Goal: Task Accomplishment & Management: Complete application form

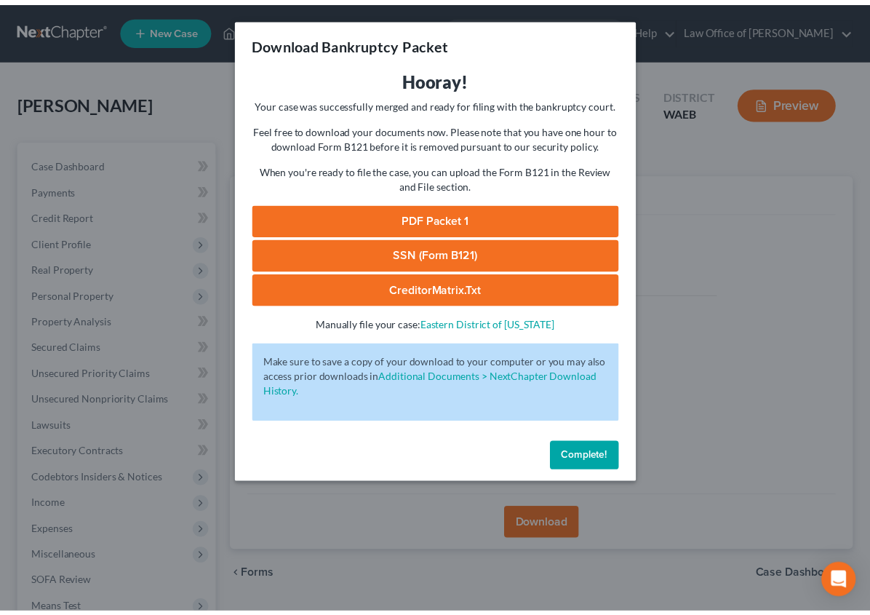
scroll to position [183, 0]
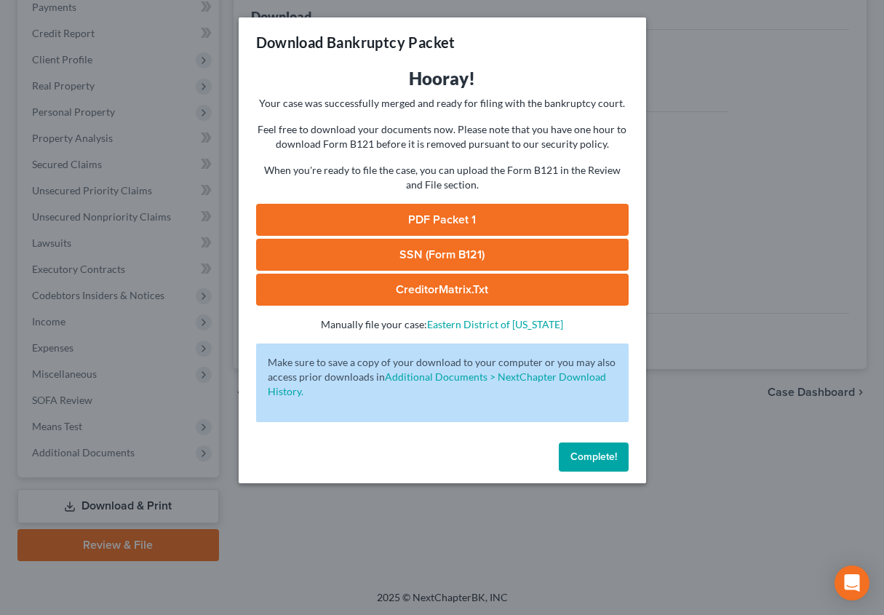
click at [600, 447] on button "Complete!" at bounding box center [594, 456] width 70 height 29
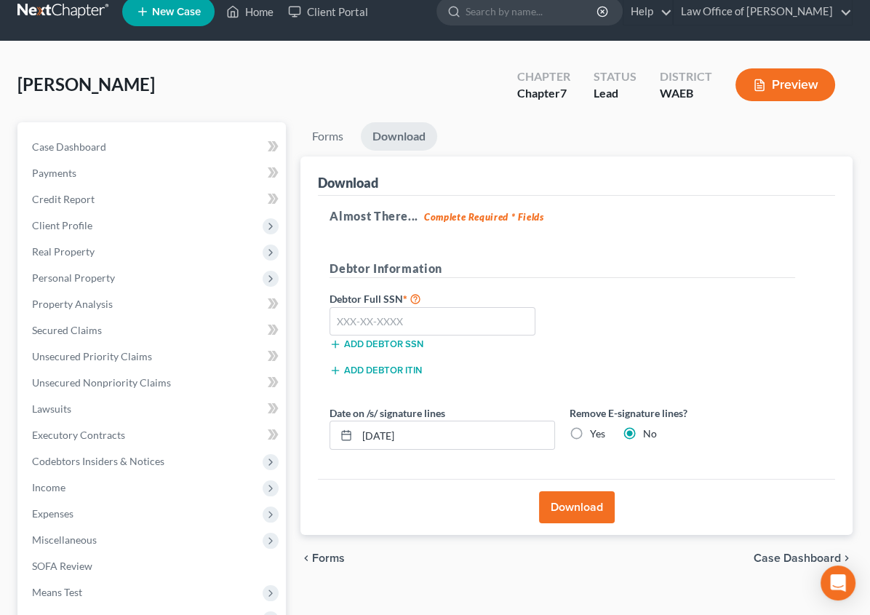
scroll to position [0, 0]
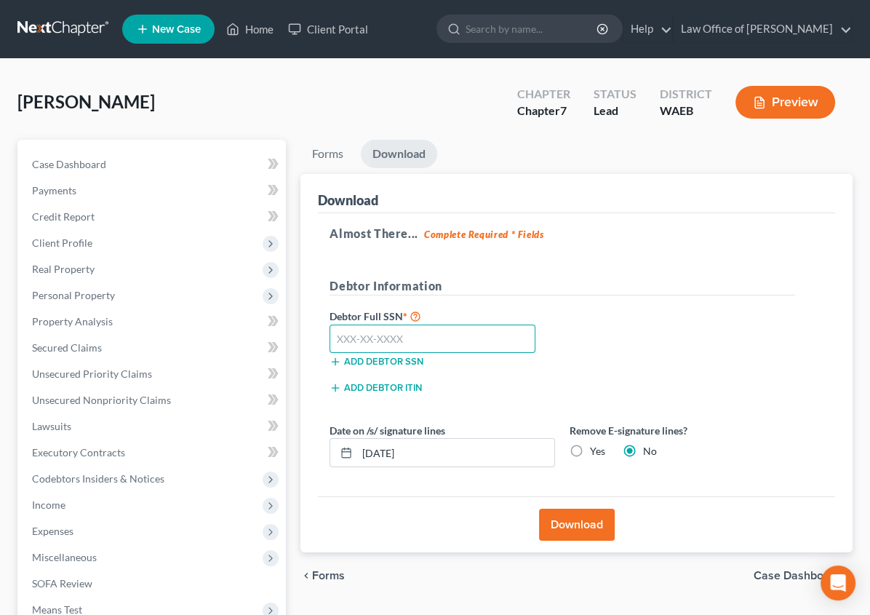
click at [330, 334] on input "text" at bounding box center [433, 338] width 206 height 29
type input "536-04-4710"
click at [784, 570] on span "Case Dashboard" at bounding box center [797, 576] width 87 height 12
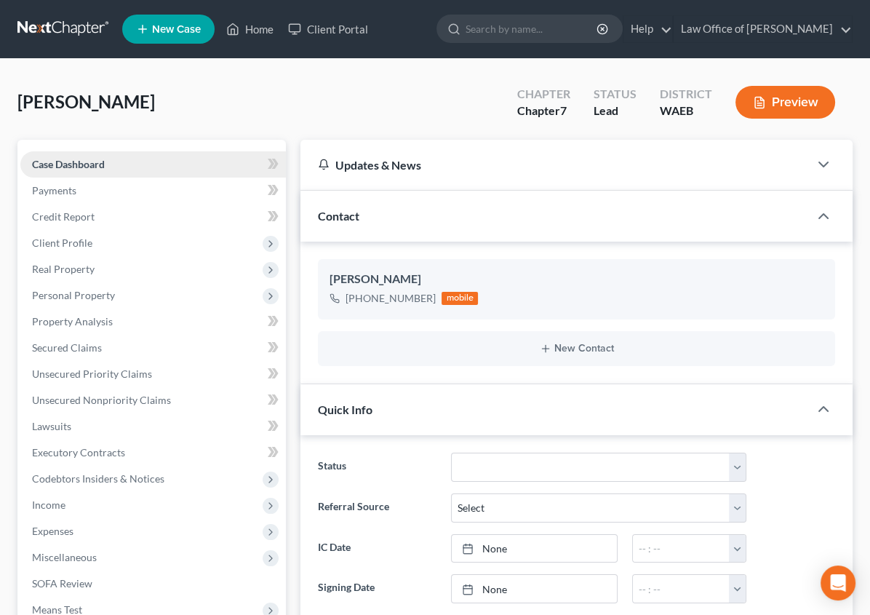
click at [77, 161] on span "Case Dashboard" at bounding box center [68, 164] width 73 height 12
click at [74, 240] on span "Client Profile" at bounding box center [62, 242] width 60 height 12
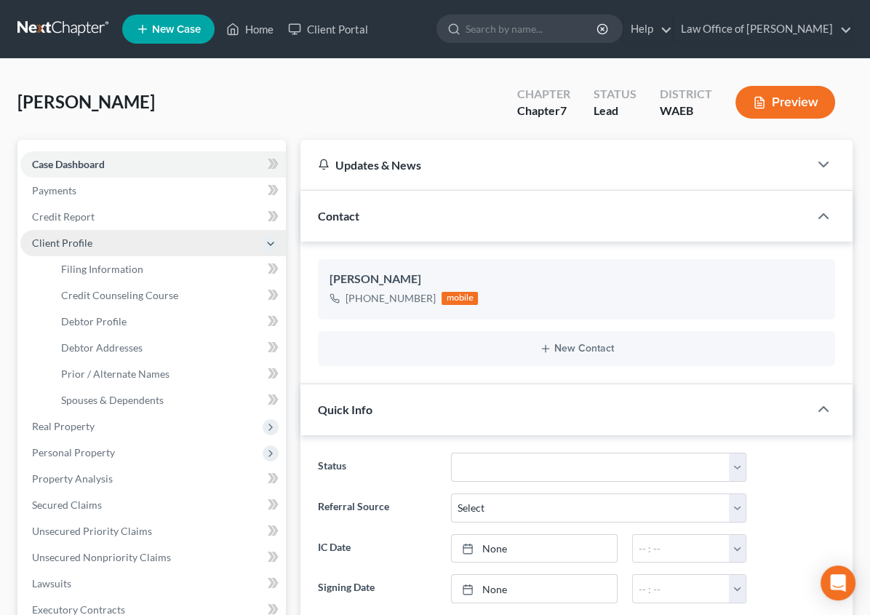
click at [79, 240] on span "Client Profile" at bounding box center [62, 242] width 60 height 12
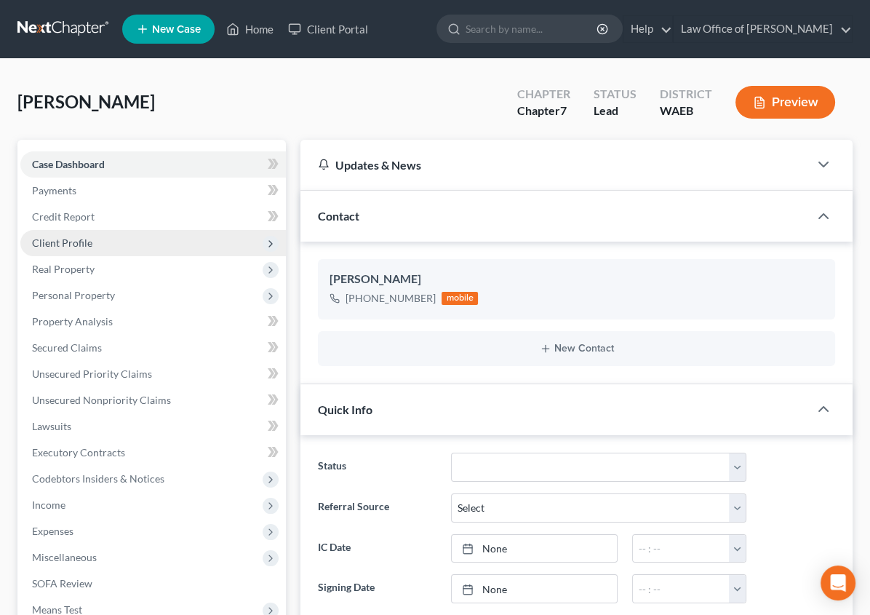
click at [73, 234] on span "Client Profile" at bounding box center [153, 243] width 266 height 26
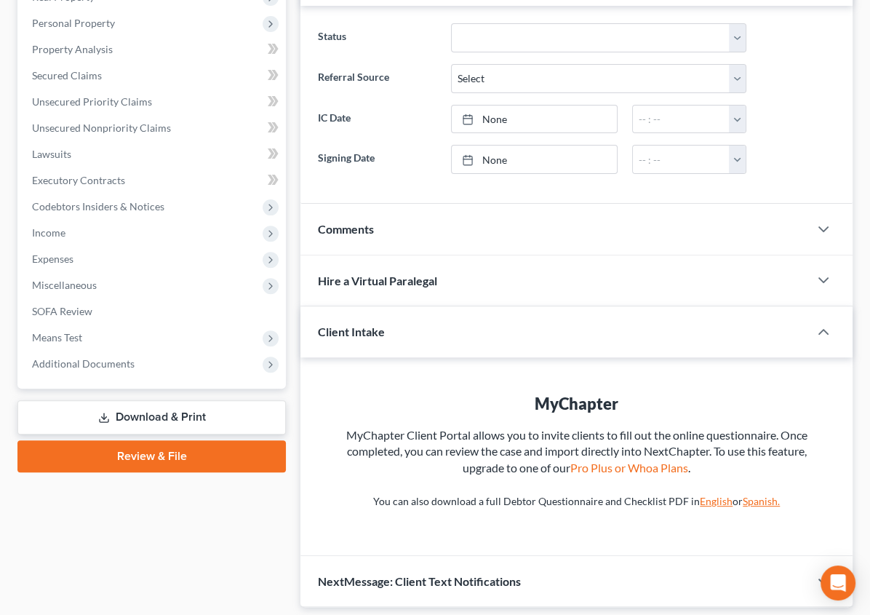
scroll to position [428, 0]
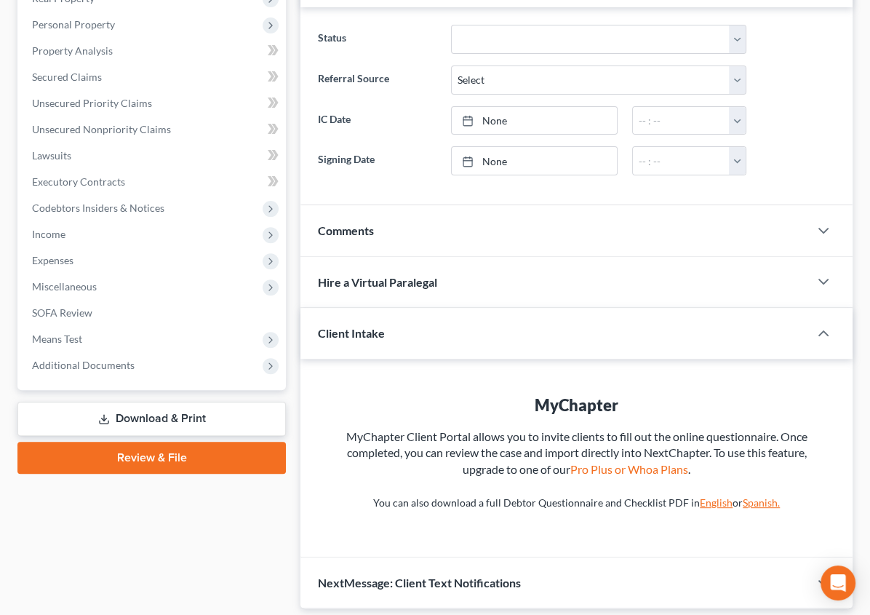
click at [809, 339] on div at bounding box center [831, 333] width 44 height 29
click at [815, 339] on icon "button" at bounding box center [823, 332] width 17 height 17
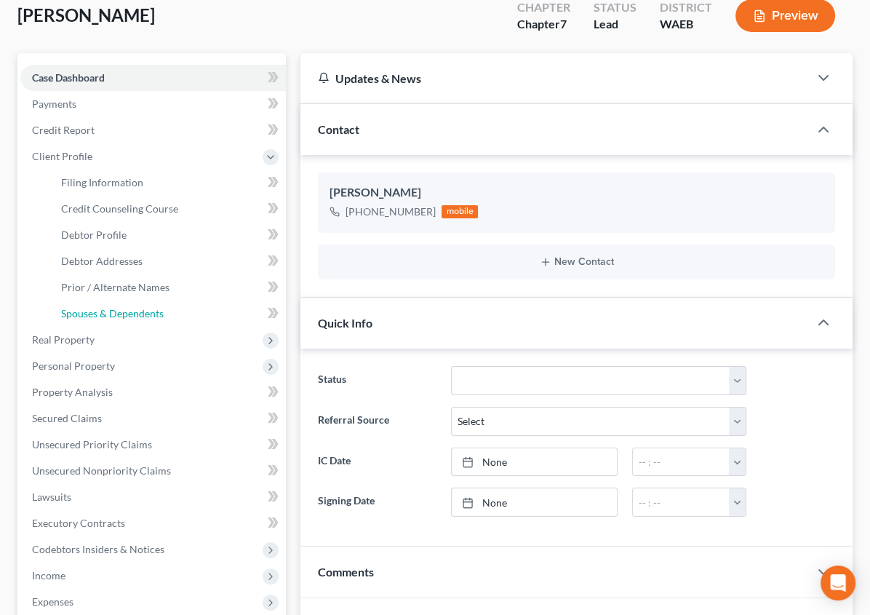
scroll to position [75, 0]
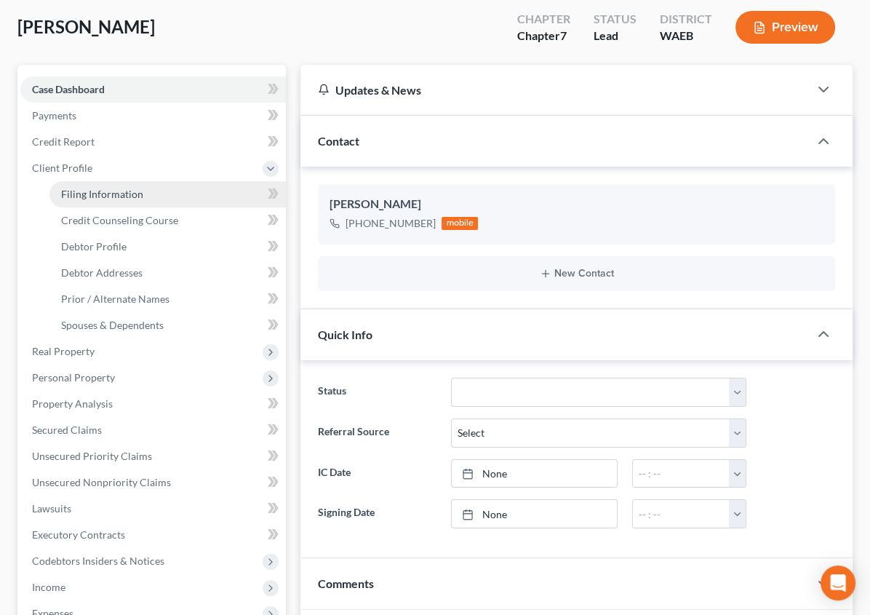
click at [105, 194] on span "Filing Information" at bounding box center [102, 194] width 82 height 12
select select "1"
select select "0"
select select "86"
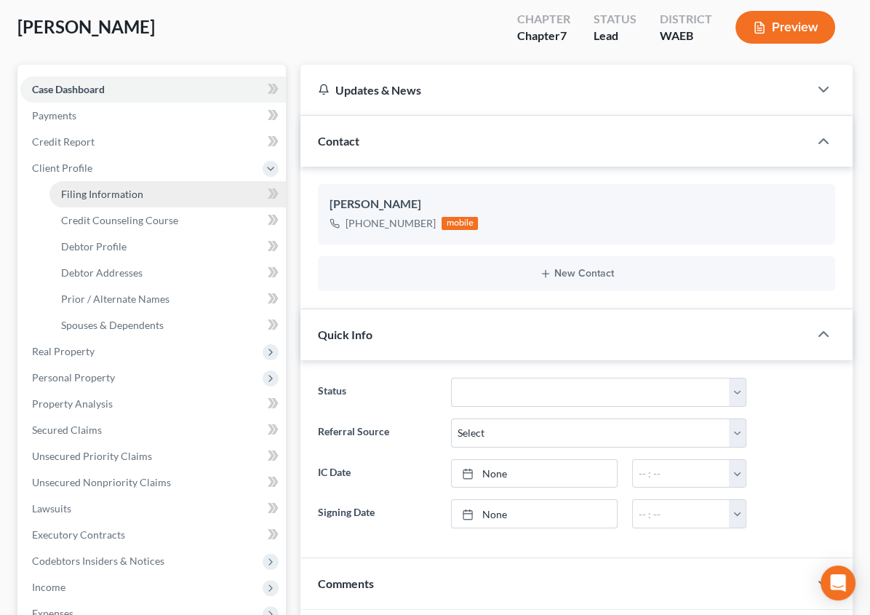
select select "0"
select select "50"
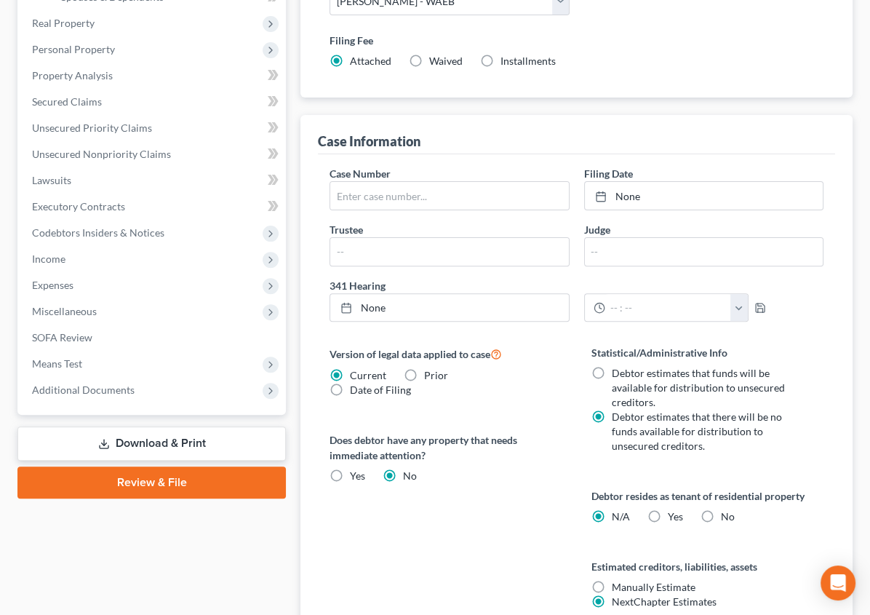
scroll to position [465, 0]
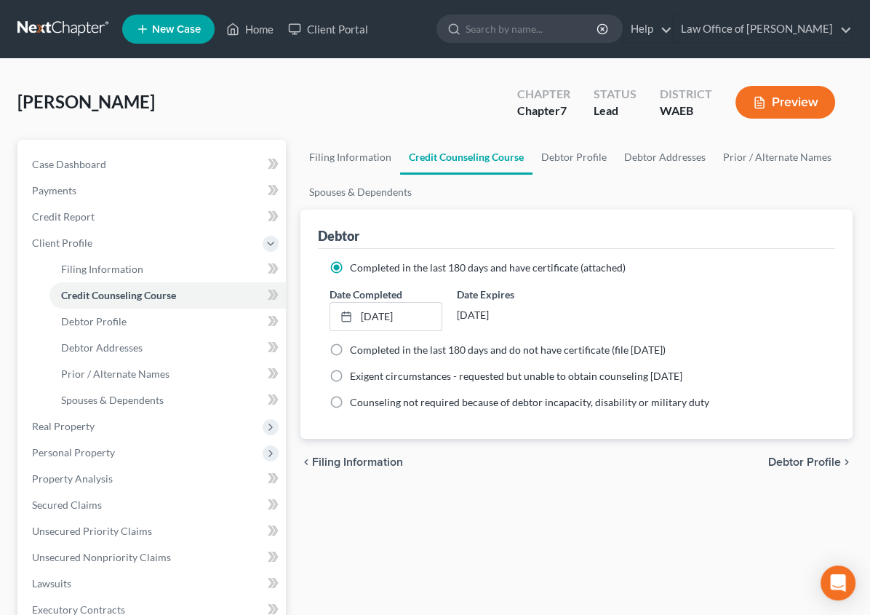
click at [813, 462] on span "Debtor Profile" at bounding box center [804, 462] width 73 height 12
select select "0"
select select "2"
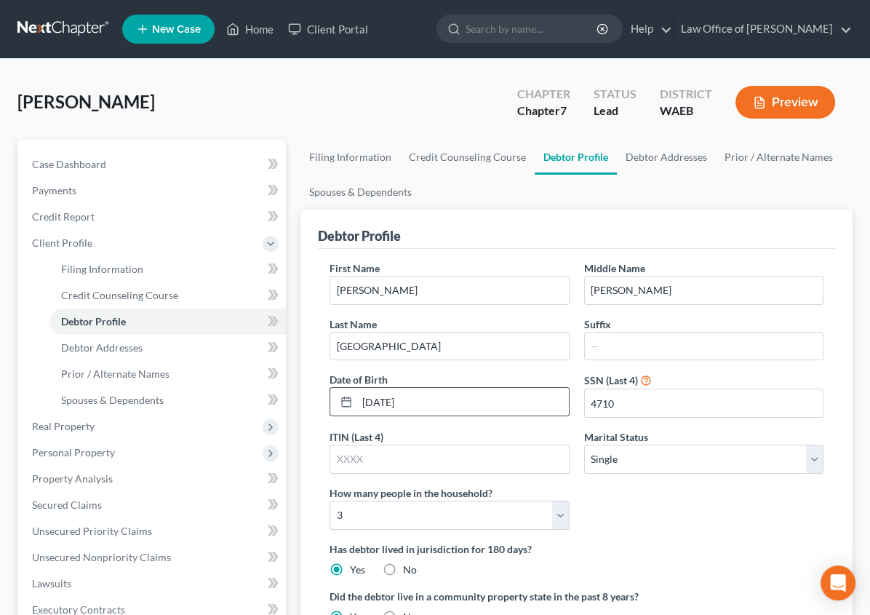
click at [357, 388] on input "[DATE]" at bounding box center [462, 402] width 211 height 28
type input "[DATE]"
click at [357, 388] on input "[DATE]" at bounding box center [462, 402] width 211 height 28
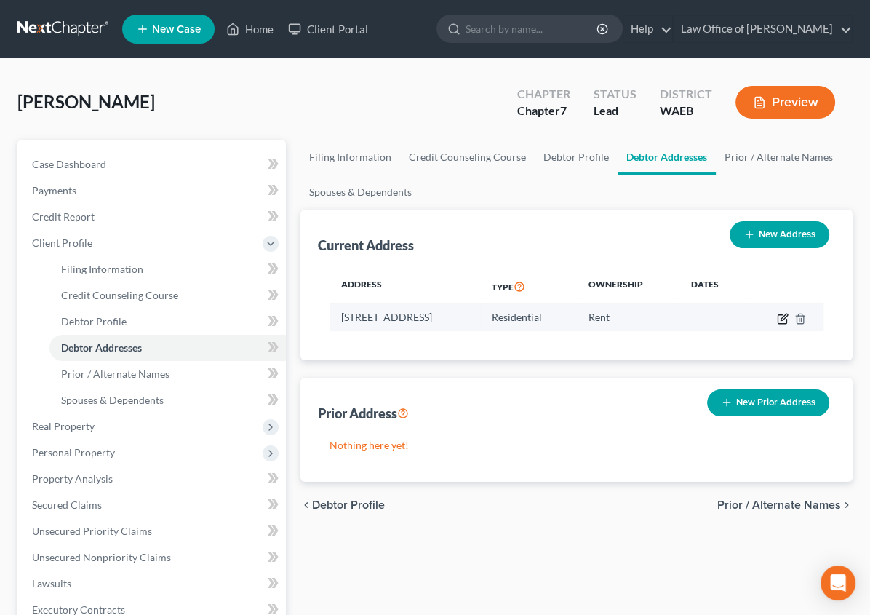
click at [781, 320] on icon "button" at bounding box center [783, 319] width 12 height 12
select select "50"
select select "3"
select select "0"
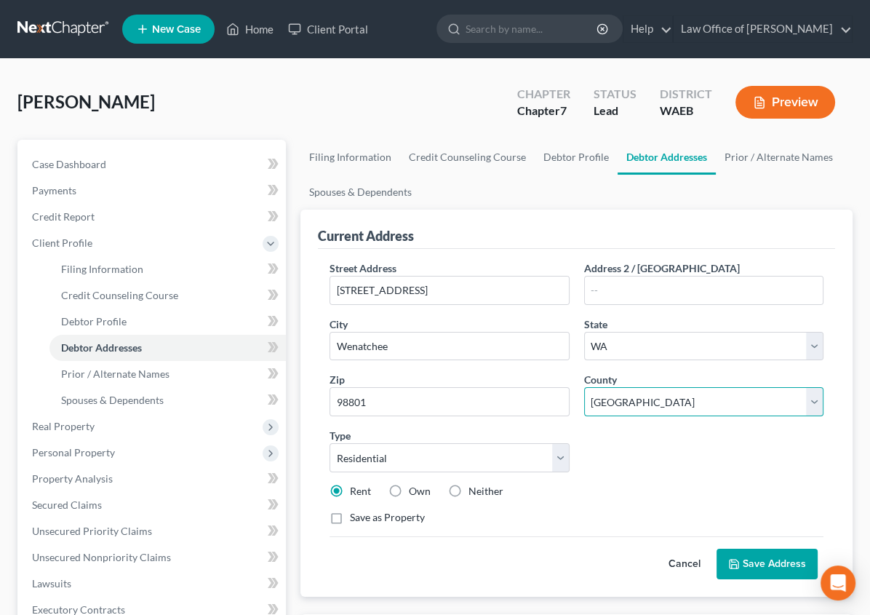
click at [584, 387] on select "County [GEOGRAPHIC_DATA] [GEOGRAPHIC_DATA] [GEOGRAPHIC_DATA] [GEOGRAPHIC_DATA] …" at bounding box center [703, 401] width 239 height 29
select select "8"
click at [584, 387] on select "County [GEOGRAPHIC_DATA] [GEOGRAPHIC_DATA] [GEOGRAPHIC_DATA] [GEOGRAPHIC_DATA] …" at bounding box center [703, 401] width 239 height 29
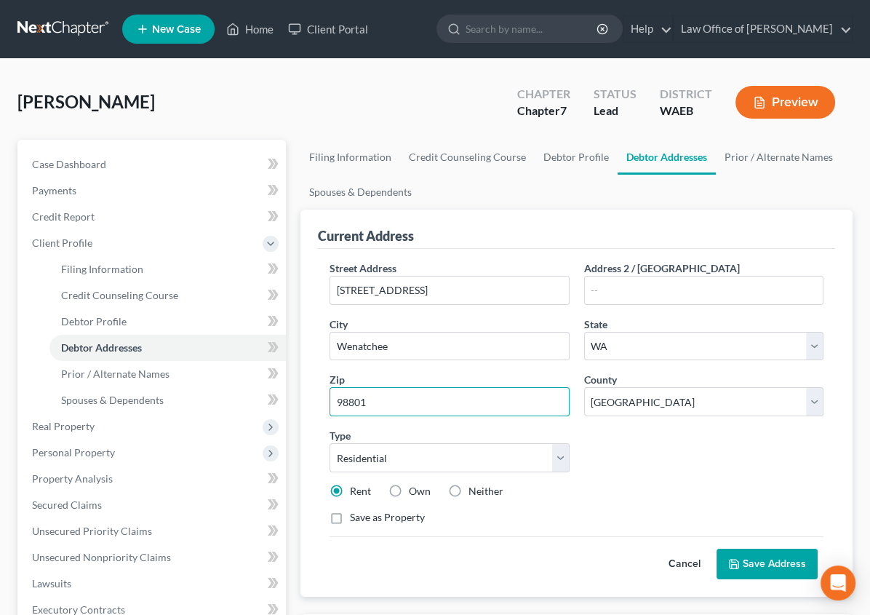
click at [330, 387] on input "98801" at bounding box center [449, 401] width 239 height 29
type input "98802"
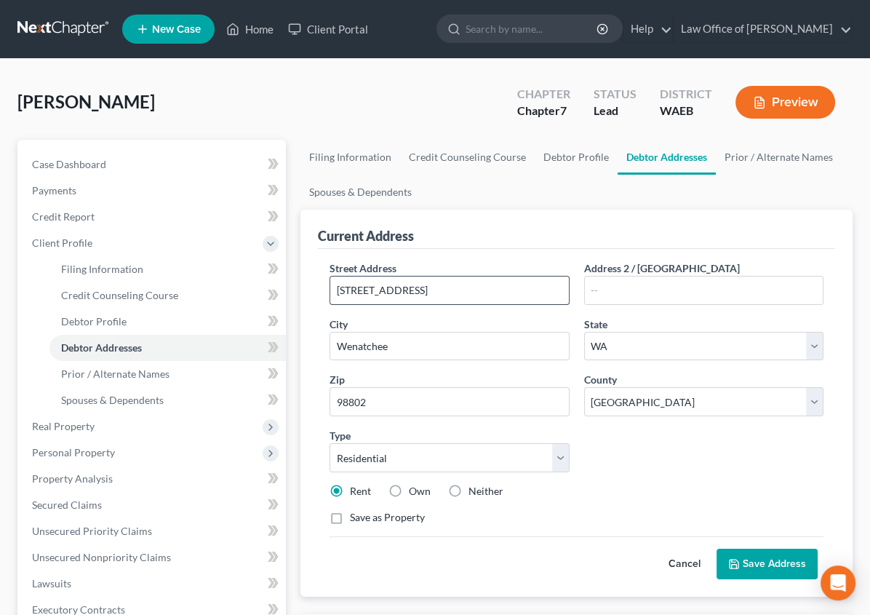
type input "East Wenatchee"
click at [367, 285] on input "[STREET_ADDRESS]" at bounding box center [449, 290] width 238 height 28
drag, startPoint x: 551, startPoint y: 292, endPoint x: 387, endPoint y: 279, distance: 164.3
click at [387, 279] on div "Street Address * [STREET_ADDRESS] Address 2 / [GEOGRAPHIC_DATA] * [GEOGRAPHIC_D…" at bounding box center [576, 398] width 509 height 276
click at [381, 278] on input "[STREET_ADDRESS]" at bounding box center [449, 290] width 238 height 28
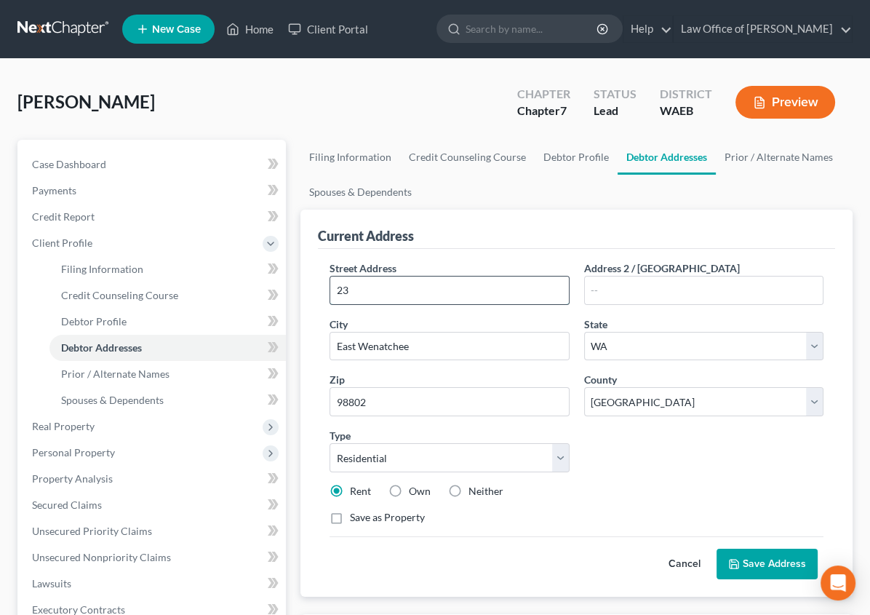
type input "2"
click at [387, 290] on input "[STREET_ADDRESS]" at bounding box center [449, 290] width 238 height 28
type input "[STREET_ADDRESS]"
click at [585, 291] on input "text" at bounding box center [704, 290] width 238 height 28
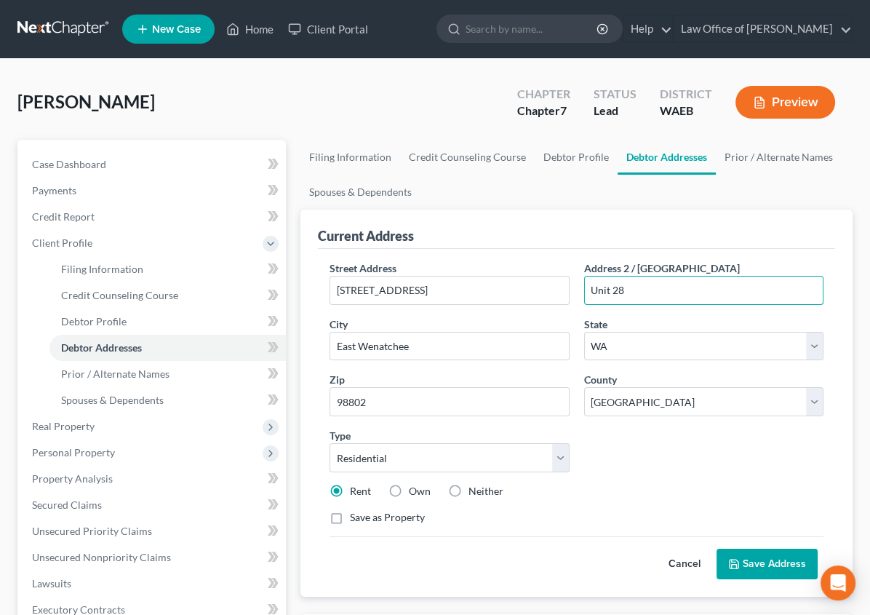
type input "Unit 28"
click at [759, 549] on button "Save Address" at bounding box center [767, 564] width 101 height 31
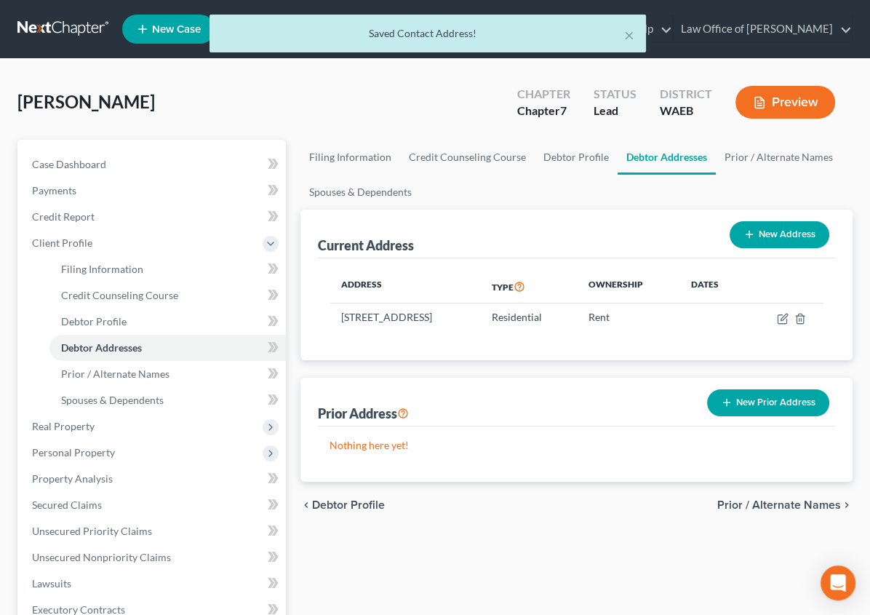
click at [764, 405] on button "New Prior Address" at bounding box center [768, 402] width 122 height 27
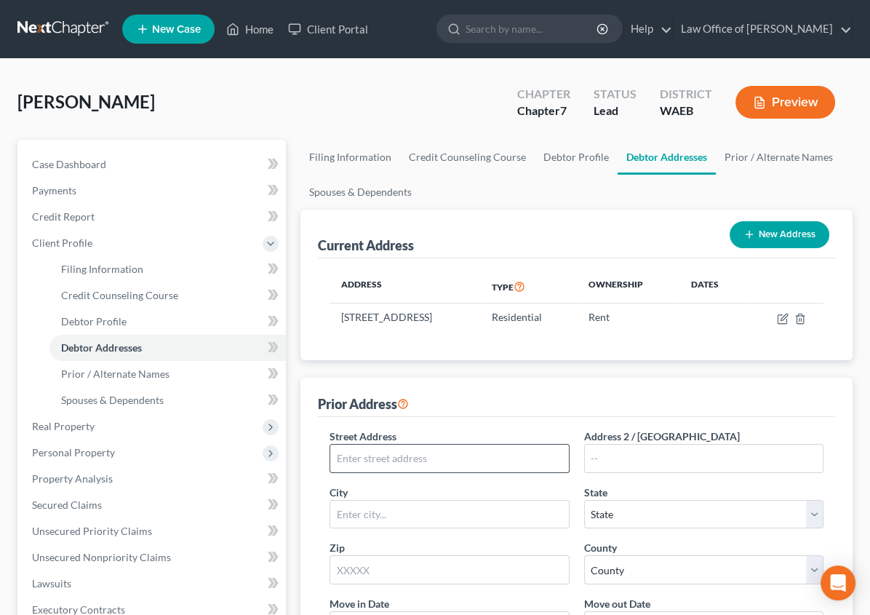
click at [347, 457] on input "text" at bounding box center [449, 459] width 238 height 28
type input "[STREET_ADDRESS]"
type input "Wenatchee"
select select "50"
type input "98801"
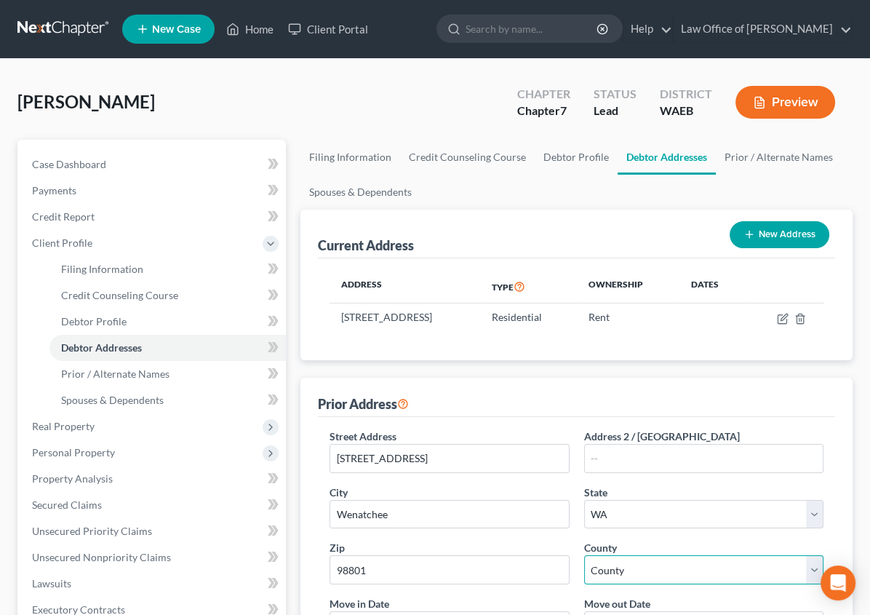
click at [584, 555] on select "County [GEOGRAPHIC_DATA] [GEOGRAPHIC_DATA] [GEOGRAPHIC_DATA] [GEOGRAPHIC_DATA] …" at bounding box center [703, 569] width 239 height 29
select select "8"
click at [584, 555] on select "County [GEOGRAPHIC_DATA] [GEOGRAPHIC_DATA] [GEOGRAPHIC_DATA] [GEOGRAPHIC_DATA] …" at bounding box center [703, 569] width 239 height 29
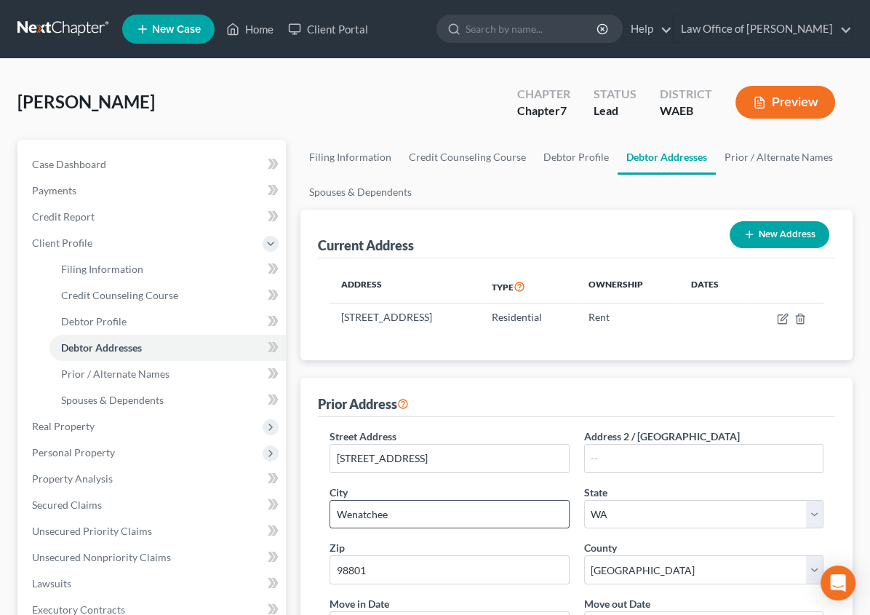
click at [560, 501] on input "Wenatchee" at bounding box center [449, 515] width 238 height 28
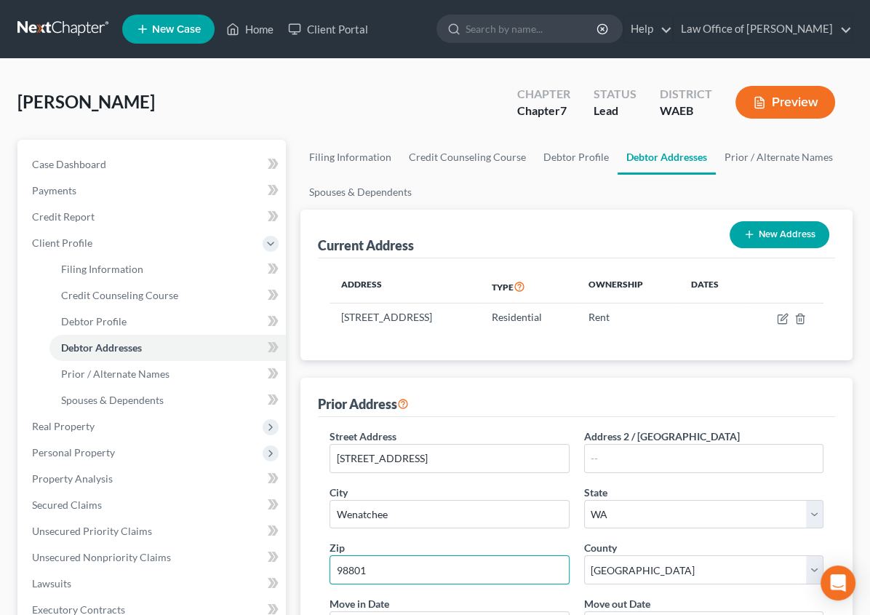
click at [330, 555] on input "98801" at bounding box center [449, 569] width 239 height 29
type input "98802"
click at [592, 564] on div "Street Address * [STREET_ADDRESS] Address 2 / [GEOGRAPHIC_DATA] * [GEOGRAPHIC_D…" at bounding box center [576, 554] width 509 height 250
type input "East Wenatchee"
click at [720, 612] on input "text" at bounding box center [717, 626] width 211 height 28
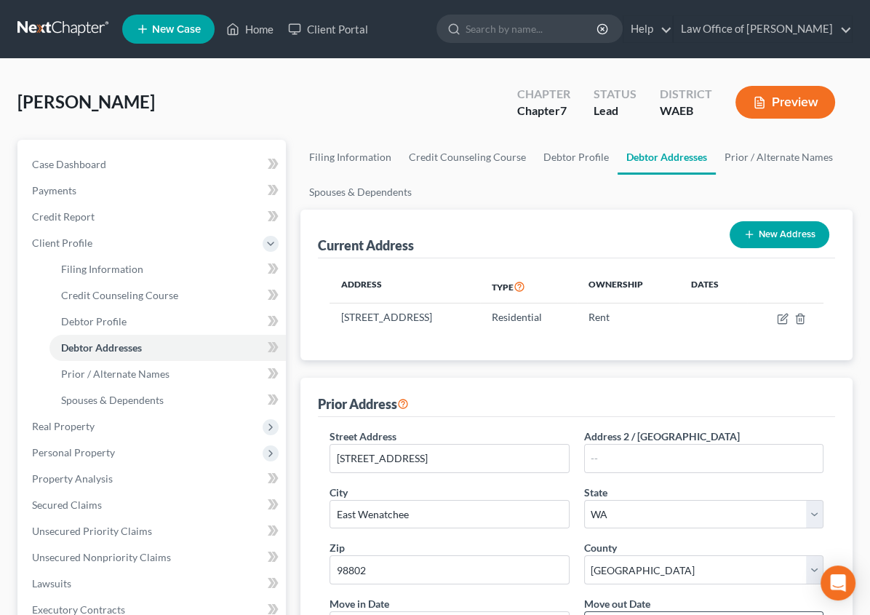
click at [720, 612] on input "text" at bounding box center [717, 626] width 211 height 28
type input "1"
type input "[DATE]"
click at [568, 612] on input "text" at bounding box center [462, 626] width 211 height 28
type input "[DATE]"
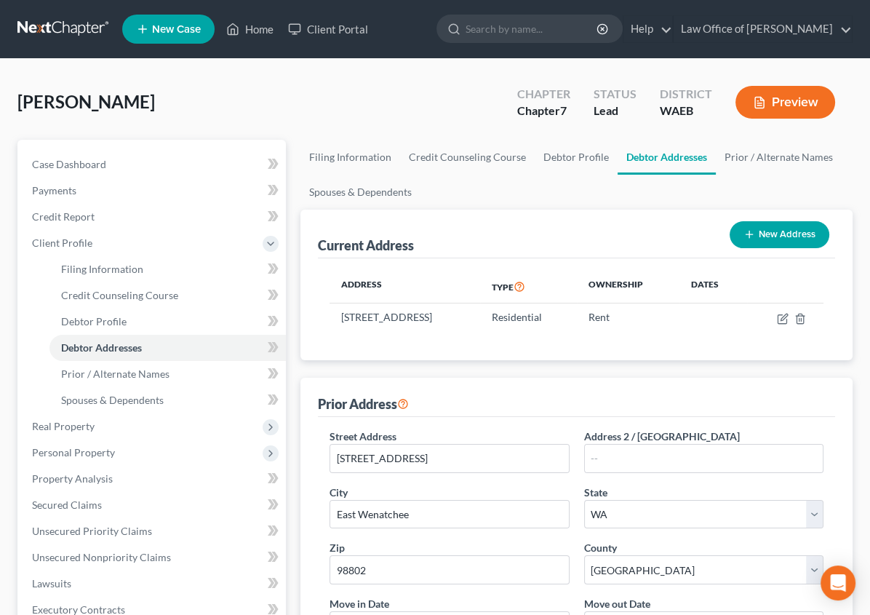
radio input "true"
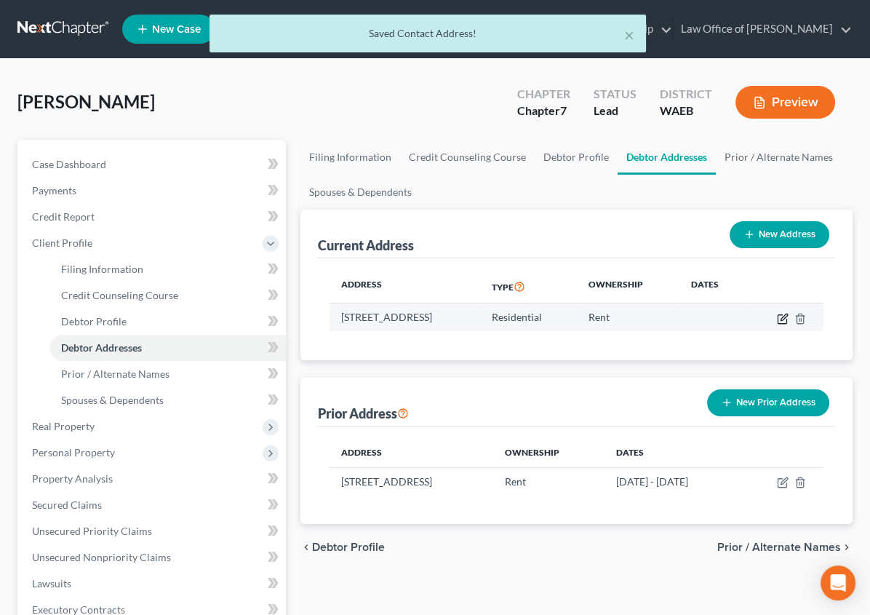
click at [784, 316] on icon "button" at bounding box center [783, 319] width 12 height 12
select select "50"
select select "8"
select select "0"
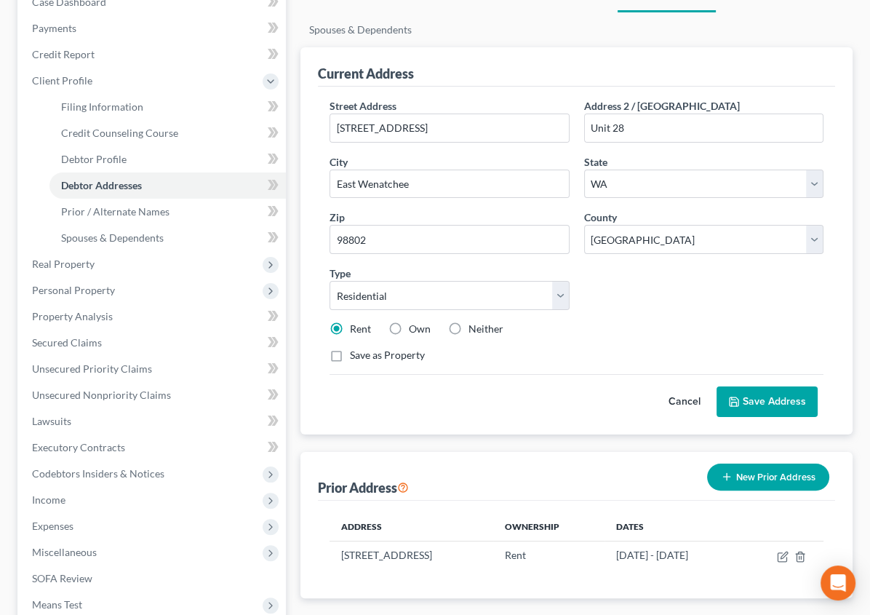
scroll to position [165, 0]
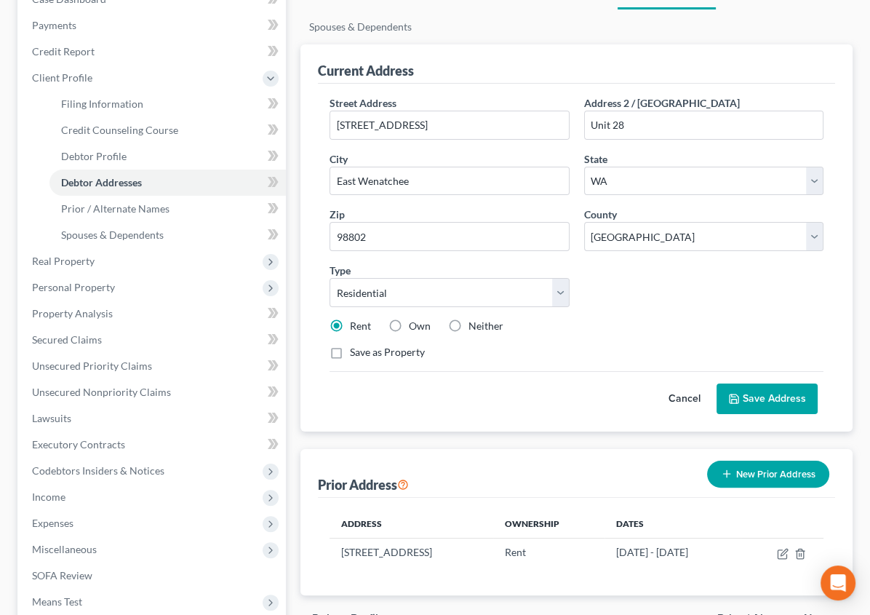
click at [789, 613] on span "Prior / Alternate Names" at bounding box center [779, 619] width 124 height 12
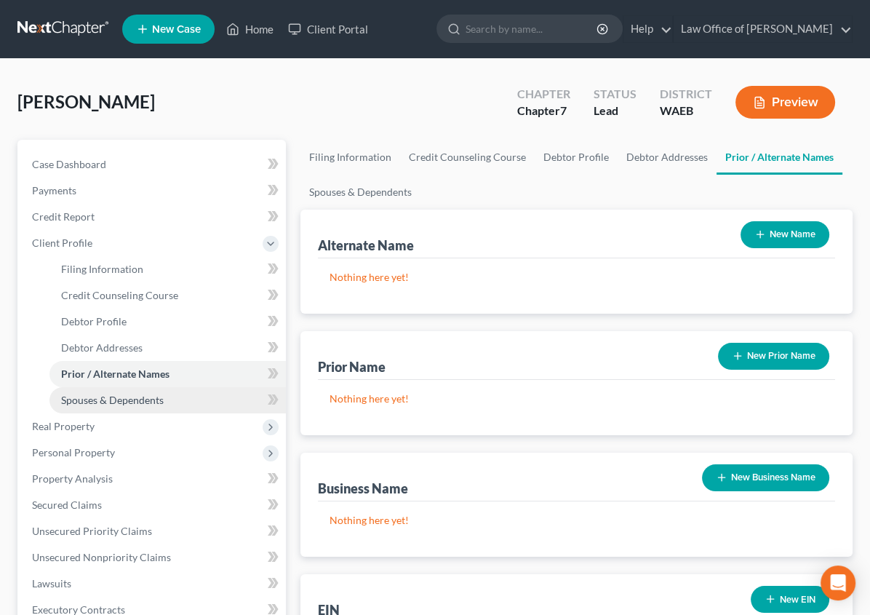
click at [131, 403] on span "Spouses & Dependents" at bounding box center [112, 400] width 103 height 12
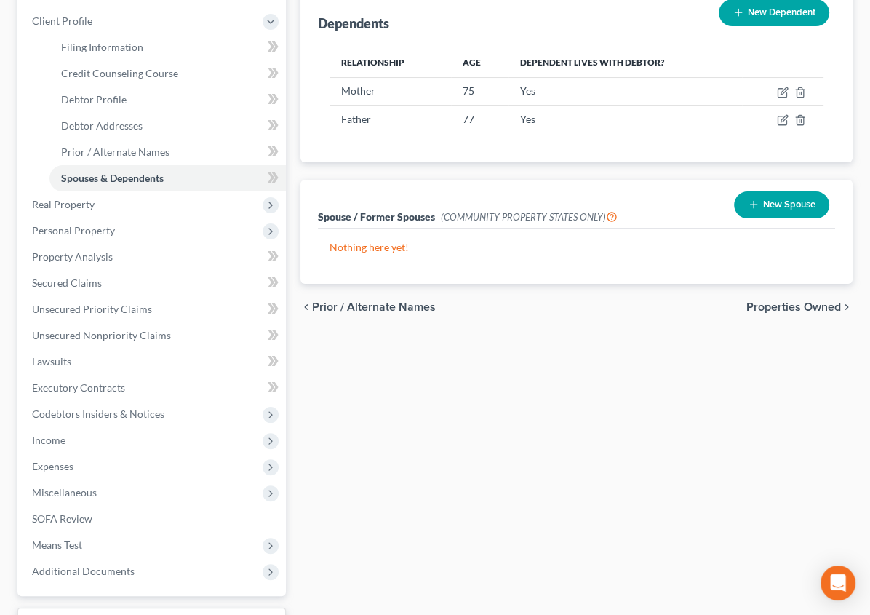
scroll to position [223, 0]
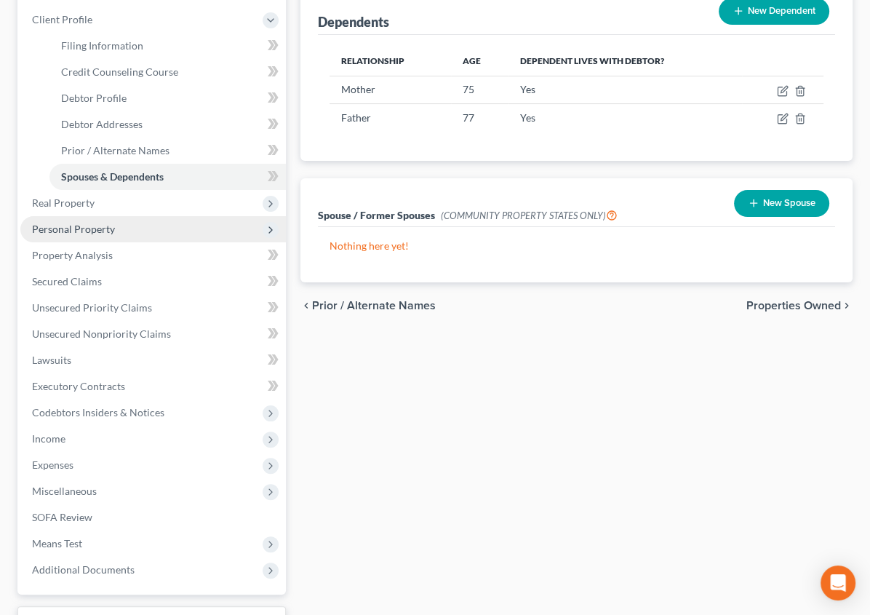
click at [59, 229] on span "Personal Property" at bounding box center [73, 229] width 83 height 12
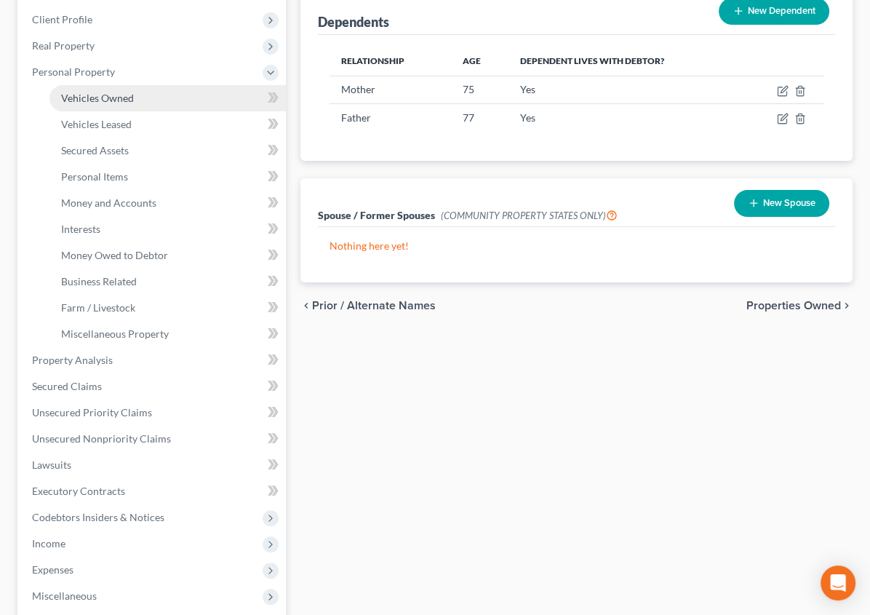
click at [83, 88] on link "Vehicles Owned" at bounding box center [167, 98] width 236 height 26
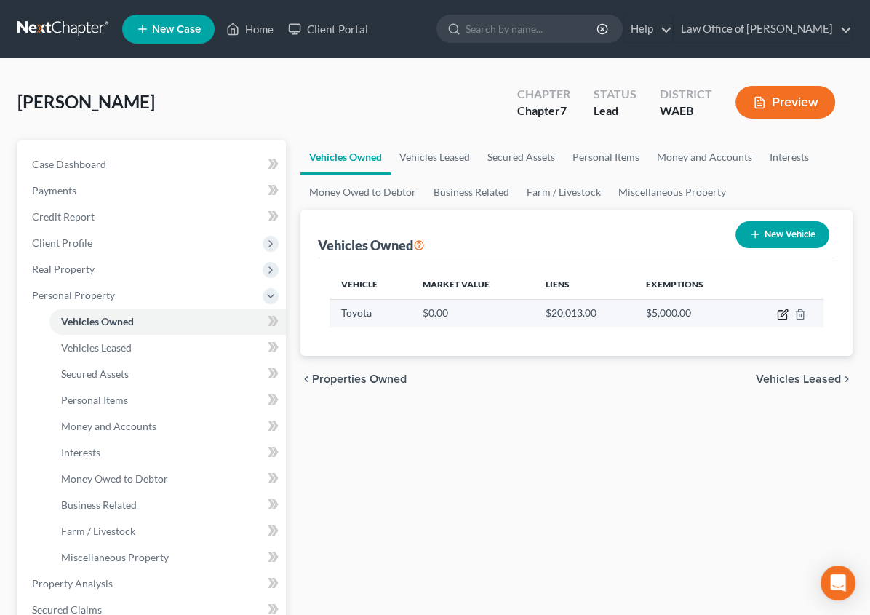
click at [778, 314] on icon "button" at bounding box center [782, 315] width 9 height 9
select select "0"
select select "1"
select select "0"
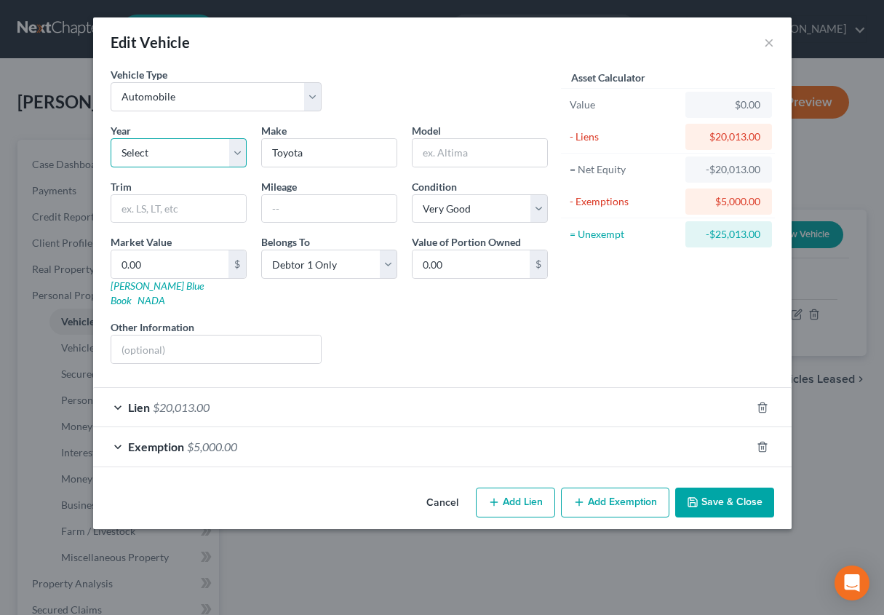
click at [188, 142] on select "Select 2026 2025 2024 2023 2022 2021 2020 2019 2018 2017 2016 2015 2014 2013 20…" at bounding box center [179, 152] width 136 height 29
click at [437, 143] on input "text" at bounding box center [480, 153] width 135 height 28
type input "Corolla"
click at [170, 150] on select "Select 2026 2025 2024 2023 2022 2021 2020 2019 2018 2017 2016 2015 2014 2013 20…" at bounding box center [179, 152] width 136 height 29
select select "5"
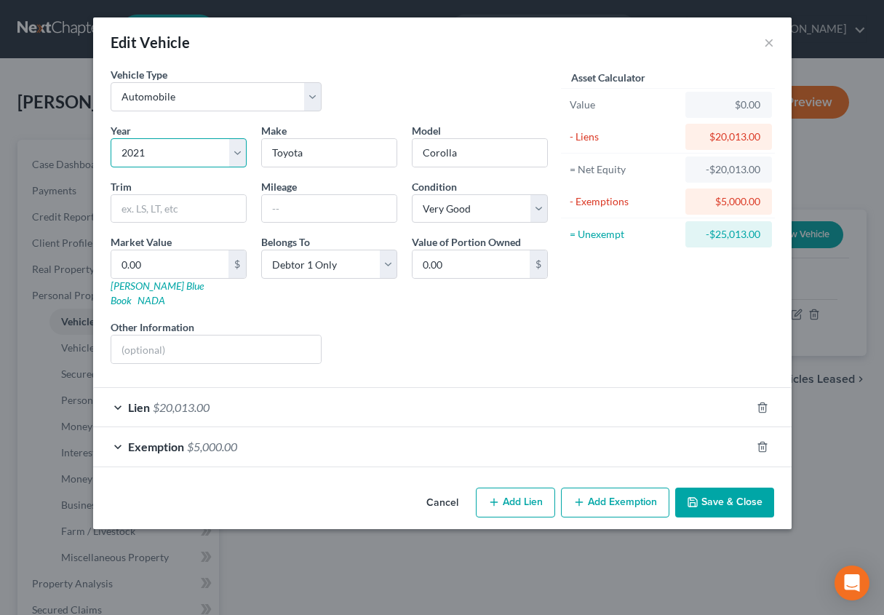
click at [111, 138] on select "Select 2026 2025 2024 2023 2022 2021 2020 2019 2018 2017 2016 2015 2014 2013 20…" at bounding box center [179, 152] width 136 height 29
click at [178, 208] on input "text" at bounding box center [178, 209] width 135 height 28
click at [277, 204] on input "text" at bounding box center [329, 209] width 135 height 28
click at [228, 204] on input "text" at bounding box center [178, 209] width 135 height 28
type input "Hybrid"
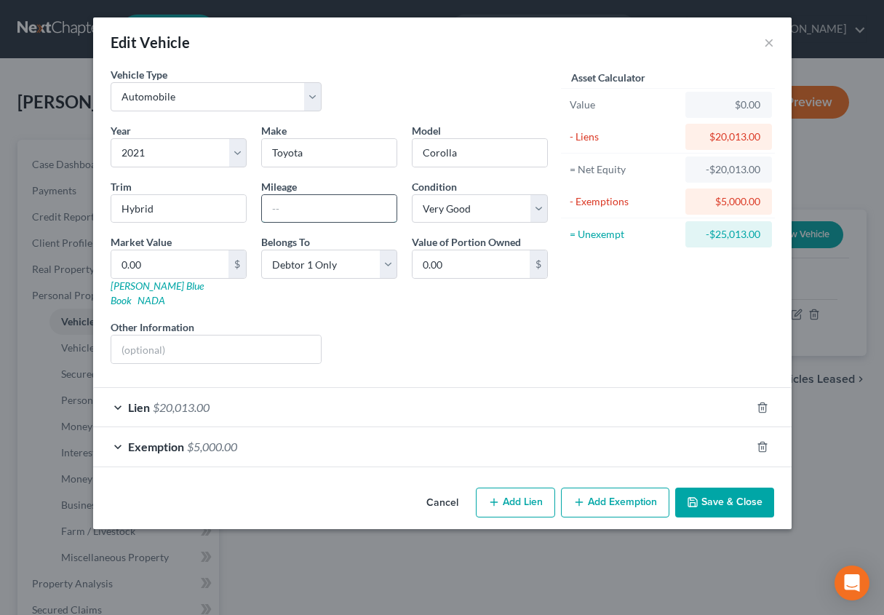
click at [288, 205] on input "text" at bounding box center [329, 209] width 135 height 28
type input "45000"
click at [485, 202] on select "Select Excellent Very Good Good Fair Poor" at bounding box center [480, 208] width 136 height 29
select select "2"
click at [412, 194] on select "Select Excellent Very Good Good Fair Poor" at bounding box center [480, 208] width 136 height 29
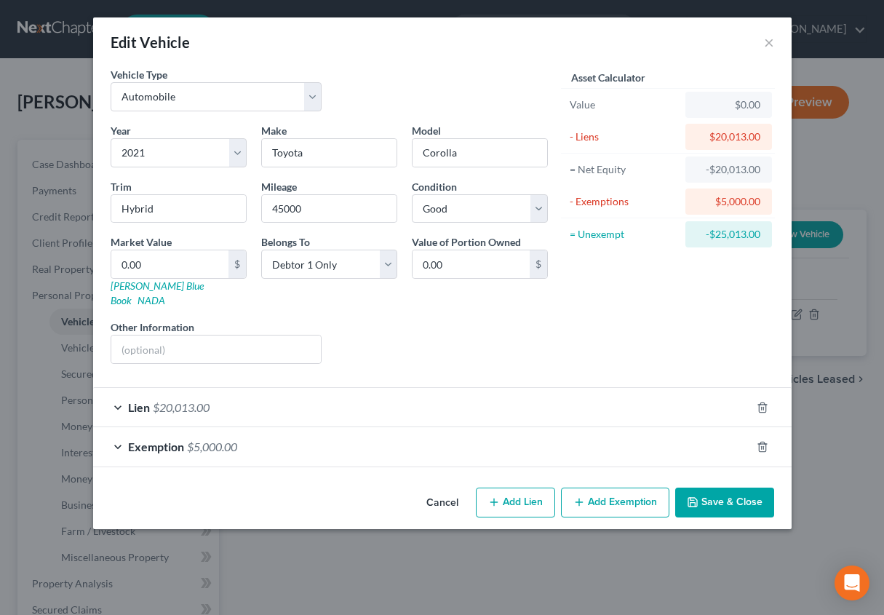
click at [241, 388] on div "Lien $20,013.00" at bounding box center [422, 407] width 658 height 39
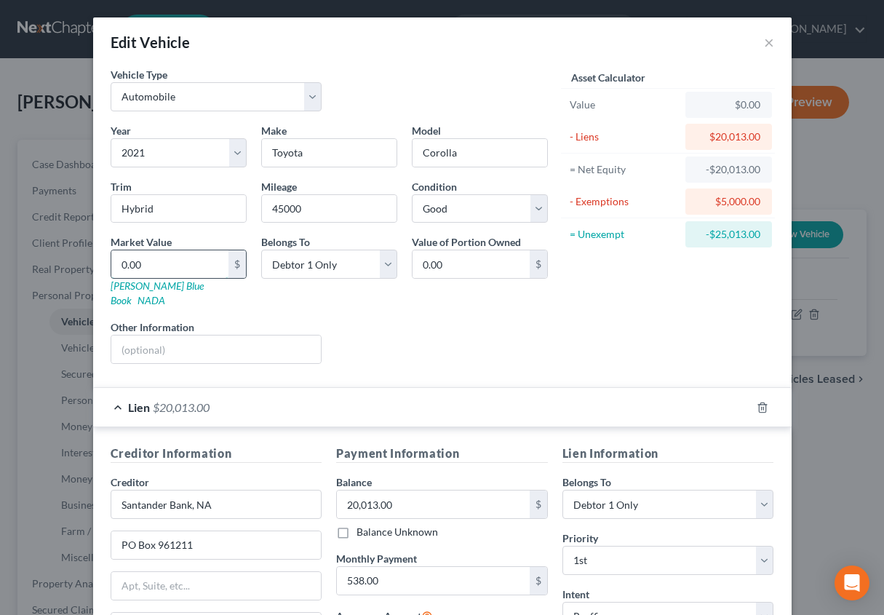
click at [138, 258] on input "0.00" at bounding box center [169, 264] width 117 height 28
click at [129, 284] on link "[PERSON_NAME] Blue Book" at bounding box center [157, 292] width 93 height 27
click at [153, 266] on input "0.00" at bounding box center [169, 264] width 117 height 28
type input "0"
type input "1"
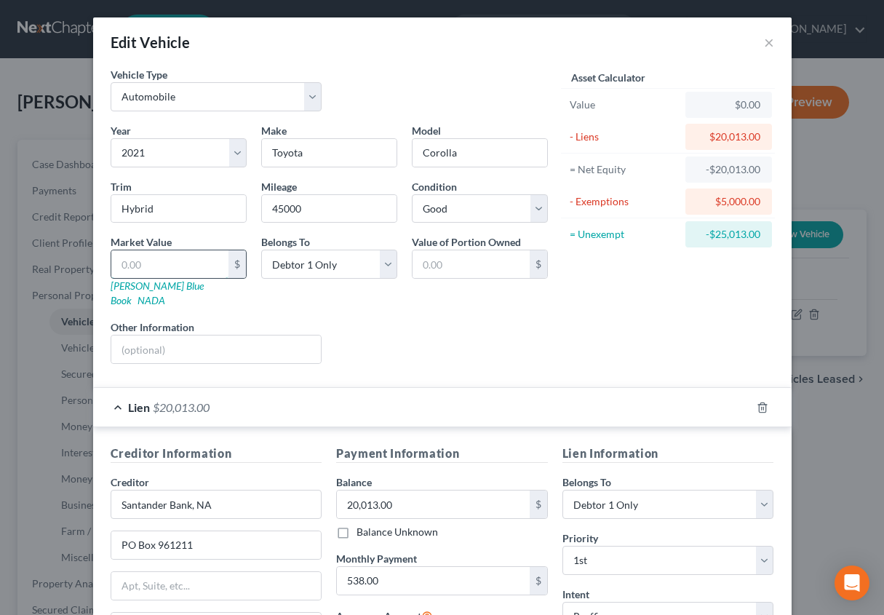
type input "1.00"
type input "17"
type input "17.00"
type input "177"
type input "177.00"
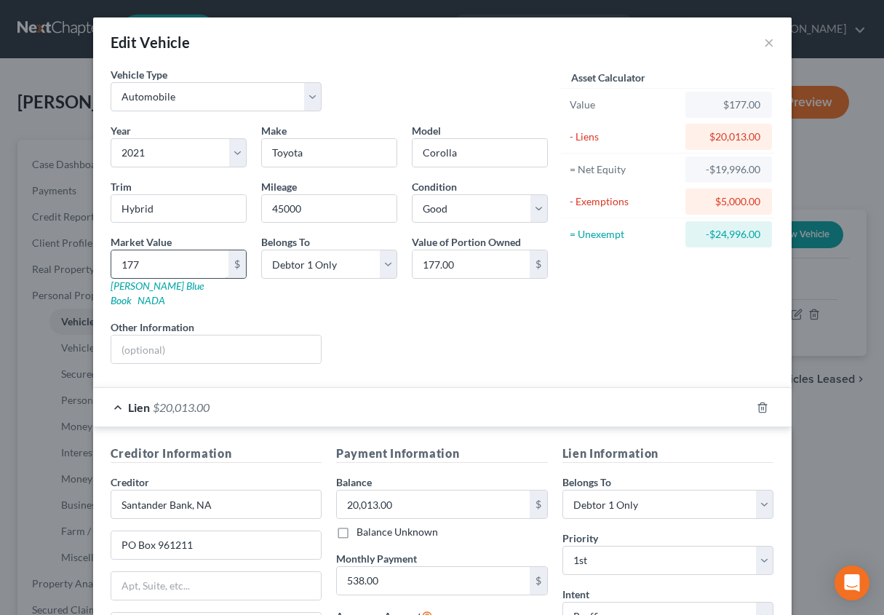
type input "1775"
type input "1,775.00"
type input "1,7750"
type input "17,750.00"
type input "17,750"
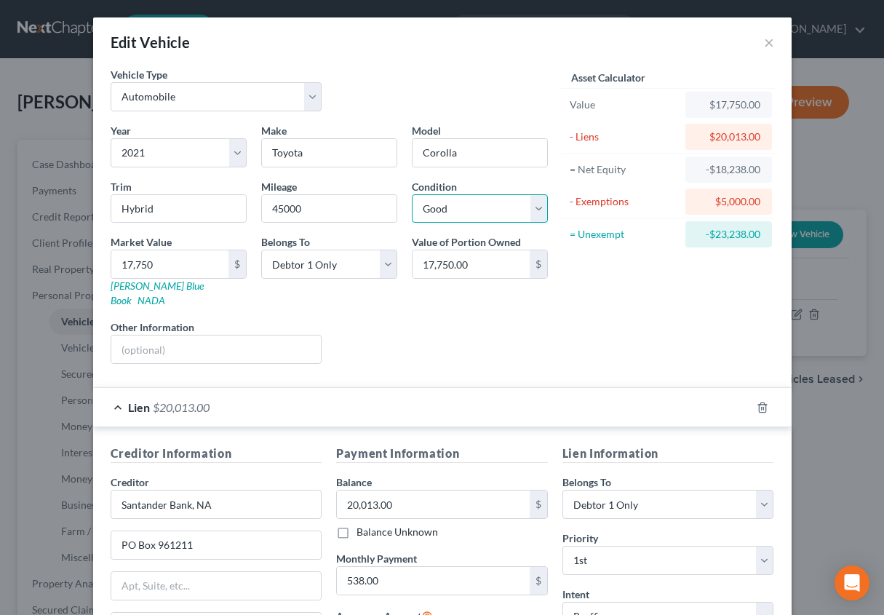
click at [427, 205] on select "Select Excellent Very Good Good Fair Poor" at bounding box center [480, 208] width 136 height 29
select select "1"
click at [412, 194] on select "Select Excellent Very Good Good Fair Poor" at bounding box center [480, 208] width 136 height 29
click at [187, 335] on input "text" at bounding box center [216, 349] width 210 height 28
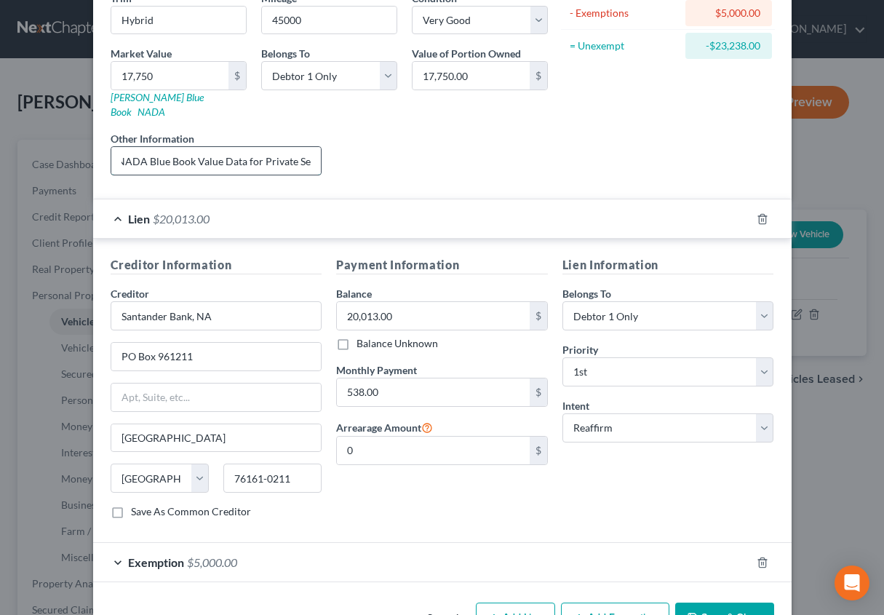
scroll to position [189, 0]
type input "NADA Blue Book Value Data for Private Sell"
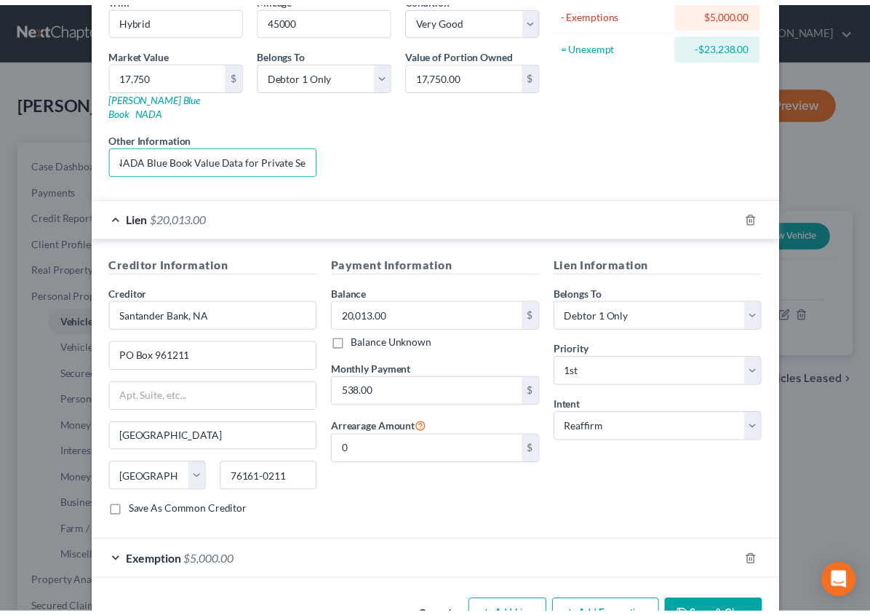
scroll to position [0, 0]
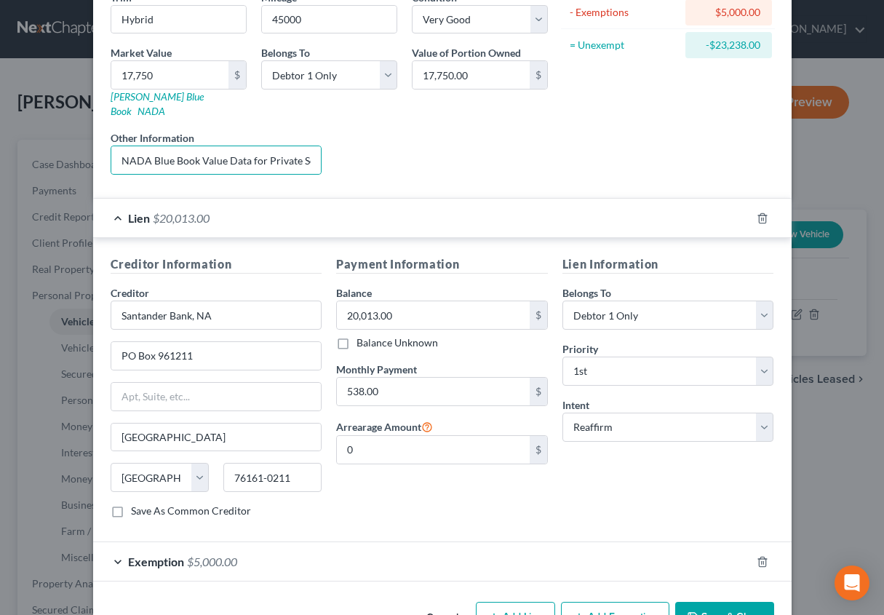
click at [701, 602] on button "Save & Close" at bounding box center [724, 617] width 99 height 31
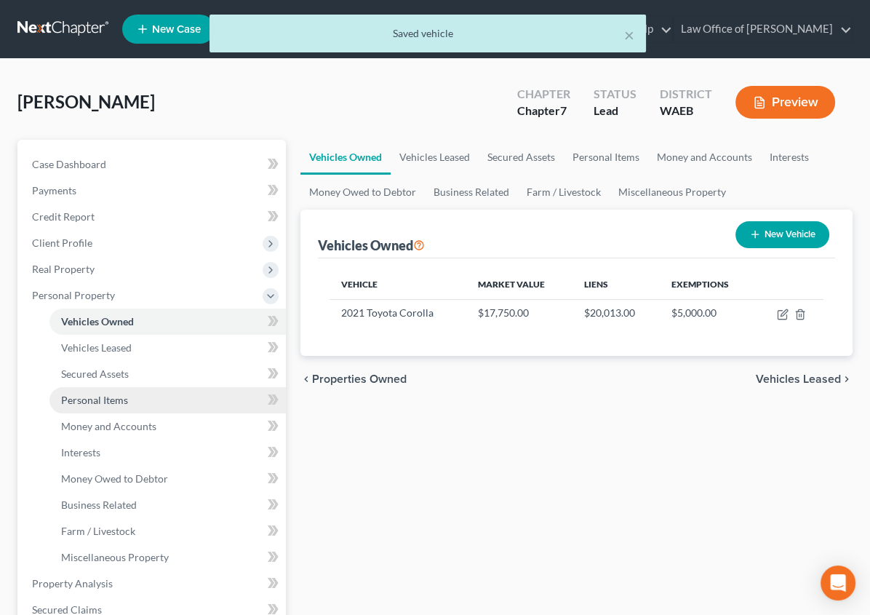
click at [113, 402] on span "Personal Items" at bounding box center [94, 400] width 67 height 12
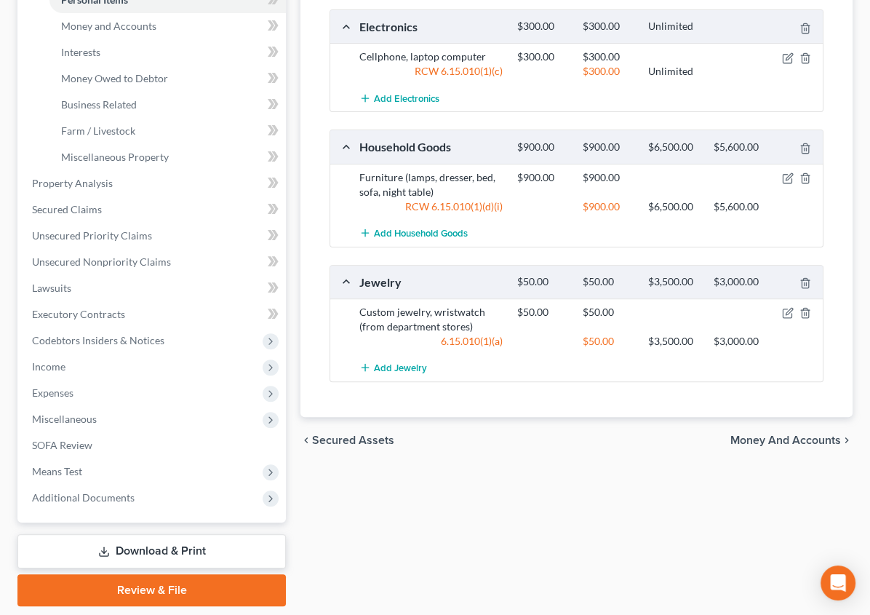
scroll to position [409, 0]
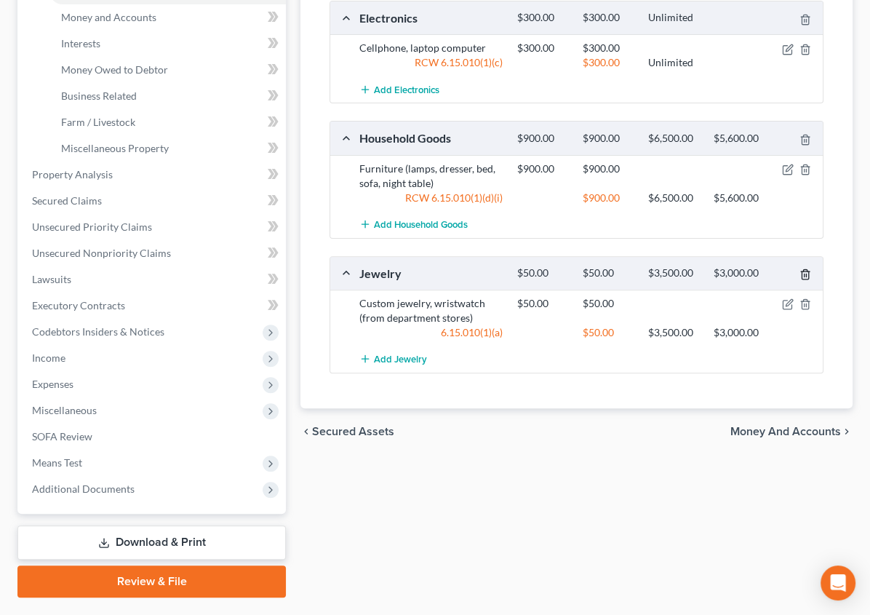
click at [802, 272] on icon "button" at bounding box center [805, 274] width 7 height 9
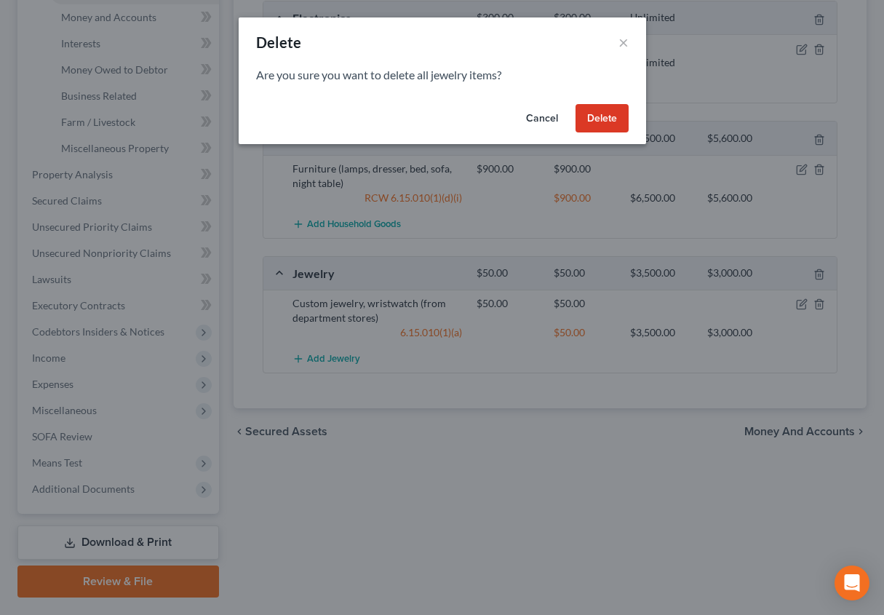
click at [591, 111] on button "Delete" at bounding box center [602, 118] width 53 height 29
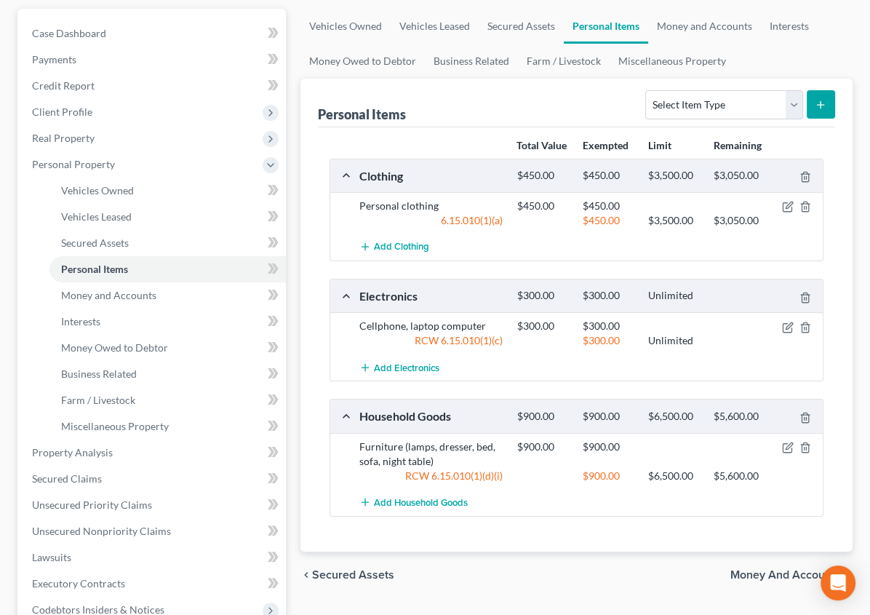
scroll to position [122, 0]
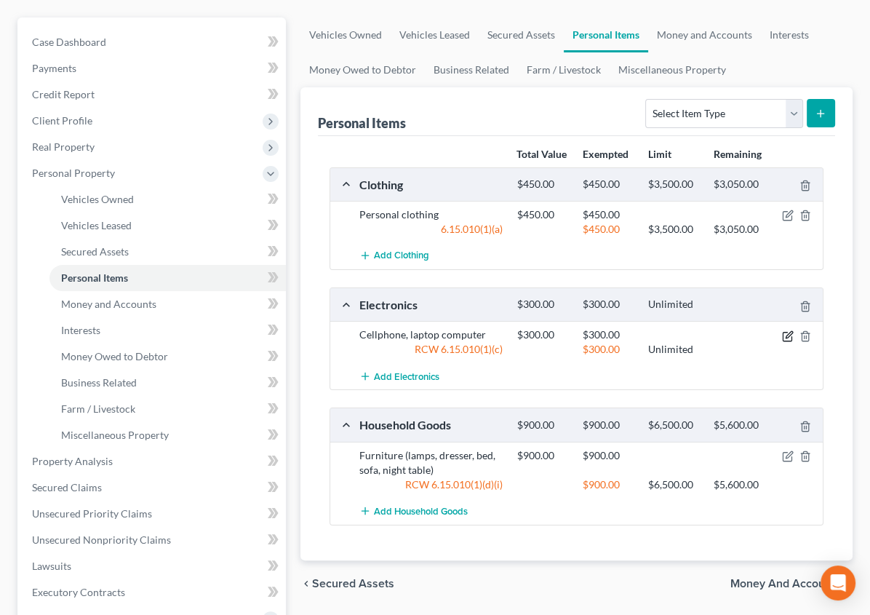
click at [790, 333] on icon "button" at bounding box center [789, 334] width 7 height 7
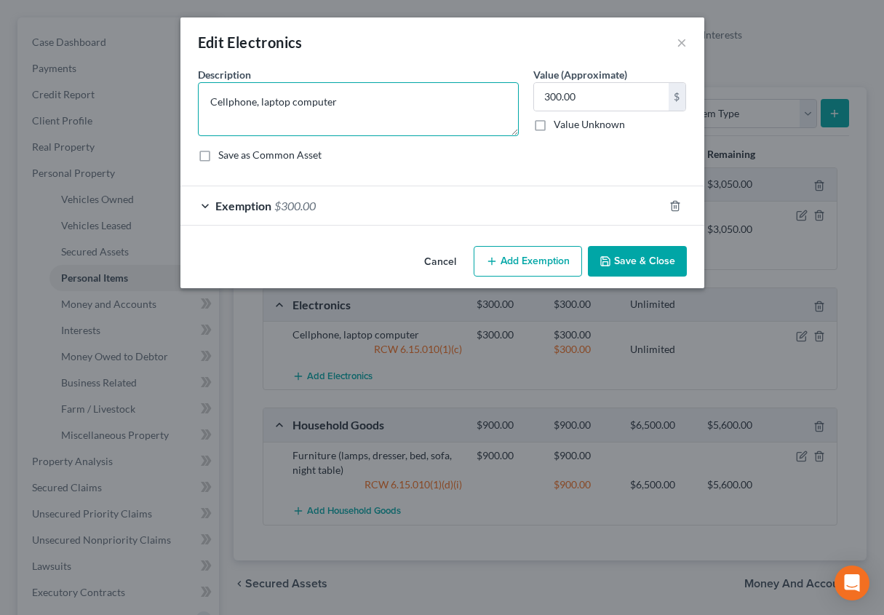
click at [361, 107] on textarea "Cellphone, laptop computer" at bounding box center [358, 109] width 321 height 54
type textarea "Cellphone, laptop computer and TV"
click at [633, 261] on button "Save & Close" at bounding box center [637, 261] width 99 height 31
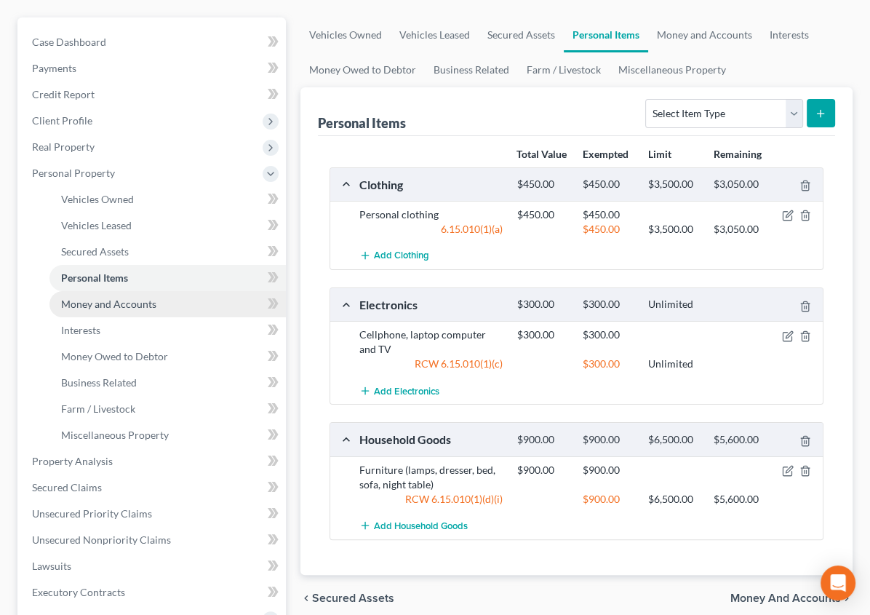
click at [106, 305] on span "Money and Accounts" at bounding box center [108, 304] width 95 height 12
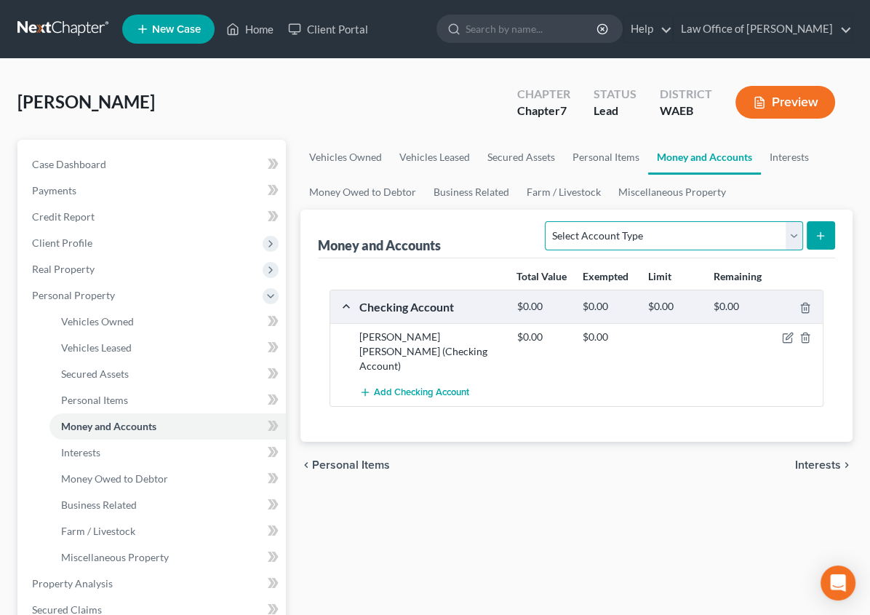
click at [600, 233] on select "Select Account Type Brokerage Cash on Hand Certificates of Deposit Checking Acc…" at bounding box center [674, 235] width 258 height 29
click at [300, 189] on link "Money Owed to Debtor" at bounding box center [362, 192] width 124 height 35
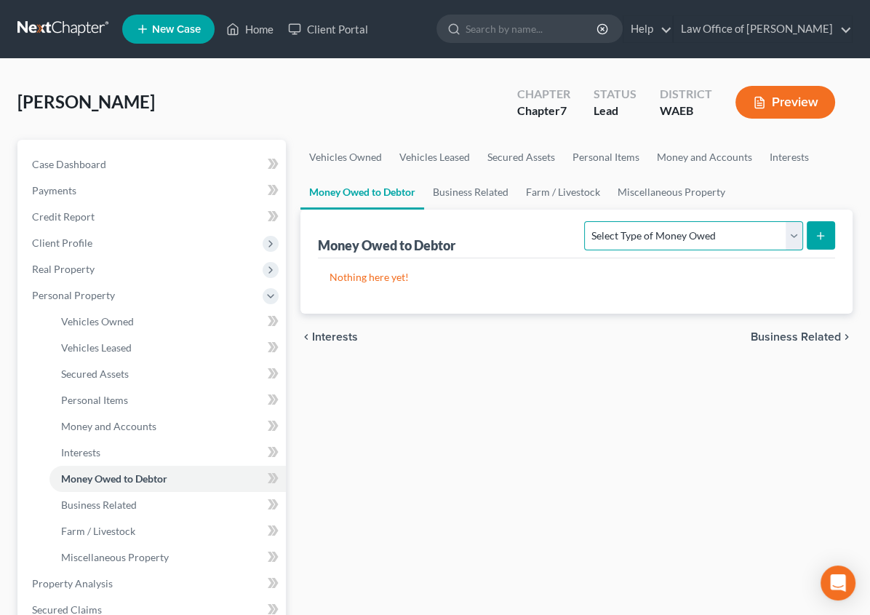
click at [632, 229] on select "Select Type of Money Owed Accounts Receivable Alimony Child Support Claims Agai…" at bounding box center [693, 235] width 218 height 29
click at [648, 156] on link "Money and Accounts" at bounding box center [704, 157] width 113 height 35
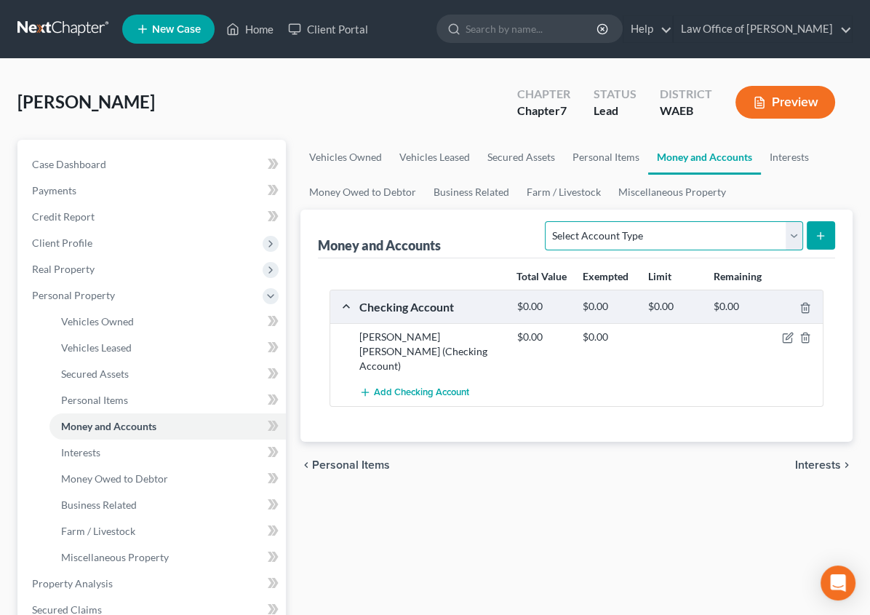
click at [605, 231] on select "Select Account Type Brokerage Cash on Hand Certificates of Deposit Checking Acc…" at bounding box center [674, 235] width 258 height 29
select select "other"
click at [545, 221] on select "Select Account Type Brokerage Cash on Hand Certificates of Deposit Checking Acc…" at bounding box center [674, 235] width 258 height 29
click at [816, 231] on icon "submit" at bounding box center [821, 236] width 12 height 12
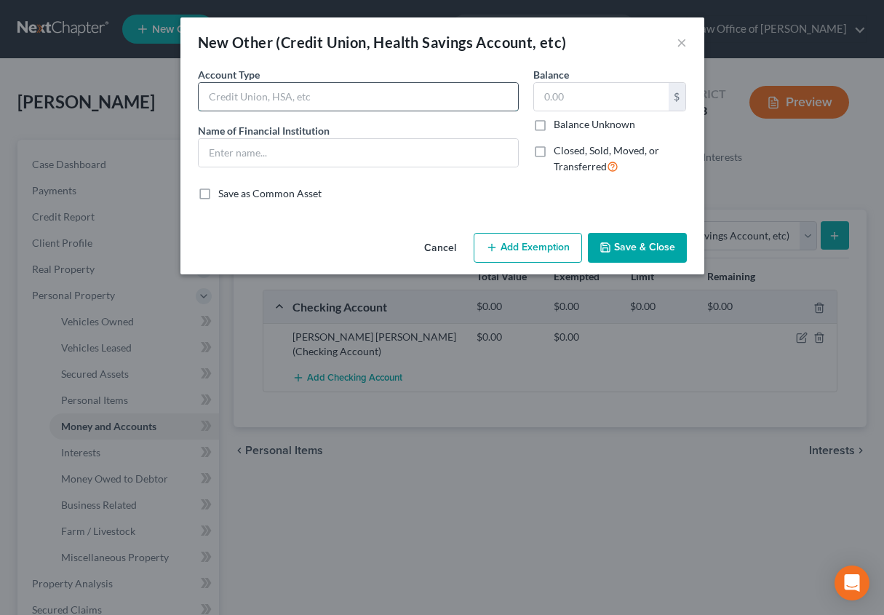
click at [311, 91] on input "text" at bounding box center [358, 97] width 319 height 28
type input "WA SERS"
click at [560, 93] on input "text" at bounding box center [601, 97] width 135 height 28
click at [567, 92] on input "text" at bounding box center [601, 97] width 135 height 28
type input "24,000"
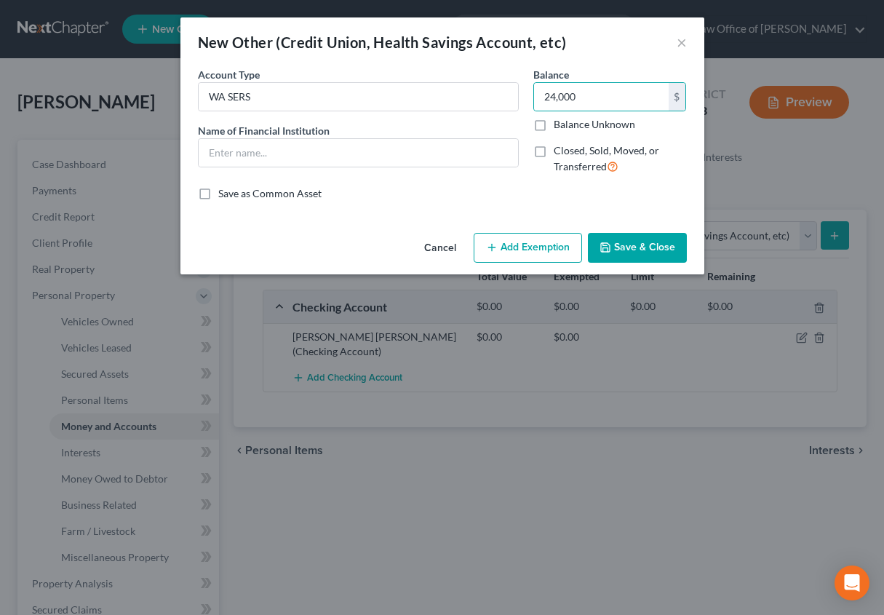
click at [525, 236] on button "Add Exemption" at bounding box center [528, 248] width 108 height 31
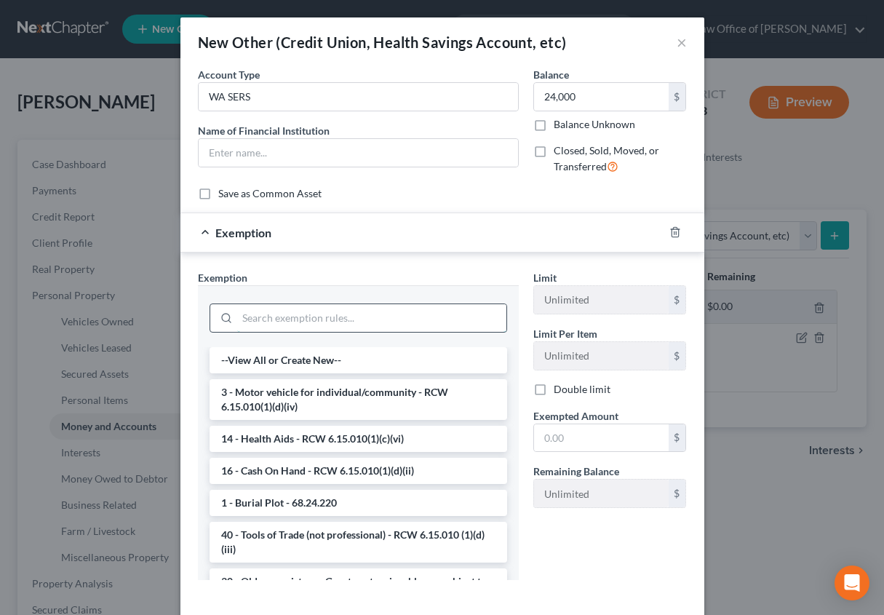
click at [296, 322] on input "search" at bounding box center [371, 318] width 269 height 28
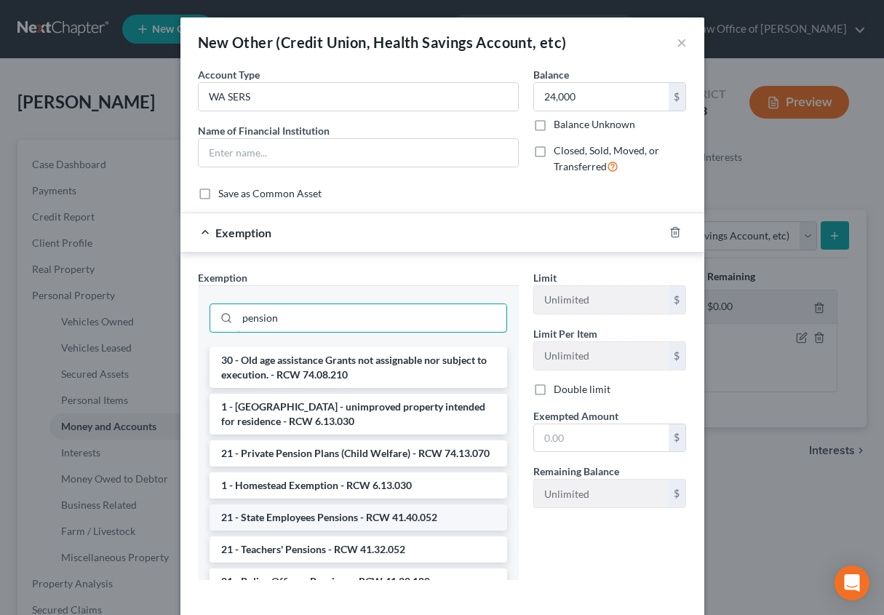
type input "pension"
click at [310, 530] on li "21 - State Employees Pensions - RCW 41.40.052" at bounding box center [359, 517] width 298 height 26
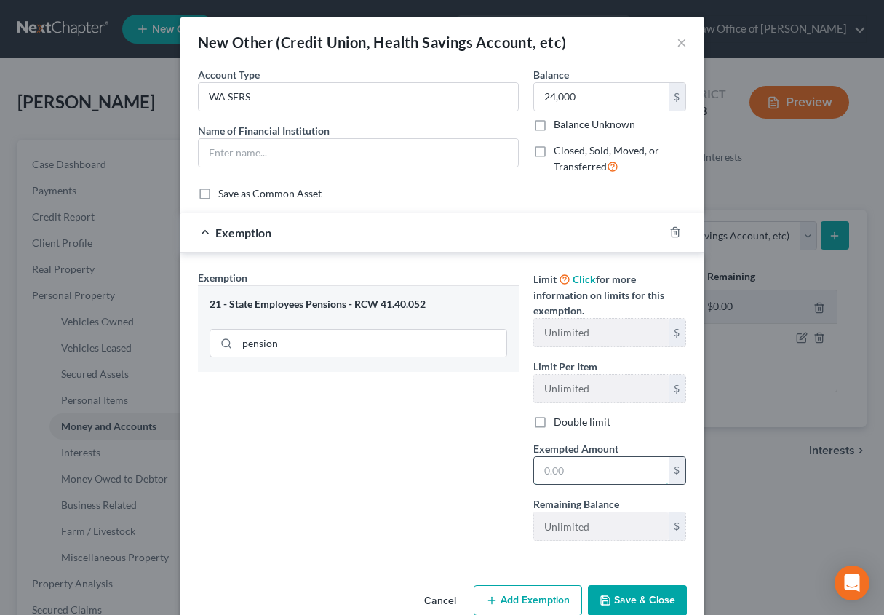
click at [544, 471] on input "text" at bounding box center [601, 471] width 135 height 28
type input "24,000"
click at [630, 563] on div "An exemption set must first be selected from the Filing Information section. Co…" at bounding box center [442, 323] width 524 height 512
click at [632, 594] on button "Save & Close" at bounding box center [637, 600] width 99 height 31
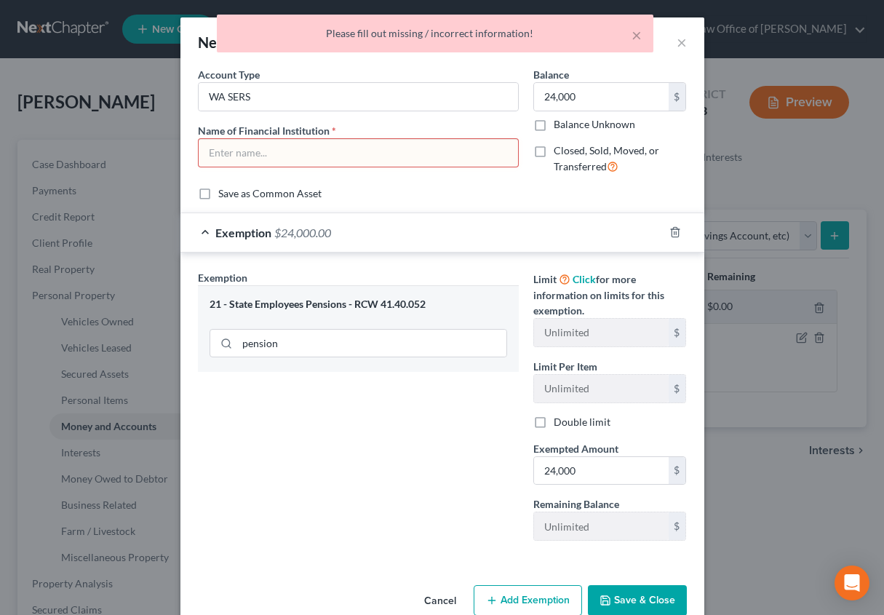
click at [276, 152] on input "text" at bounding box center [358, 153] width 319 height 28
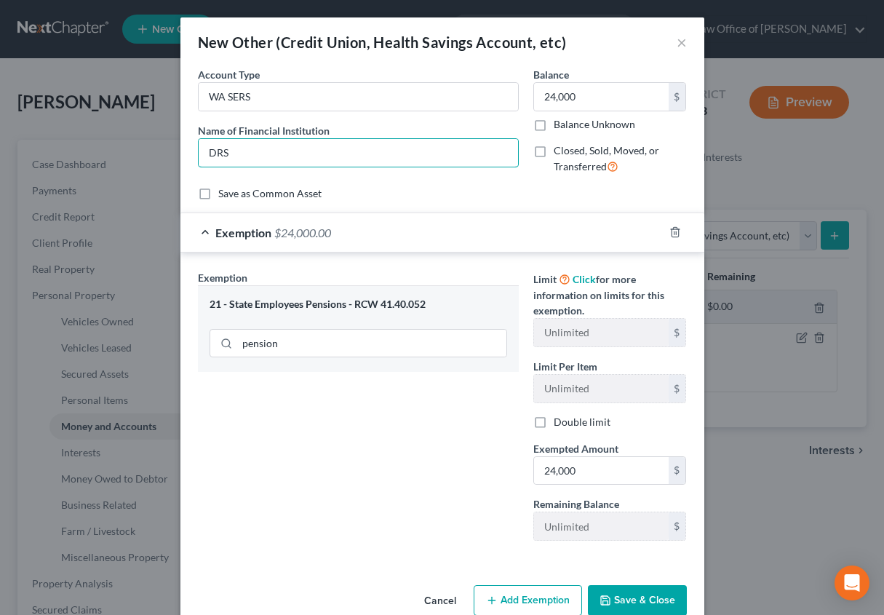
type input "DRS"
click at [618, 604] on button "Save & Close" at bounding box center [637, 600] width 99 height 31
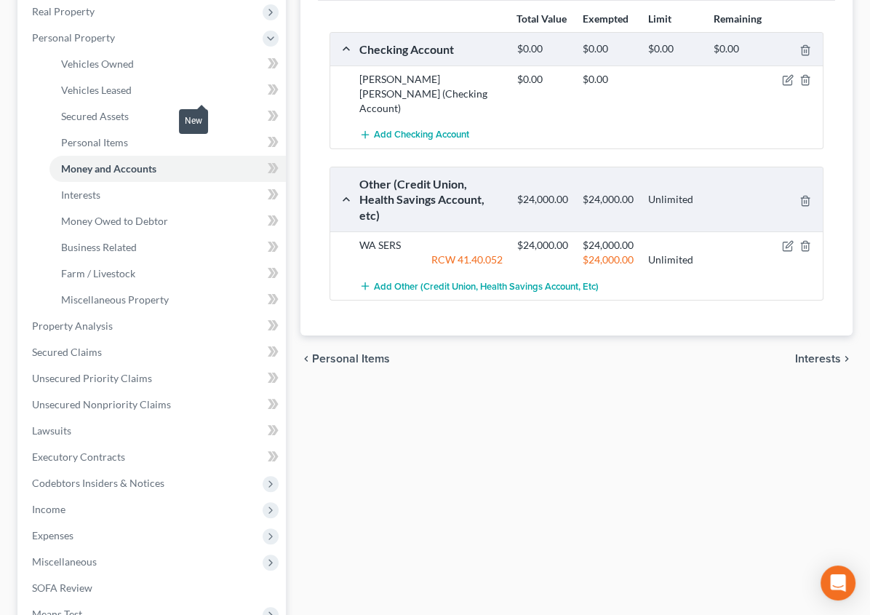
scroll to position [263, 0]
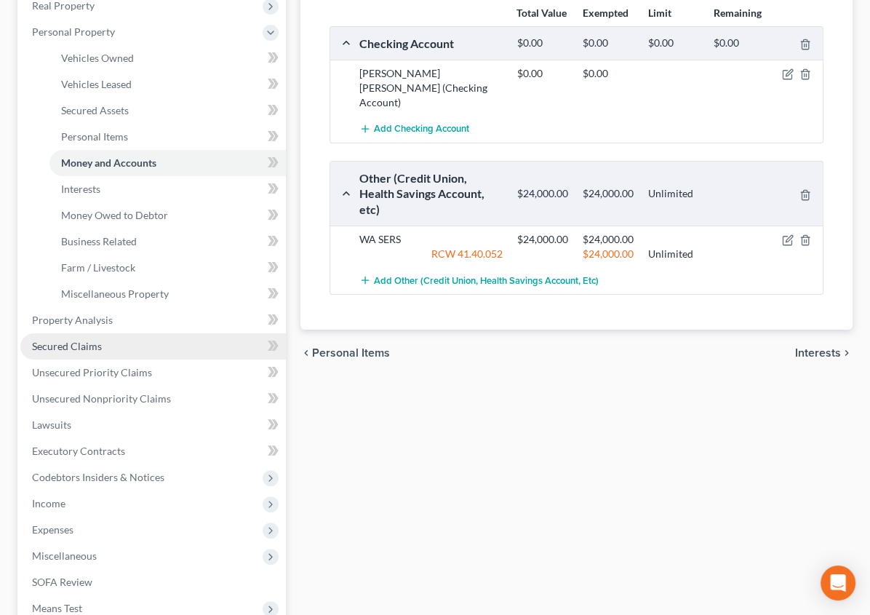
click at [57, 349] on span "Secured Claims" at bounding box center [67, 346] width 70 height 12
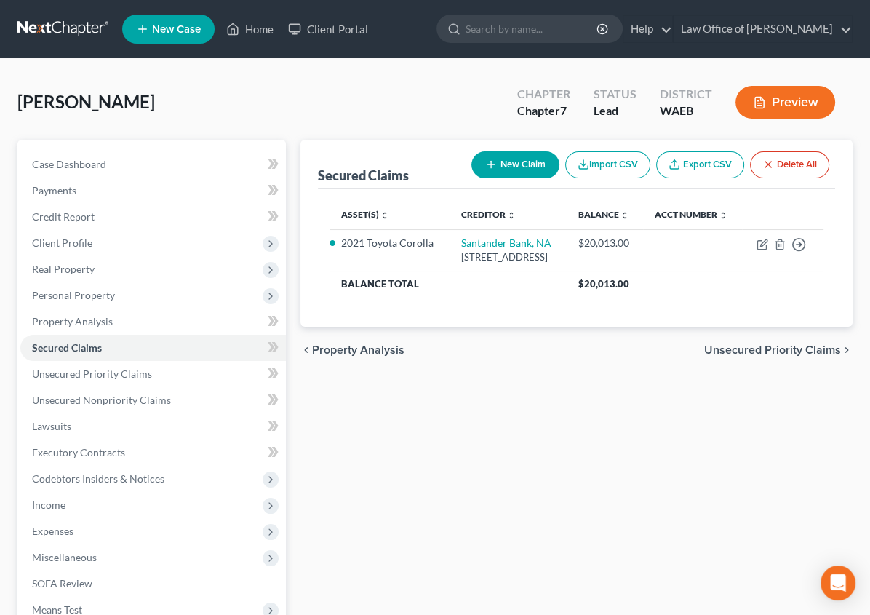
click at [773, 356] on span "Unsecured Priority Claims" at bounding box center [772, 350] width 137 height 12
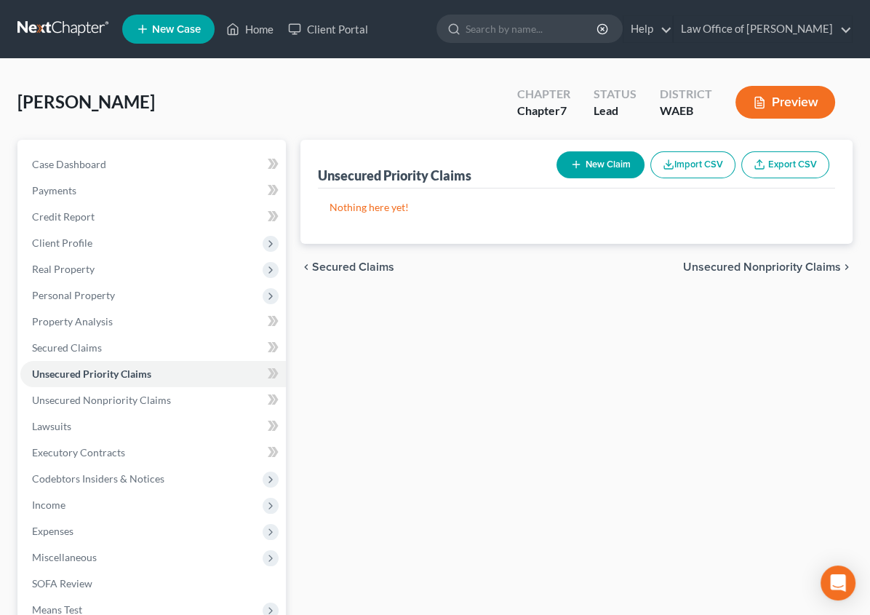
click at [747, 263] on span "Unsecured Nonpriority Claims" at bounding box center [762, 267] width 158 height 12
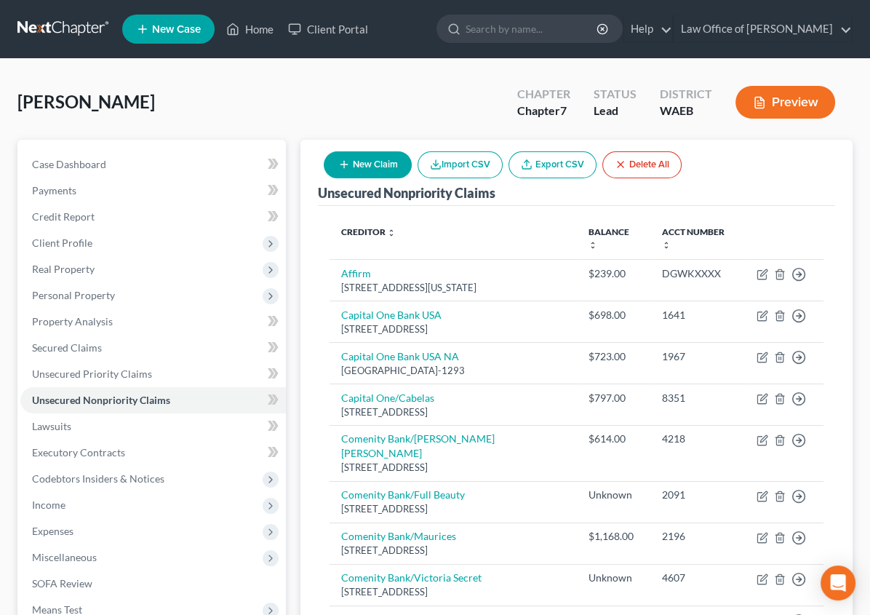
click at [412, 167] on button "New Claim" at bounding box center [368, 164] width 88 height 27
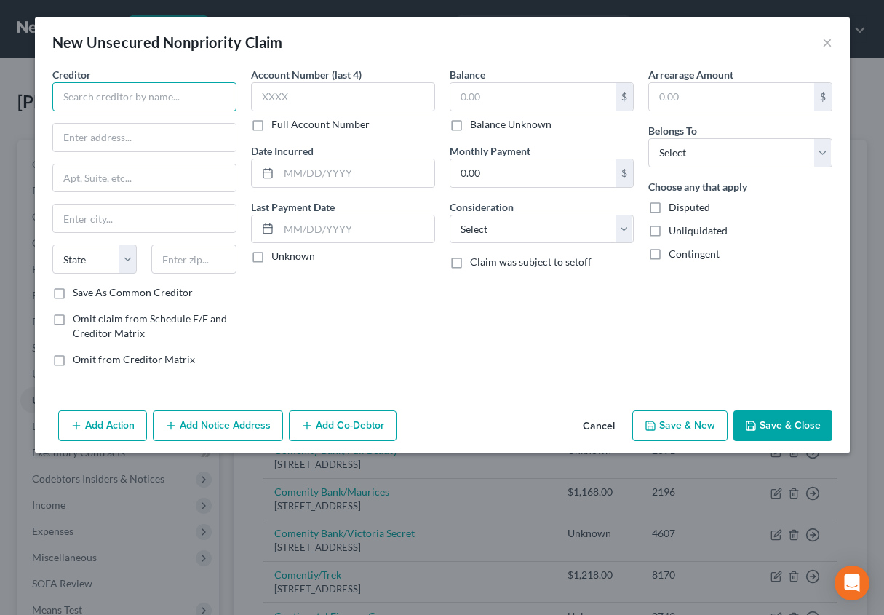
click at [134, 92] on input "text" at bounding box center [144, 96] width 184 height 29
type input "SIMM Associates"
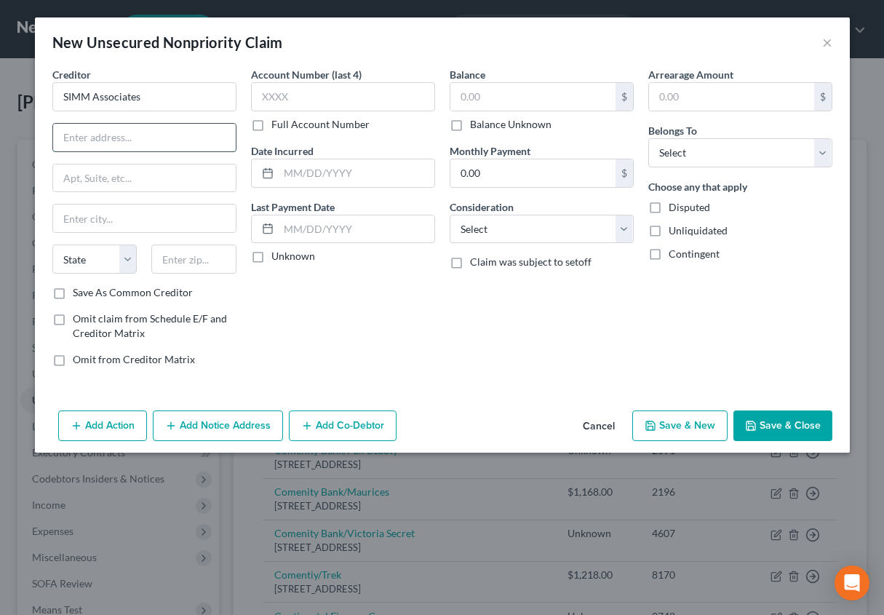
click at [116, 131] on input "text" at bounding box center [144, 138] width 183 height 28
click at [76, 212] on input "text" at bounding box center [144, 218] width 183 height 28
drag, startPoint x: 668, startPoint y: 109, endPoint x: 674, endPoint y: 98, distance: 12.7
click at [674, 98] on input "text" at bounding box center [731, 97] width 165 height 28
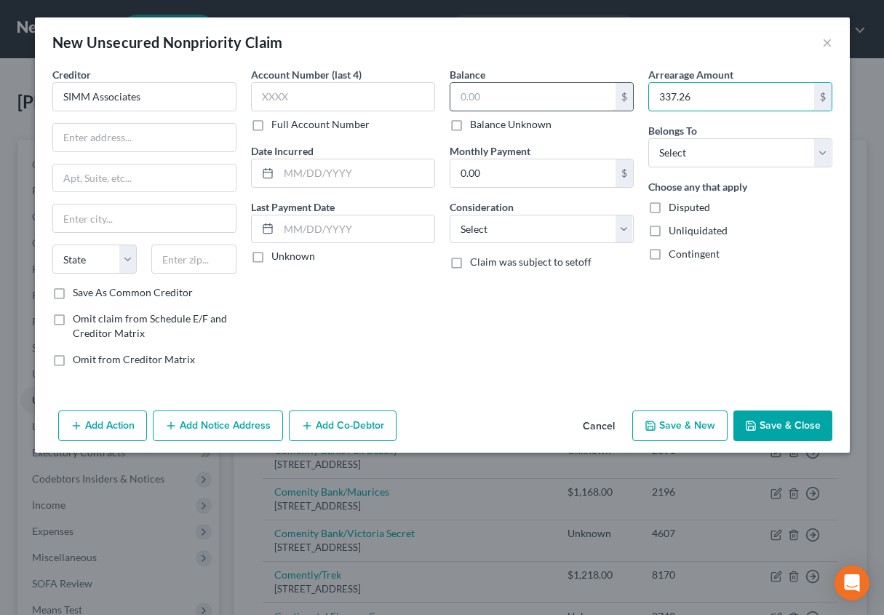
type input "337.26"
click at [531, 97] on input "text" at bounding box center [532, 97] width 165 height 28
type input "337.26"
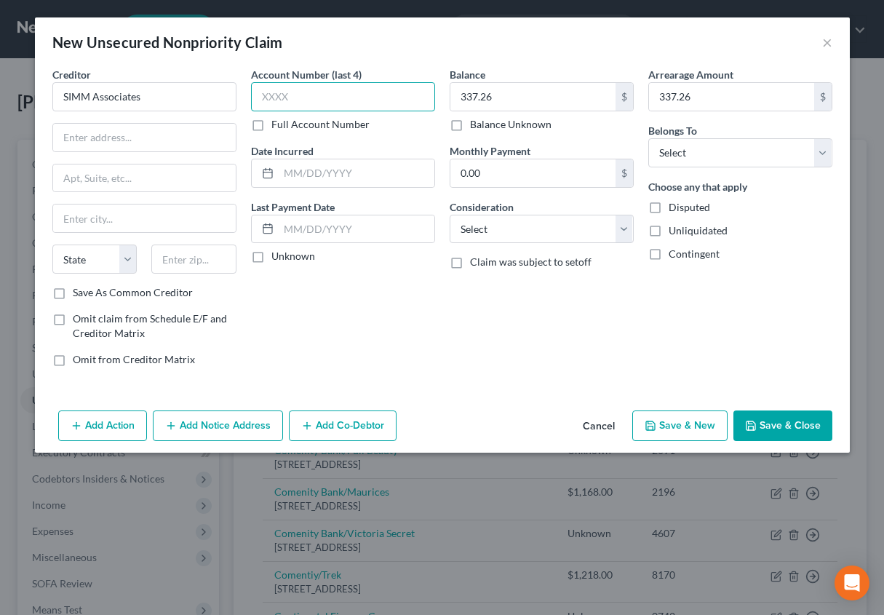
click at [290, 93] on input "text" at bounding box center [343, 96] width 184 height 29
type input "8144"
click at [305, 171] on input "text" at bounding box center [357, 173] width 156 height 28
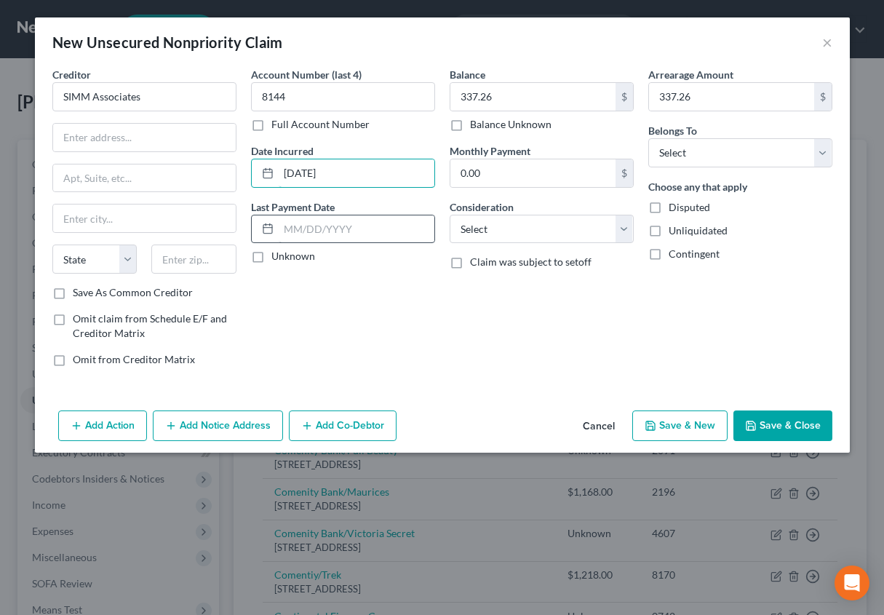
type input "[DATE]"
click at [281, 229] on input "text" at bounding box center [357, 229] width 156 height 28
type input "[DATE]"
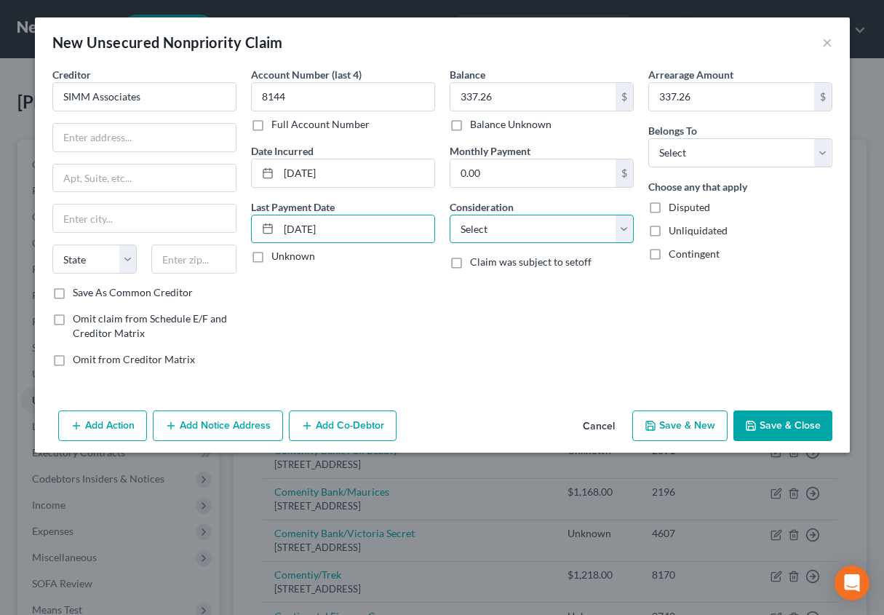
click at [490, 234] on select "Select Cable / Satellite Services Collection Agency Credit Card Debt Debt Couns…" at bounding box center [542, 229] width 184 height 29
select select "10"
click at [450, 215] on select "Select Cable / Satellite Services Collection Agency Credit Card Debt Debt Couns…" at bounding box center [542, 229] width 184 height 29
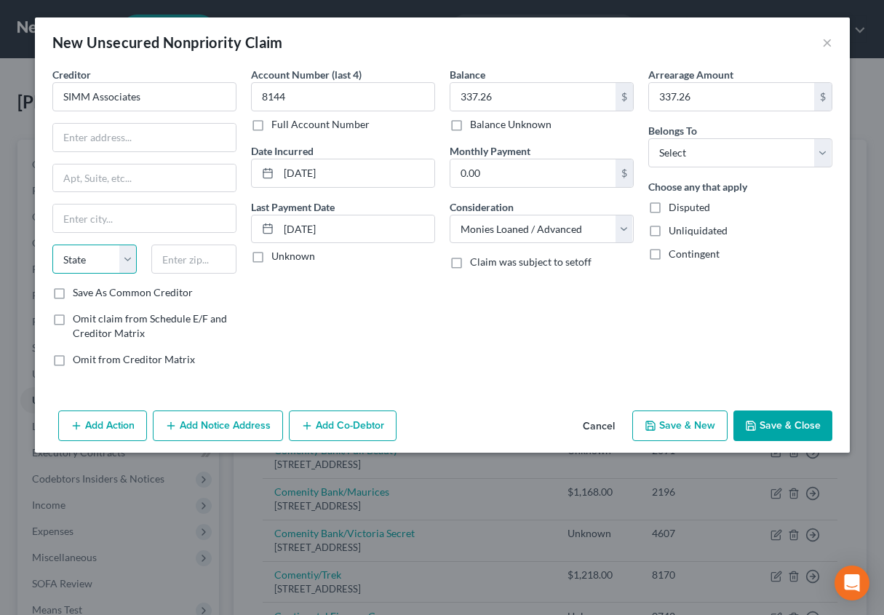
click at [130, 255] on select "State [US_STATE] AK AR AZ CA CO CT DE DC [GEOGRAPHIC_DATA] [GEOGRAPHIC_DATA] GU…" at bounding box center [94, 258] width 85 height 29
click at [302, 303] on div "Account Number (last 4) 8144 Full Account Number Date Incurred [DATE] Last Paym…" at bounding box center [343, 222] width 199 height 311
click at [787, 415] on button "Save & Close" at bounding box center [782, 425] width 99 height 31
click at [688, 148] on select "Select Debtor 1 Only Debtor 2 Only Debtor 1 And Debtor 2 Only At Least One Of T…" at bounding box center [740, 152] width 184 height 29
select select "0"
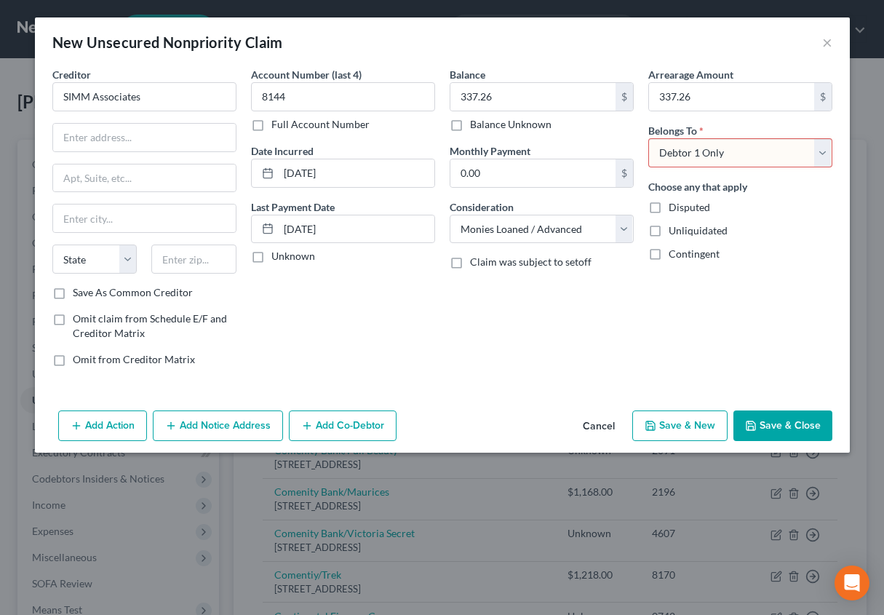
click at [648, 138] on select "Select Debtor 1 Only Debtor 2 Only Debtor 1 And Debtor 2 Only At Least One Of T…" at bounding box center [740, 152] width 184 height 29
click at [776, 410] on button "Save & Close" at bounding box center [782, 425] width 99 height 31
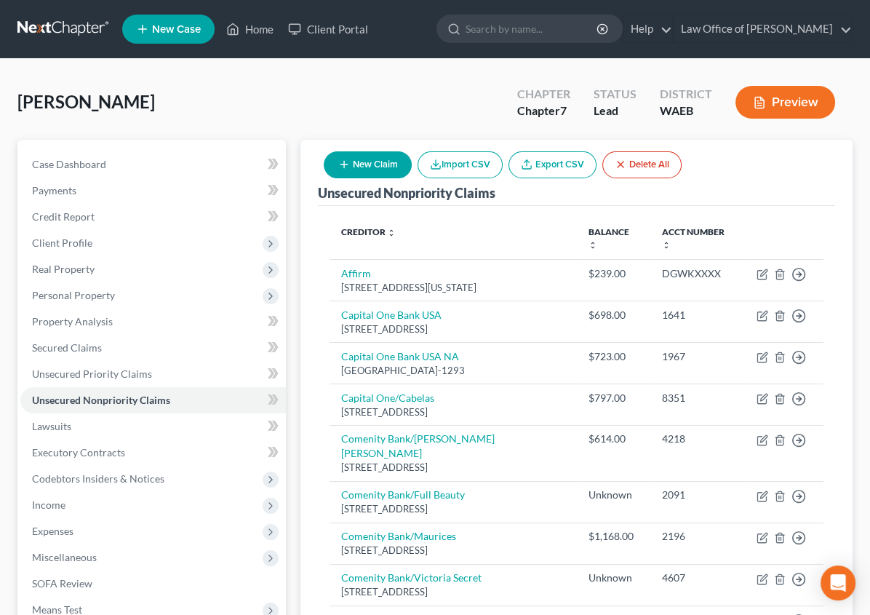
click at [412, 162] on button "New Claim" at bounding box center [368, 164] width 88 height 27
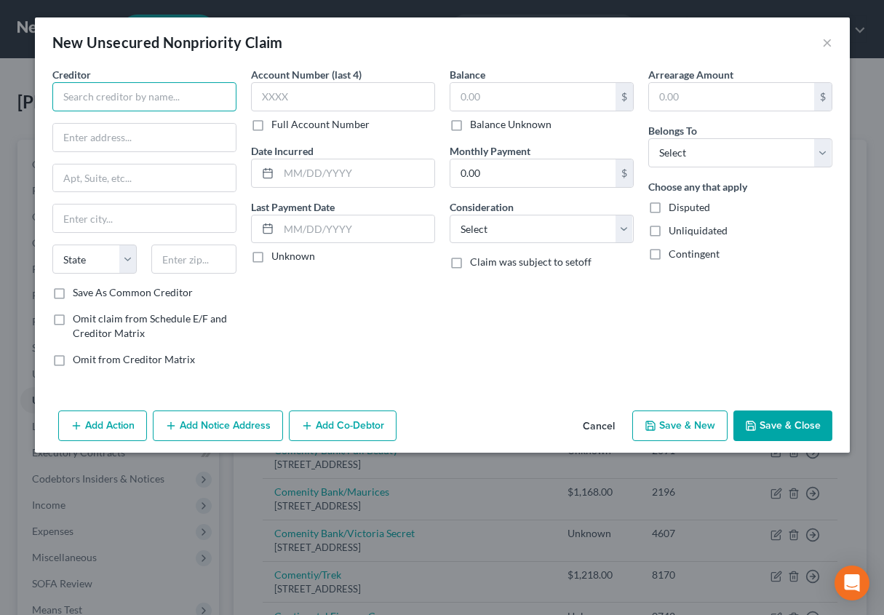
click at [161, 96] on input "text" at bounding box center [144, 96] width 184 height 29
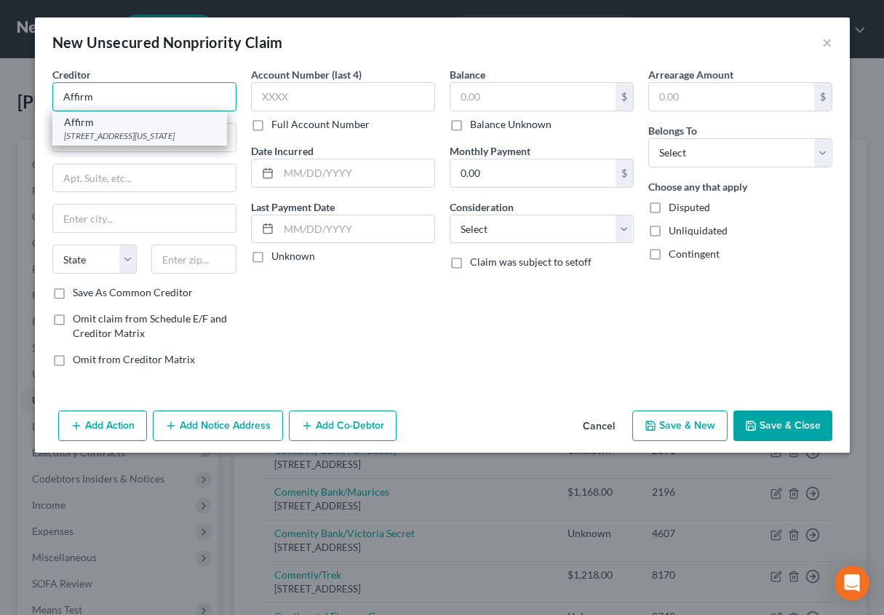
type input "Affirm"
click at [128, 122] on div "Affirm" at bounding box center [139, 122] width 151 height 15
type input "[STREET_ADDRESS][US_STATE]"
type input "FL 12"
type input "[GEOGRAPHIC_DATA]"
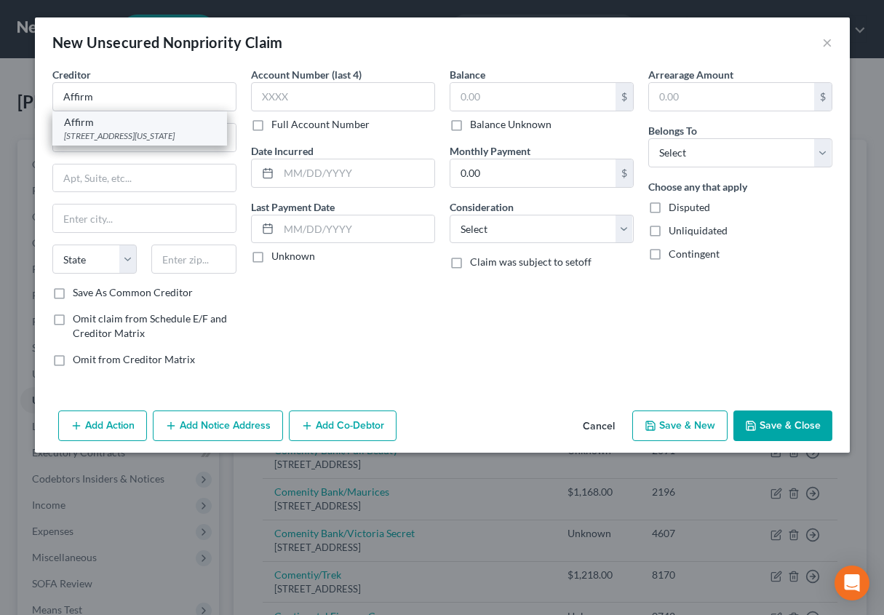
select select "4"
type input "94108"
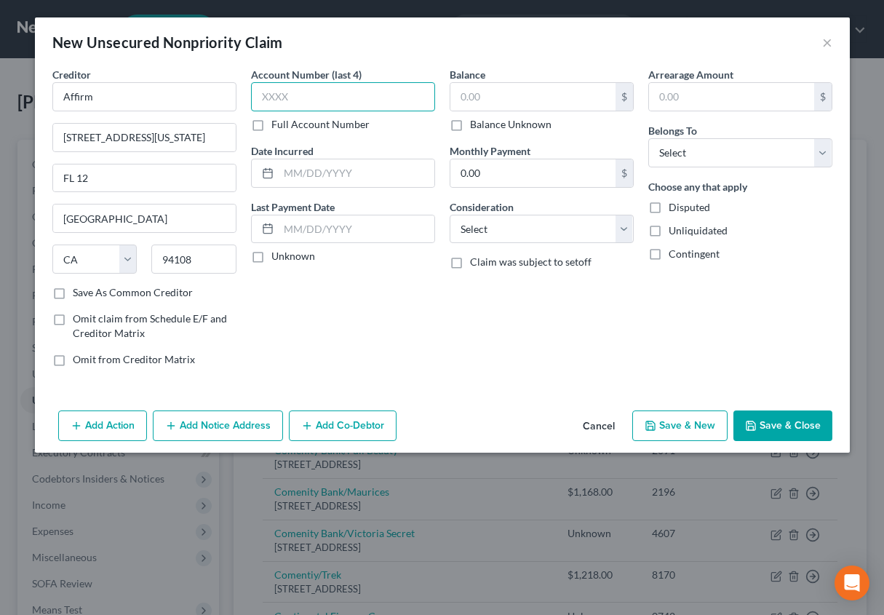
click at [270, 87] on input "text" at bounding box center [343, 96] width 184 height 29
click at [457, 91] on input "text" at bounding box center [532, 97] width 165 height 28
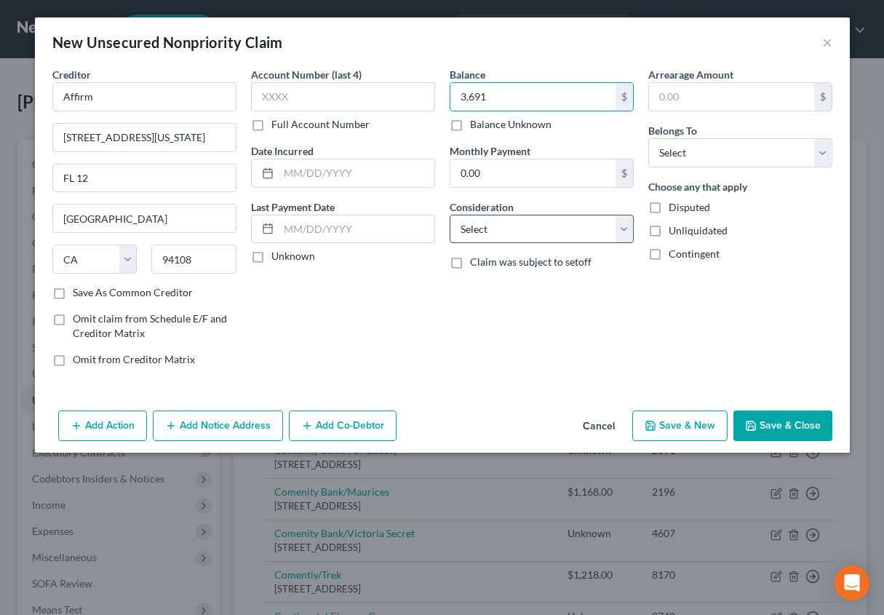
type input "3,691"
click at [481, 223] on select "Select Cable / Satellite Services Collection Agency Credit Card Debt Debt Couns…" at bounding box center [542, 229] width 184 height 29
select select "2"
click at [450, 215] on select "Select Cable / Satellite Services Collection Agency Credit Card Debt Debt Couns…" at bounding box center [542, 229] width 184 height 29
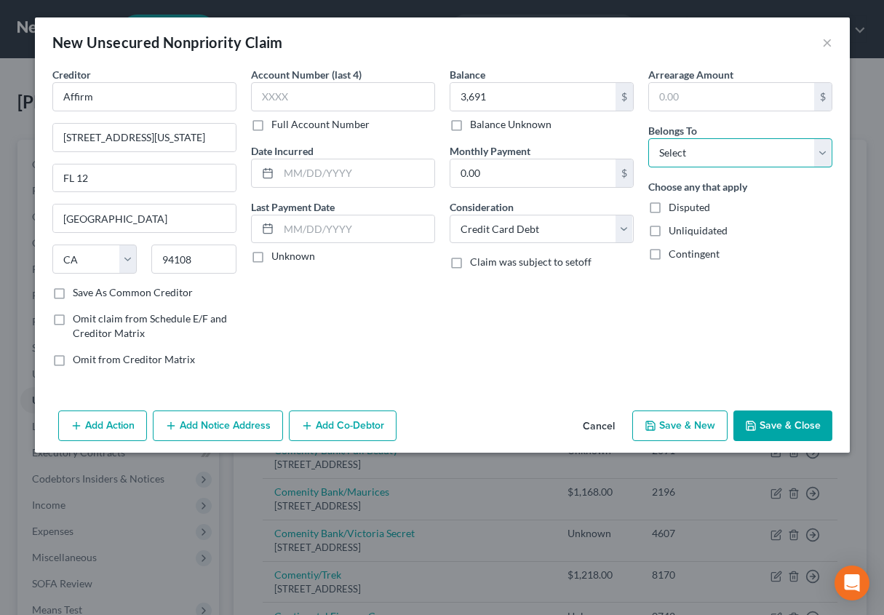
click at [677, 154] on select "Select Debtor 1 Only Debtor 2 Only Debtor 1 And Debtor 2 Only At Least One Of T…" at bounding box center [740, 152] width 184 height 29
select select "0"
click at [648, 138] on select "Select Debtor 1 Only Debtor 2 Only Debtor 1 And Debtor 2 Only At Least One Of T…" at bounding box center [740, 152] width 184 height 29
click at [678, 91] on input "text" at bounding box center [731, 97] width 165 height 28
type input "3,691"
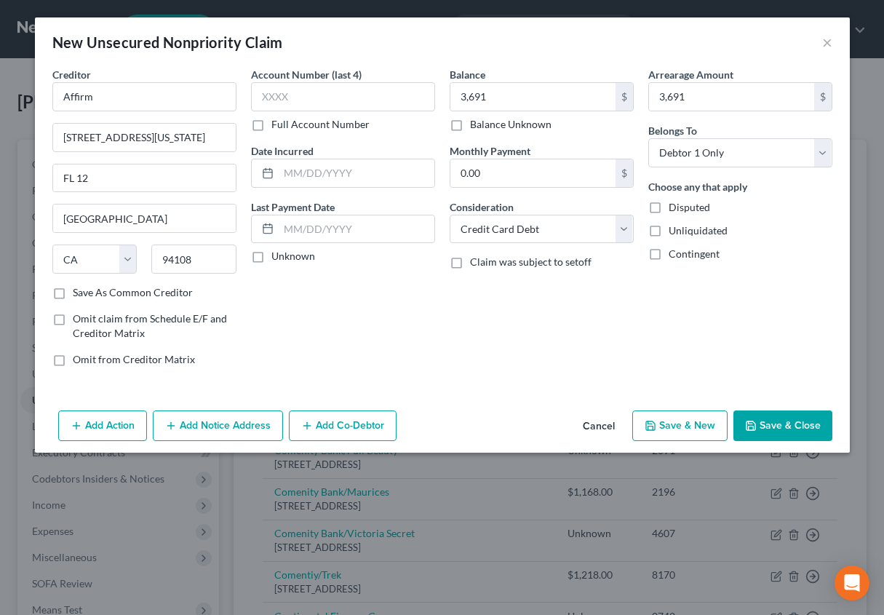
click at [73, 292] on label "Save As Common Creditor" at bounding box center [133, 292] width 120 height 15
click at [79, 292] on input "Save As Common Creditor" at bounding box center [83, 289] width 9 height 9
checkbox input "true"
click at [280, 90] on input "text" at bounding box center [343, 96] width 184 height 29
click at [220, 426] on button "Add Notice Address" at bounding box center [218, 425] width 130 height 31
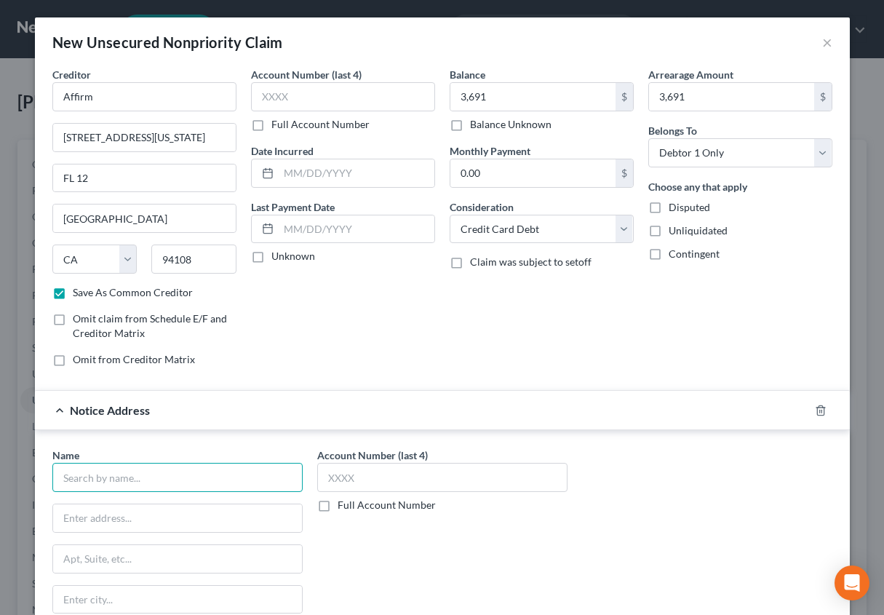
click at [140, 466] on input "text" at bounding box center [177, 477] width 250 height 29
type input "[PERSON_NAME] Bank"
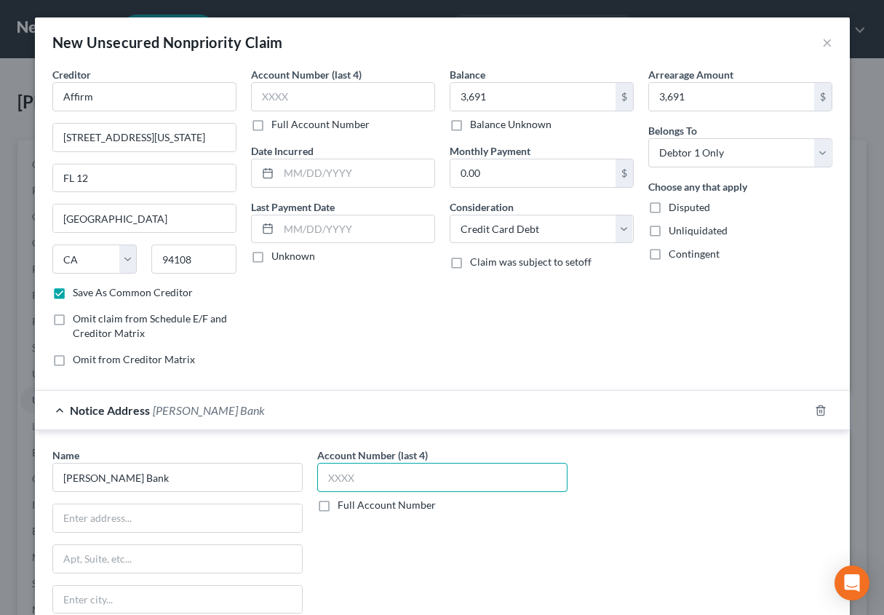
click at [317, 473] on input "text" at bounding box center [442, 477] width 250 height 29
type input "5543"
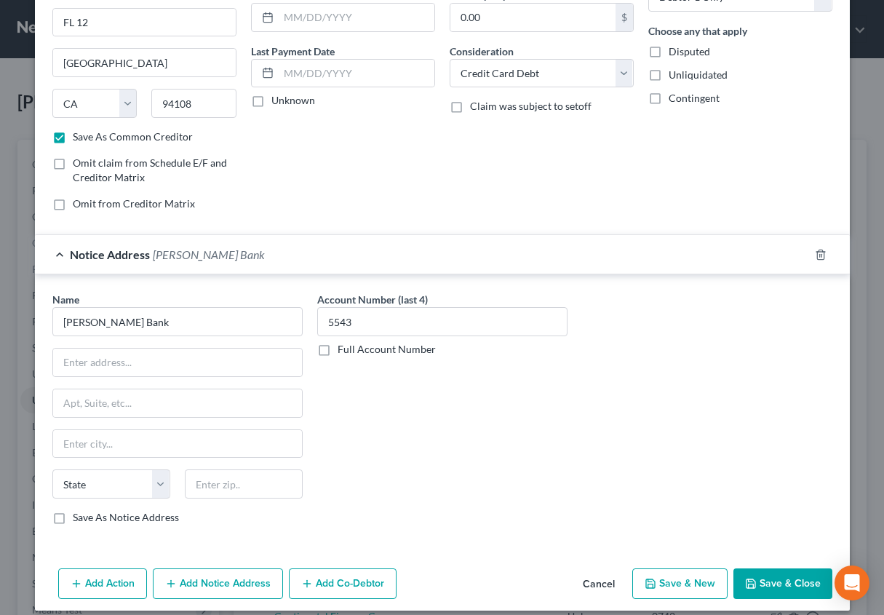
scroll to position [165, 0]
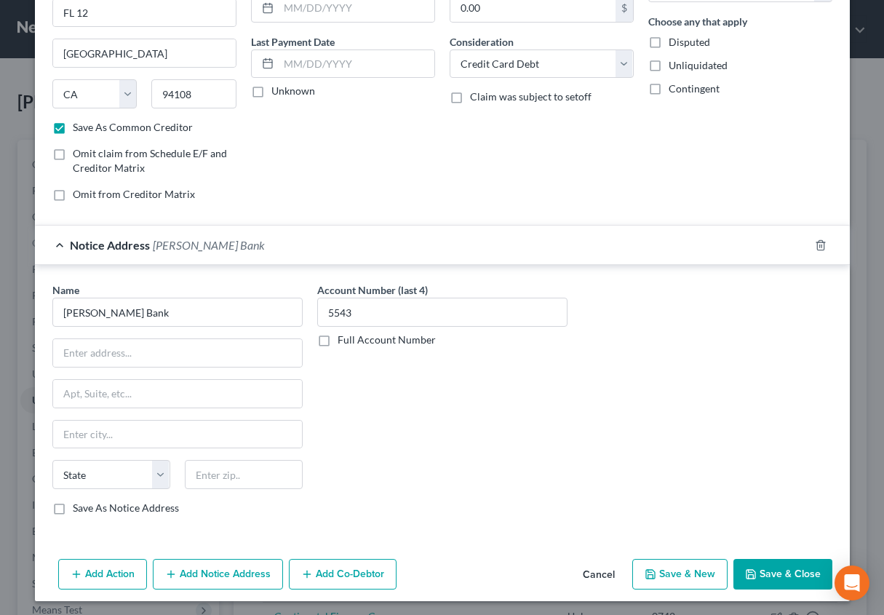
click at [107, 569] on button "Add Action" at bounding box center [102, 574] width 89 height 31
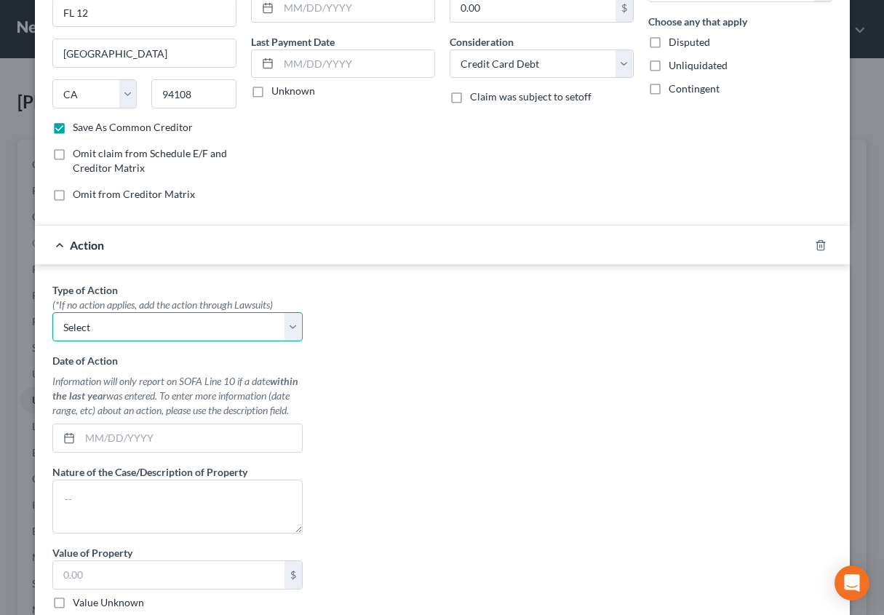
click at [170, 318] on select "Select Repossession Garnishment Foreclosure Personal Injury Attached, Seized, O…" at bounding box center [177, 326] width 250 height 29
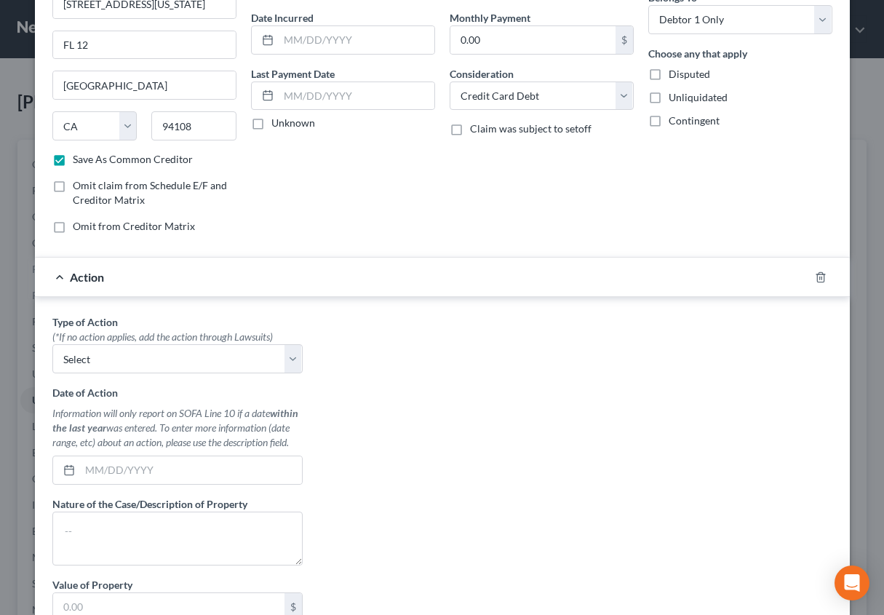
scroll to position [131, 0]
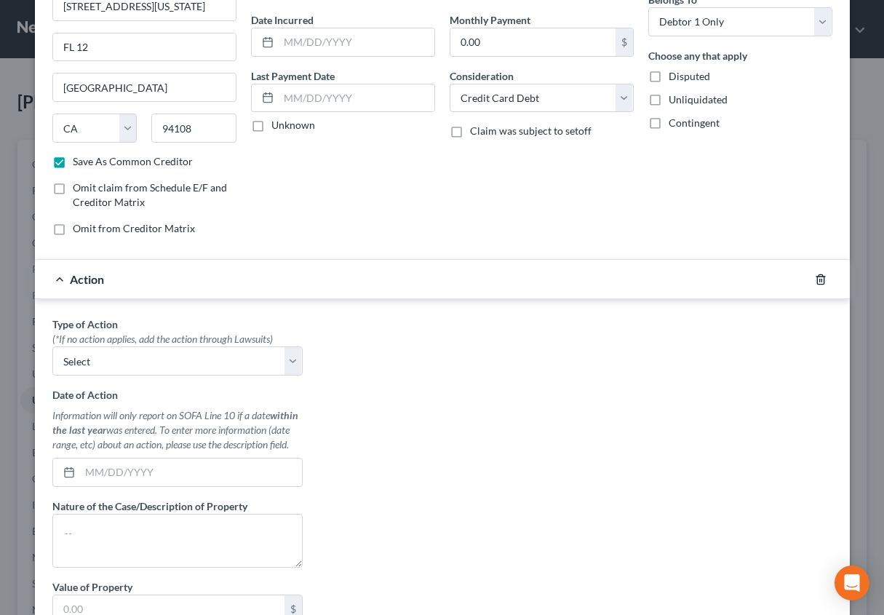
click at [815, 271] on div at bounding box center [829, 279] width 41 height 23
click at [815, 277] on icon "button" at bounding box center [821, 280] width 12 height 12
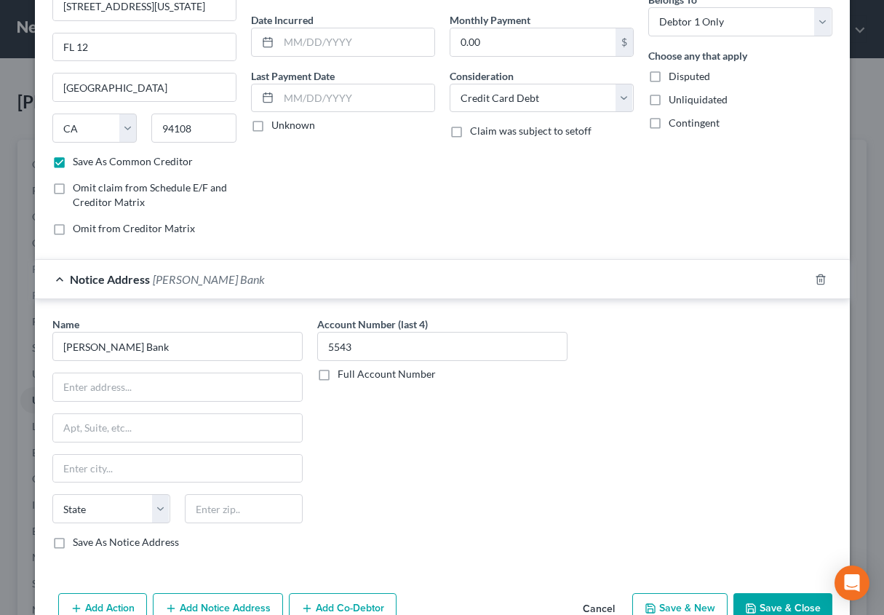
scroll to position [165, 0]
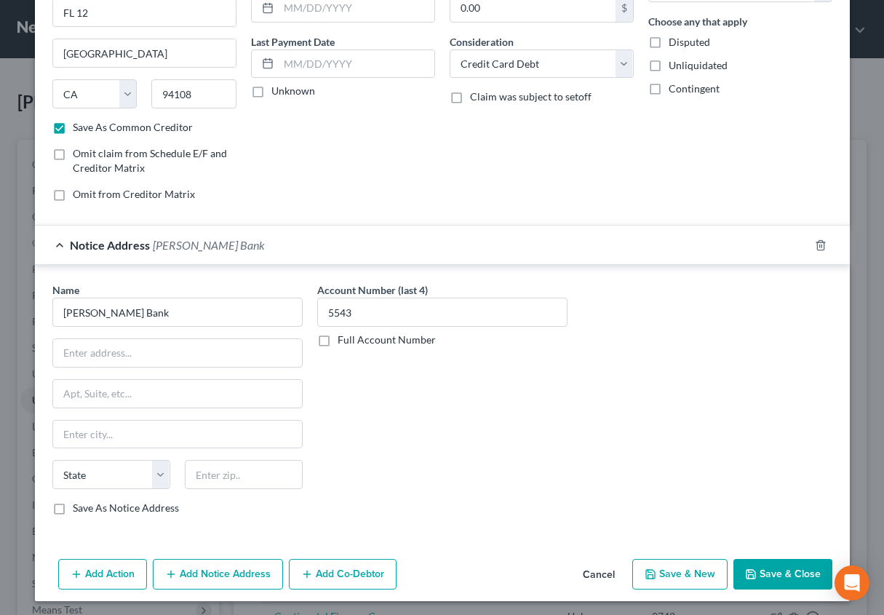
click at [685, 571] on button "Save & New" at bounding box center [679, 574] width 95 height 31
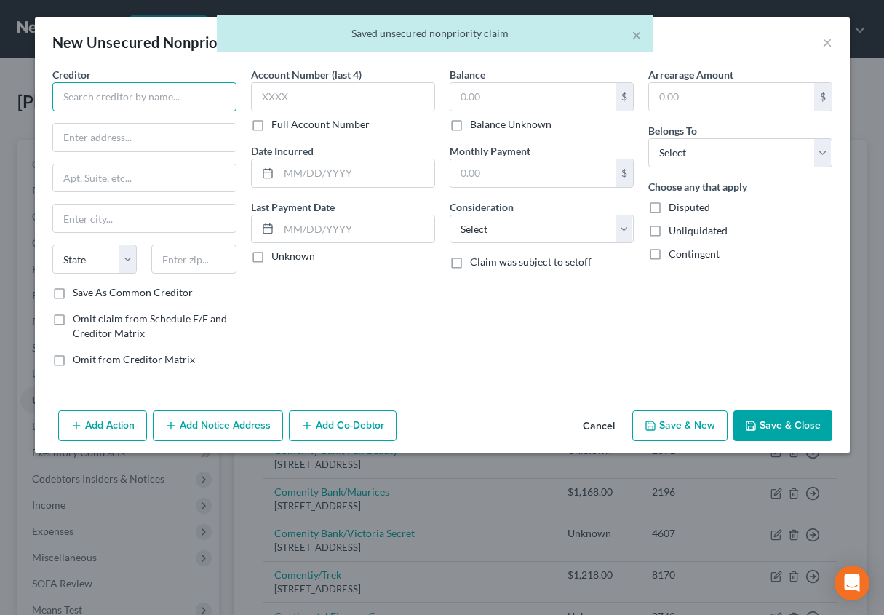
click at [114, 93] on input "text" at bounding box center [144, 96] width 184 height 29
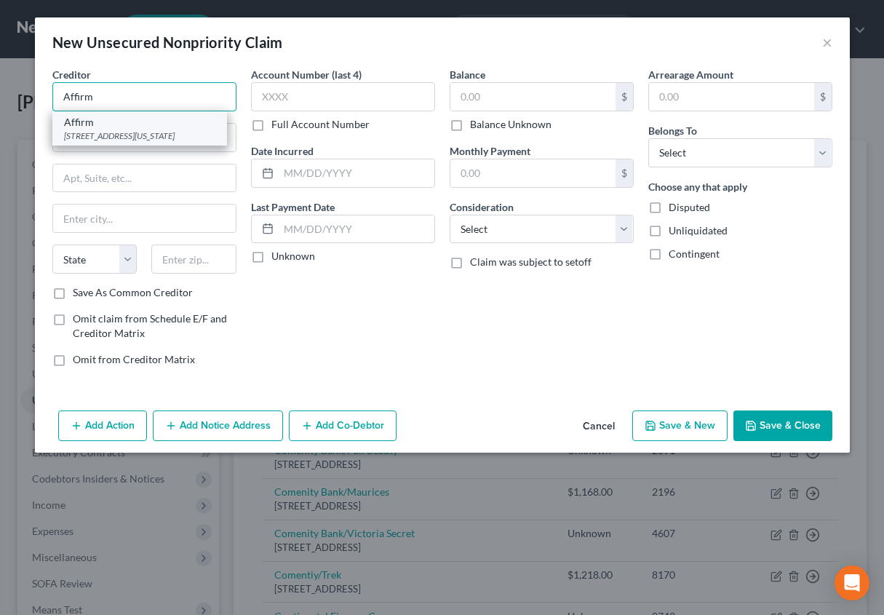
type input "Affirm"
click at [108, 135] on div "[STREET_ADDRESS][US_STATE]" at bounding box center [139, 136] width 151 height 12
type input "[STREET_ADDRESS][US_STATE]"
type input "FL 12"
type input "[GEOGRAPHIC_DATA]"
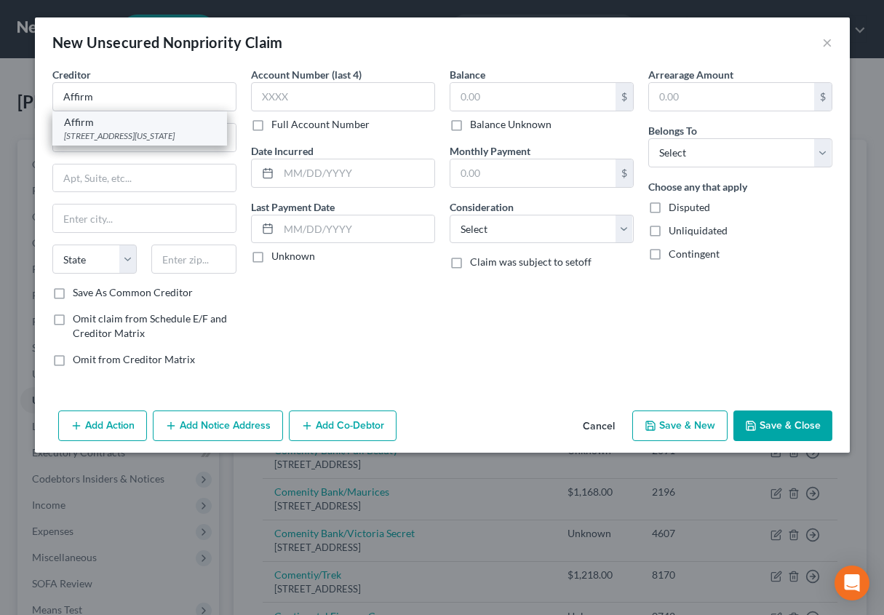
select select "4"
type input "94108"
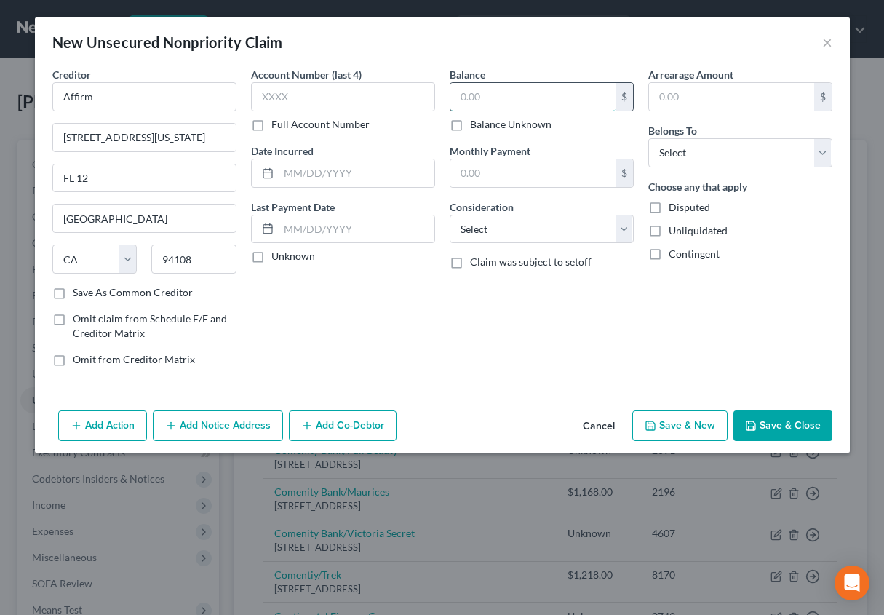
click at [466, 92] on input "text" at bounding box center [532, 97] width 165 height 28
type input "208.73"
click at [706, 91] on input "text" at bounding box center [731, 97] width 165 height 28
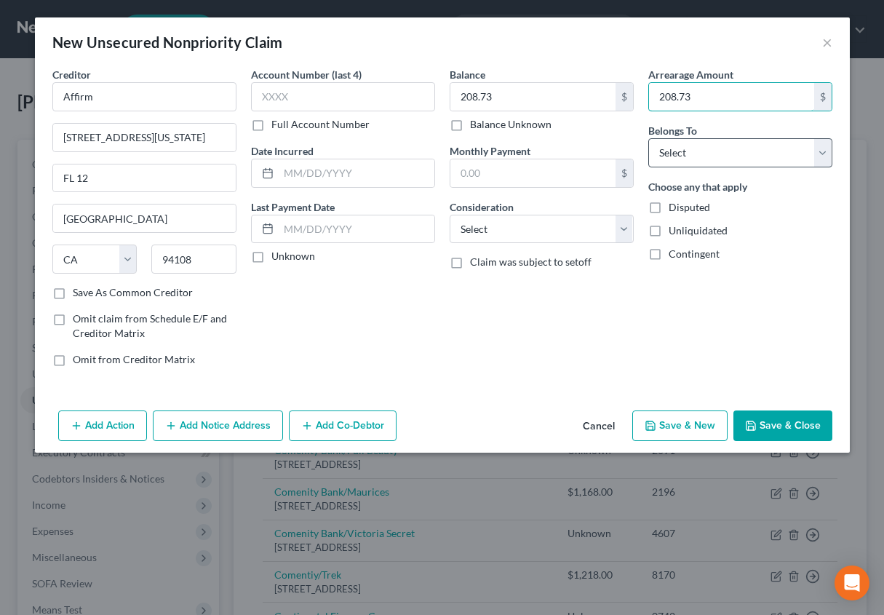
type input "208.73"
click at [691, 154] on select "Select Debtor 1 Only Debtor 2 Only Debtor 1 And Debtor 2 Only At Least One Of T…" at bounding box center [740, 152] width 184 height 29
select select "0"
click at [648, 138] on select "Select Debtor 1 Only Debtor 2 Only Debtor 1 And Debtor 2 Only At Least One Of T…" at bounding box center [740, 152] width 184 height 29
click at [215, 427] on button "Add Notice Address" at bounding box center [218, 425] width 130 height 31
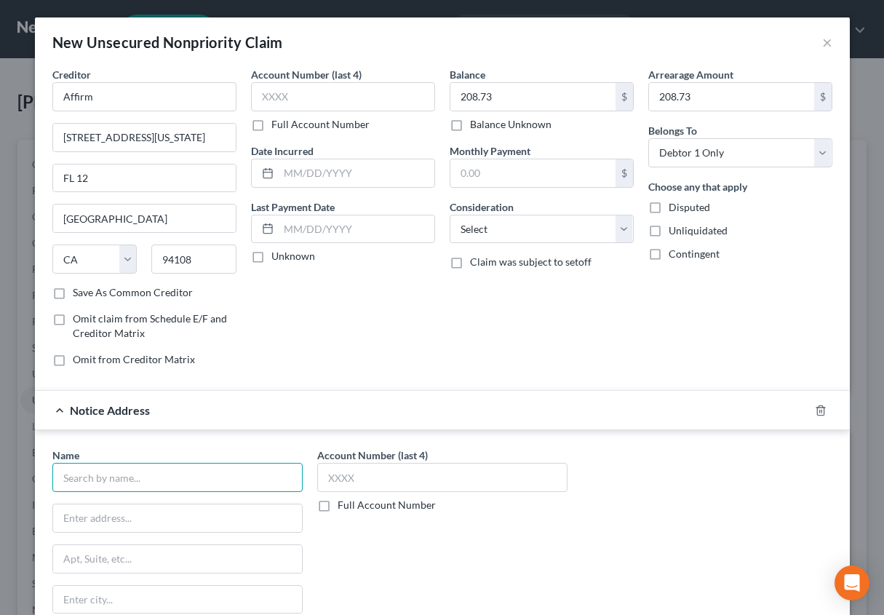
click at [118, 464] on input "text" at bounding box center [177, 477] width 250 height 29
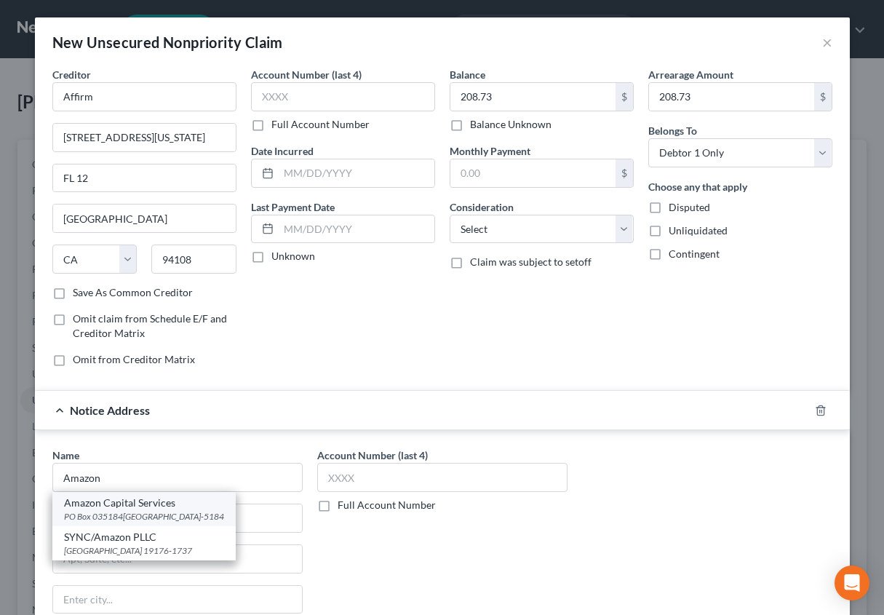
click at [151, 499] on div "Amazon Capital Services" at bounding box center [144, 502] width 160 height 15
type input "Amazon Capital Services"
type input "PO Box 035184"
type input "[GEOGRAPHIC_DATA]"
select select "50"
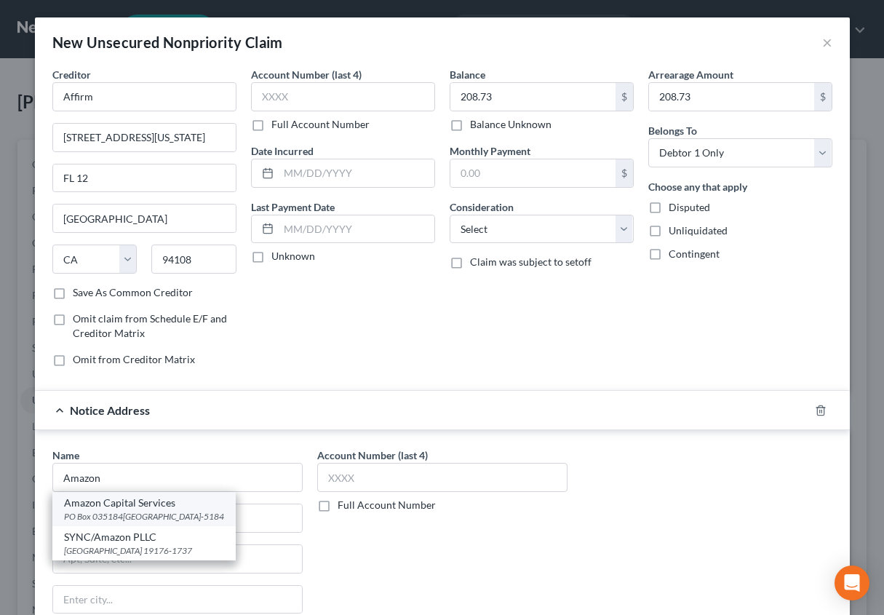
type input "98124-5184"
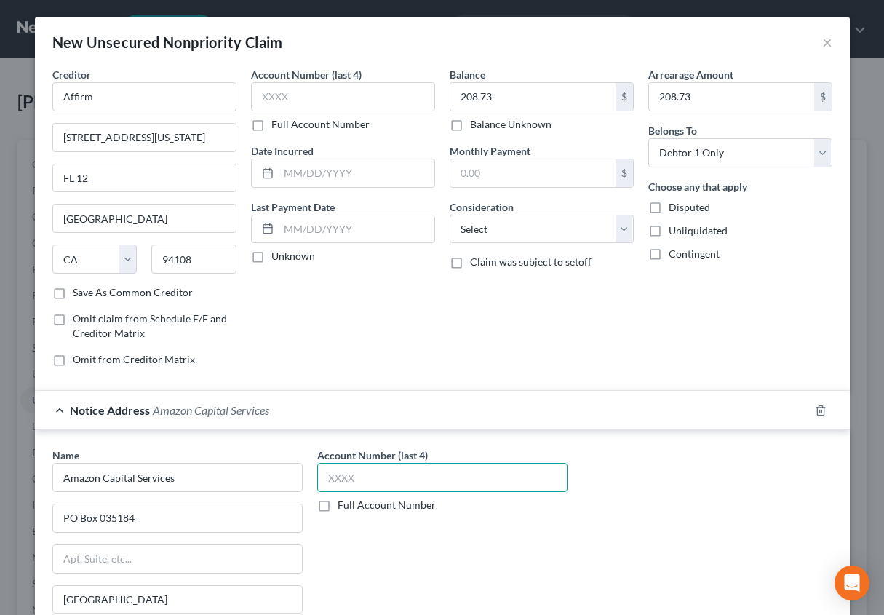
click at [328, 474] on input "text" at bounding box center [442, 477] width 250 height 29
type input "SC25"
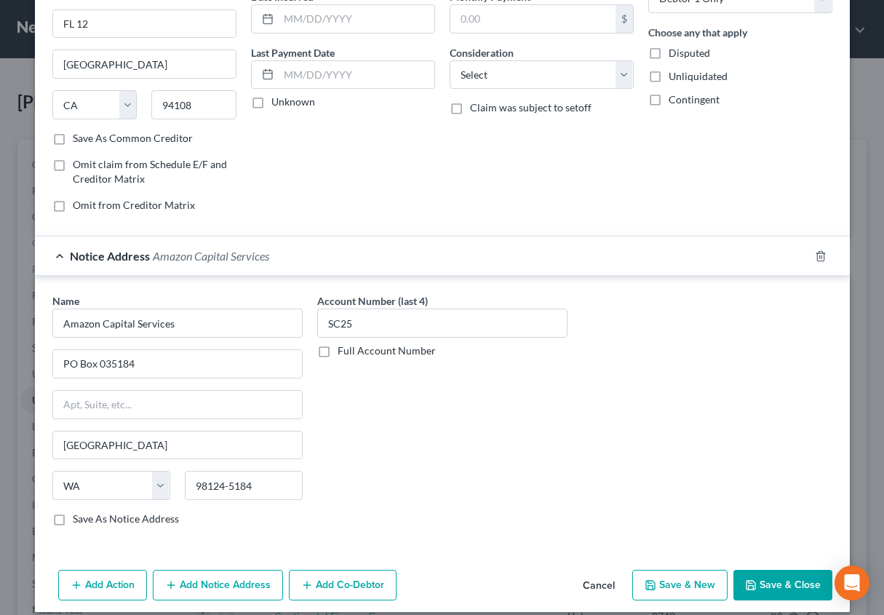
scroll to position [156, 0]
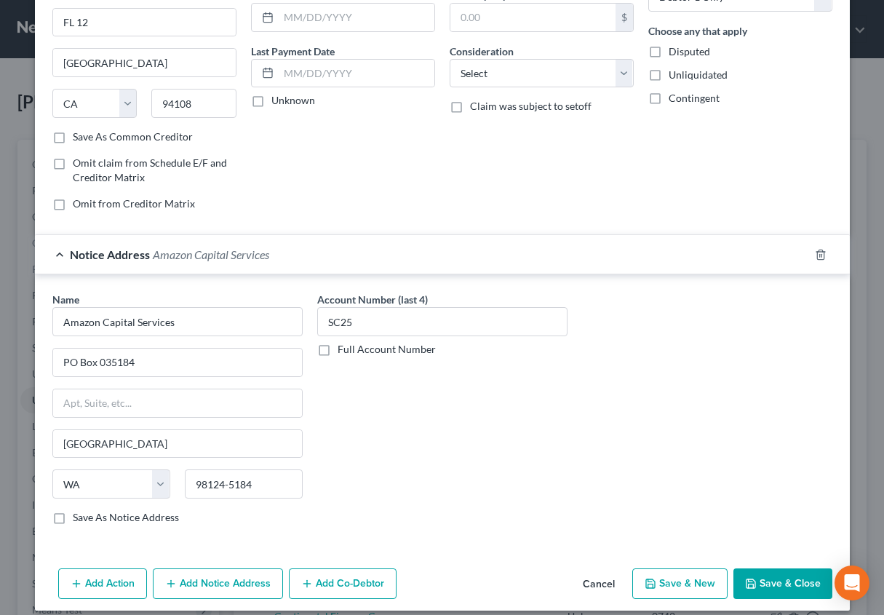
click at [667, 582] on button "Save & New" at bounding box center [679, 583] width 95 height 31
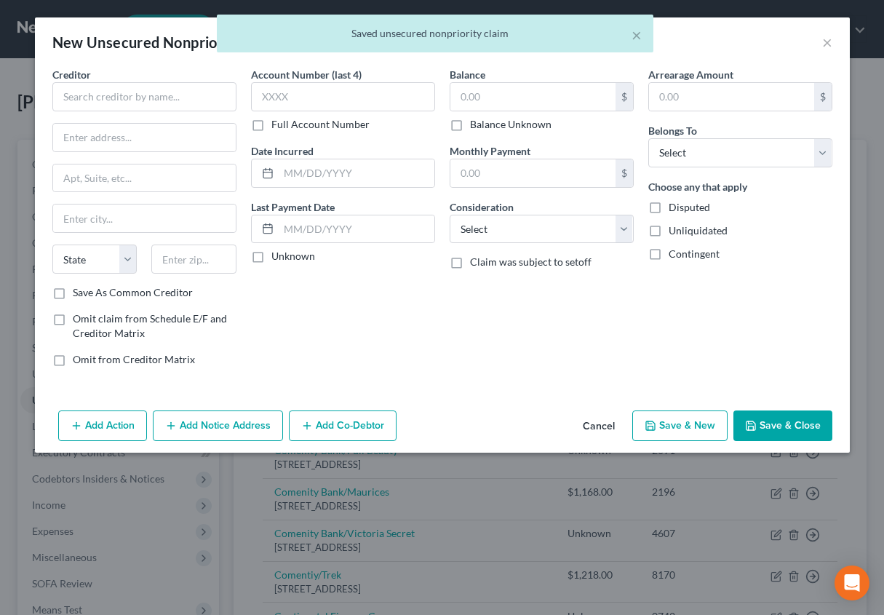
scroll to position [0, 0]
click at [111, 96] on input "text" at bounding box center [144, 96] width 184 height 29
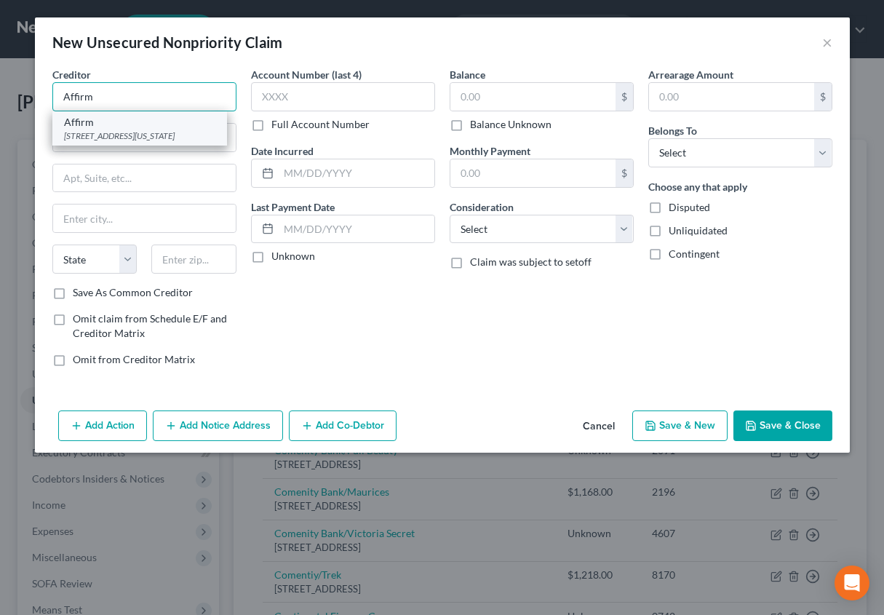
type input "Affirm"
click at [105, 142] on div "[STREET_ADDRESS][US_STATE]" at bounding box center [139, 136] width 151 height 12
type input "[STREET_ADDRESS][US_STATE]"
type input "FL 12"
type input "[GEOGRAPHIC_DATA]"
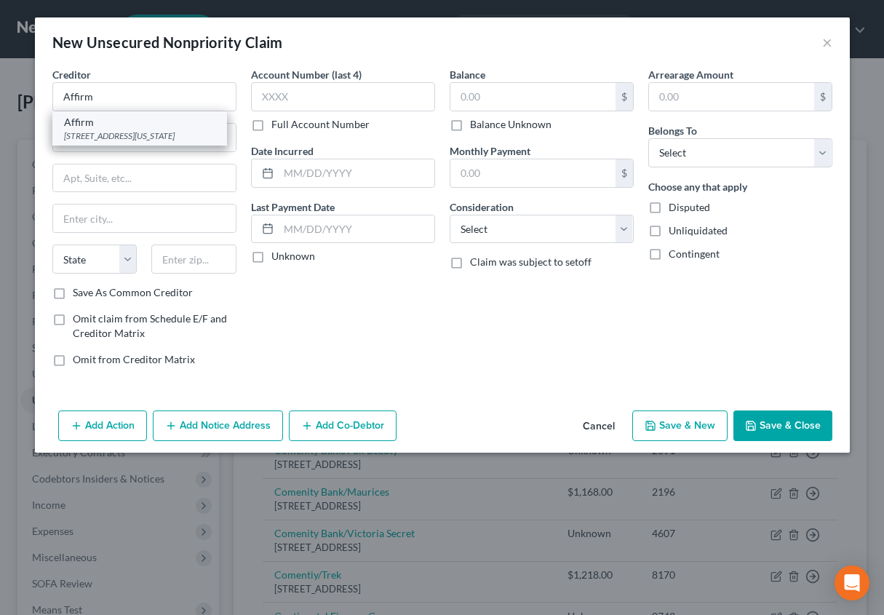
select select "4"
type input "94108"
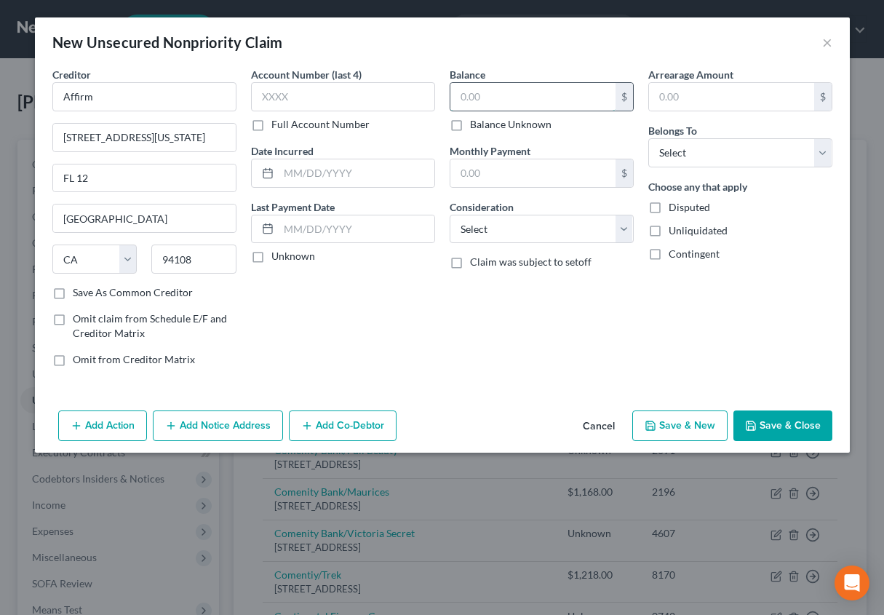
click at [453, 97] on input "text" at bounding box center [532, 97] width 165 height 28
type input "479"
click at [710, 81] on label "Arrearage Amount" at bounding box center [690, 74] width 85 height 15
click at [685, 91] on input "text" at bounding box center [731, 97] width 165 height 28
type input "479"
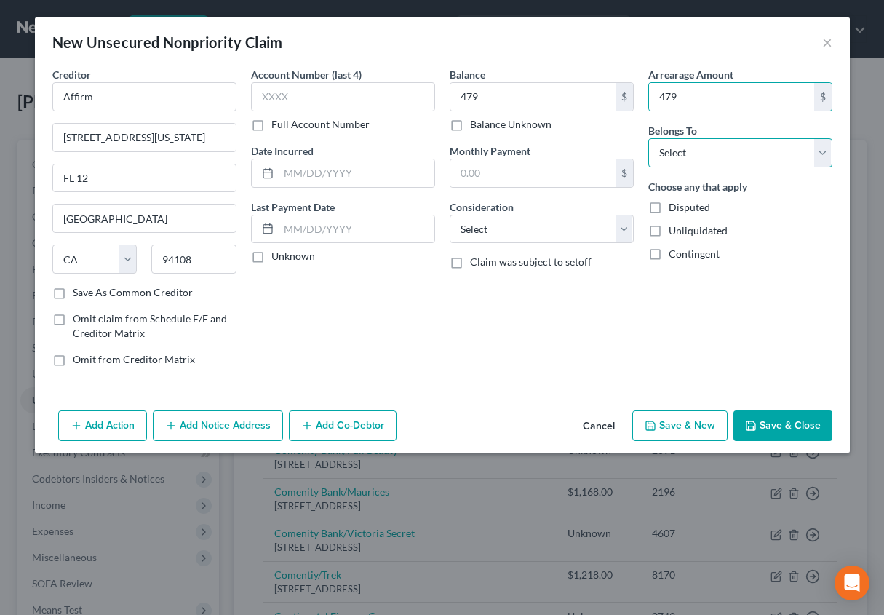
click at [682, 151] on select "Select Debtor 1 Only Debtor 2 Only Debtor 1 And Debtor 2 Only At Least One Of T…" at bounding box center [740, 152] width 184 height 29
select select "0"
click at [648, 138] on select "Select Debtor 1 Only Debtor 2 Only Debtor 1 And Debtor 2 Only At Least One Of T…" at bounding box center [740, 152] width 184 height 29
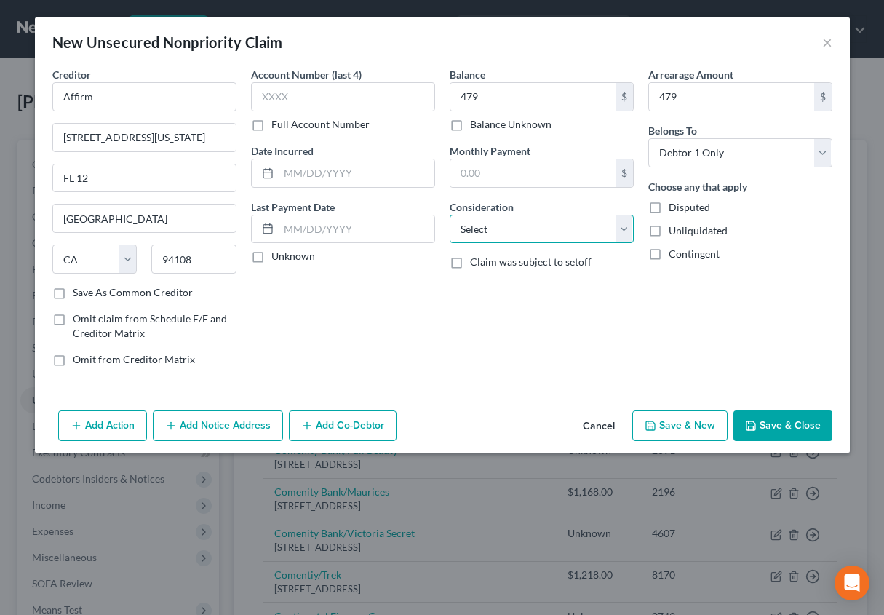
click at [509, 228] on select "Select Cable / Satellite Services Collection Agency Credit Card Debt Debt Couns…" at bounding box center [542, 229] width 184 height 29
select select "2"
click at [450, 215] on select "Select Cable / Satellite Services Collection Agency Credit Card Debt Debt Couns…" at bounding box center [542, 229] width 184 height 29
click at [215, 426] on button "Add Notice Address" at bounding box center [218, 425] width 130 height 31
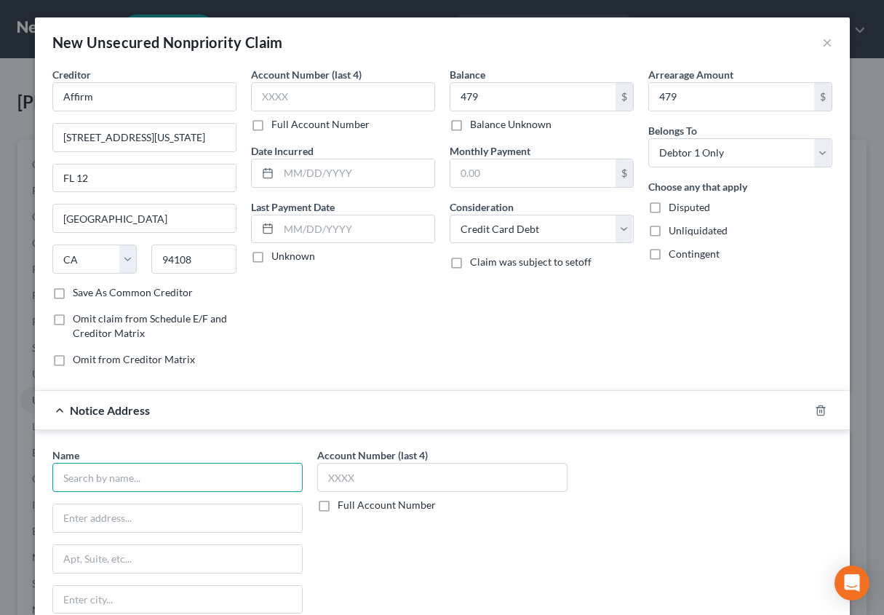
click at [151, 463] on input "text" at bounding box center [177, 477] width 250 height 29
type input "[DOMAIN_NAME]"
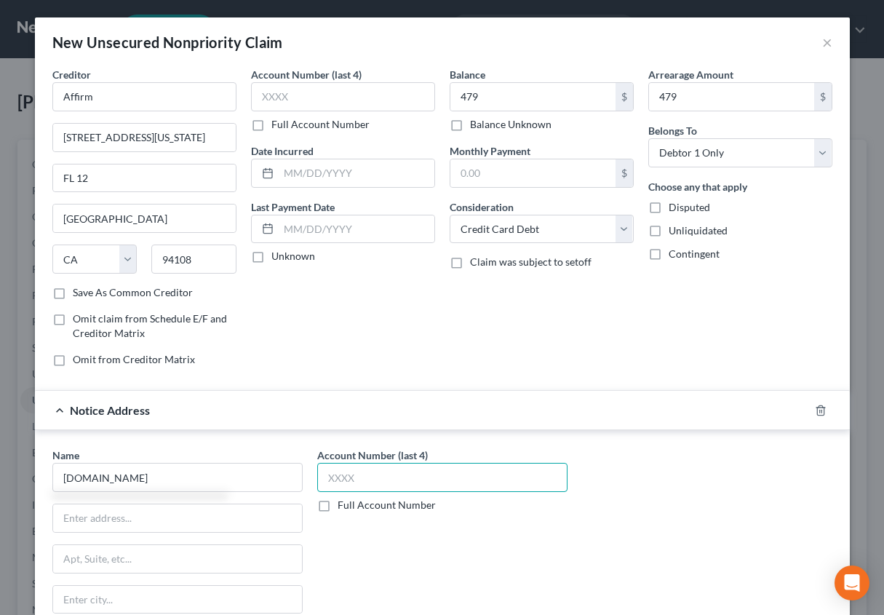
click at [327, 475] on input "text" at bounding box center [442, 477] width 250 height 29
type input "9U5O"
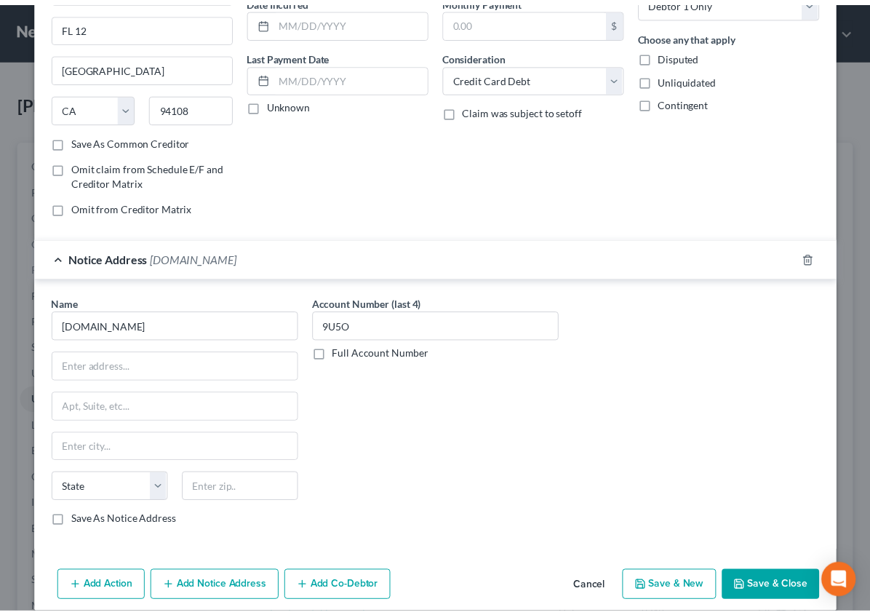
scroll to position [165, 0]
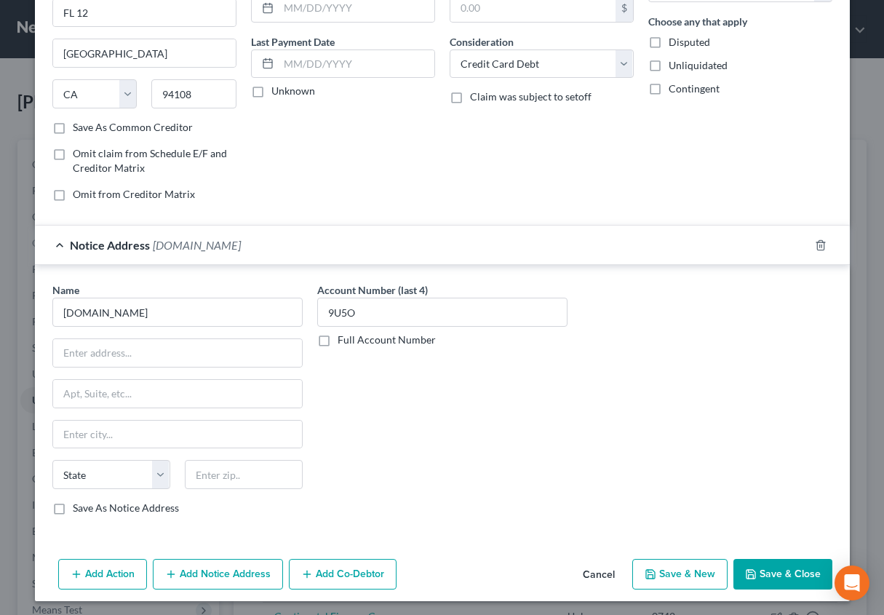
click at [758, 566] on button "Save & Close" at bounding box center [782, 574] width 99 height 31
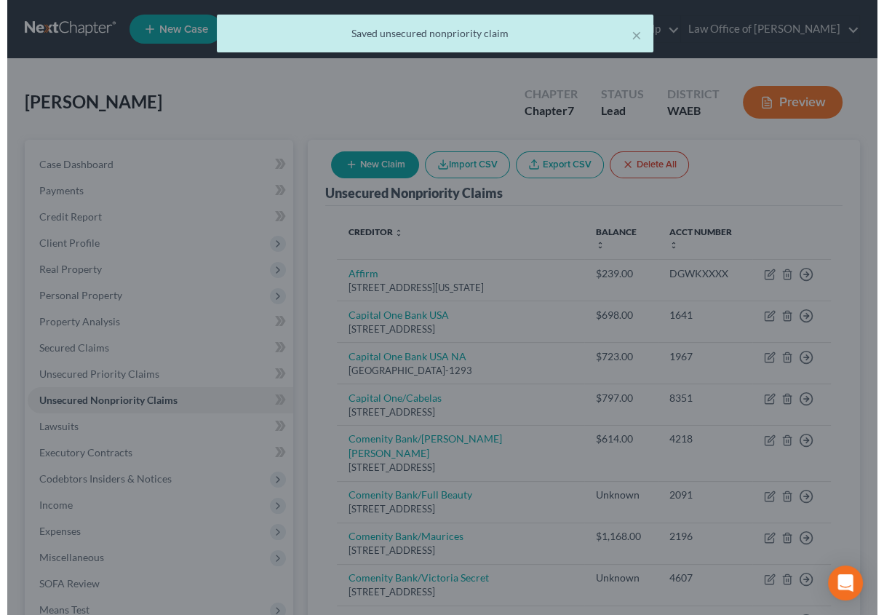
scroll to position [0, 0]
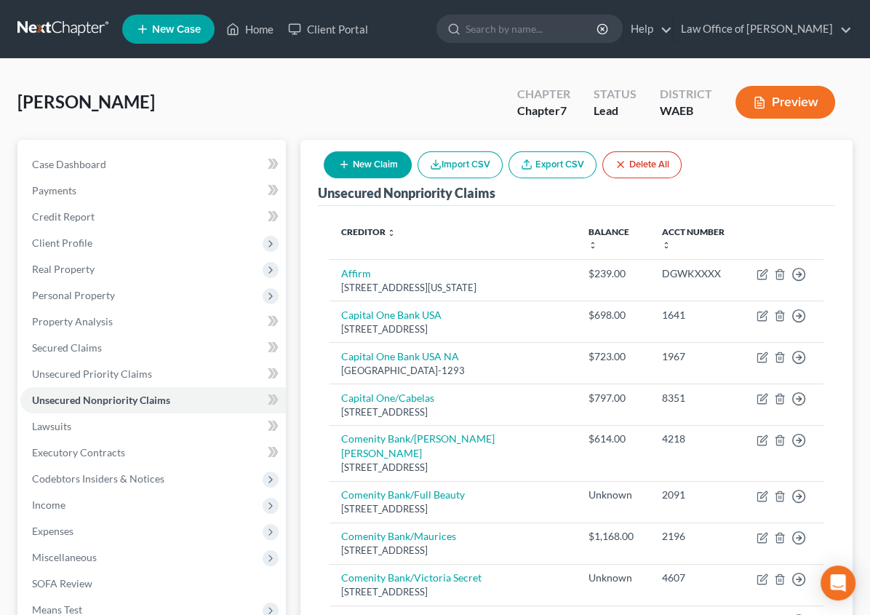
click at [412, 162] on button "New Claim" at bounding box center [368, 164] width 88 height 27
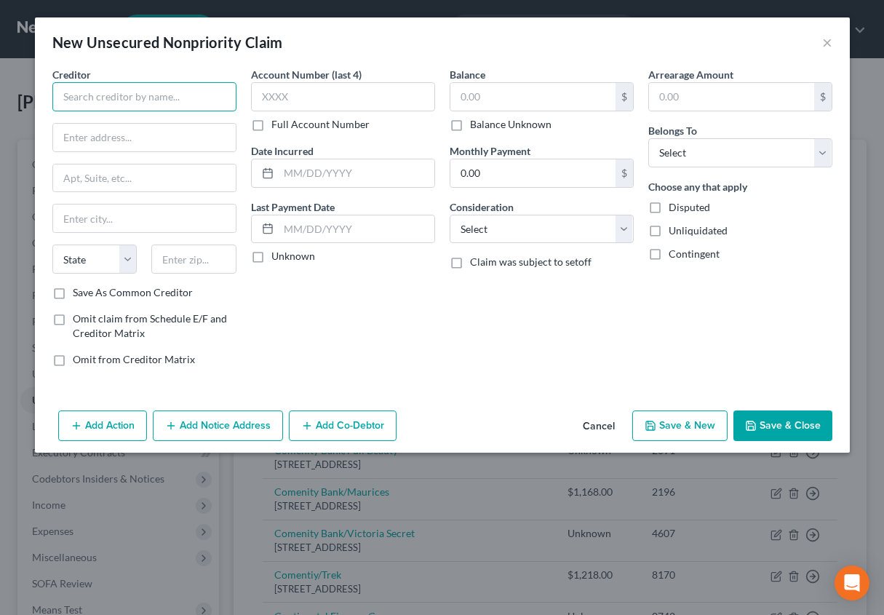
click at [148, 87] on input "text" at bounding box center [144, 96] width 184 height 29
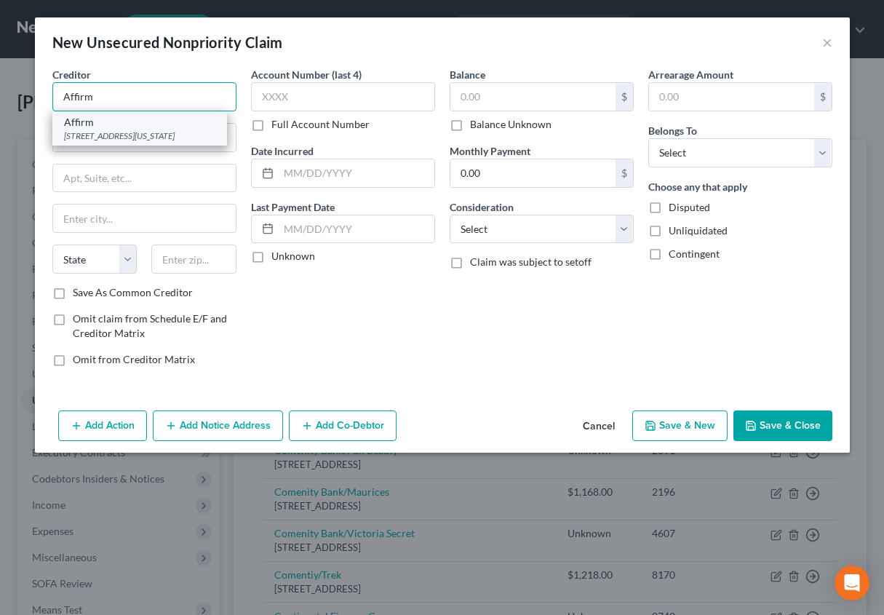
type input "Affirm"
click at [140, 137] on div "[STREET_ADDRESS][US_STATE]" at bounding box center [139, 136] width 151 height 12
type input "[STREET_ADDRESS][US_STATE]"
type input "FL 12"
type input "[GEOGRAPHIC_DATA]"
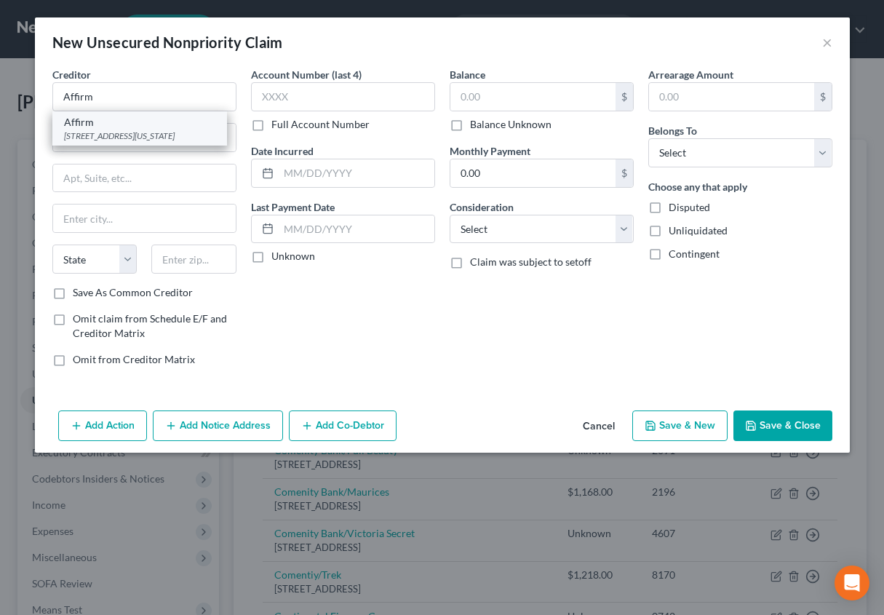
select select "4"
type input "94108"
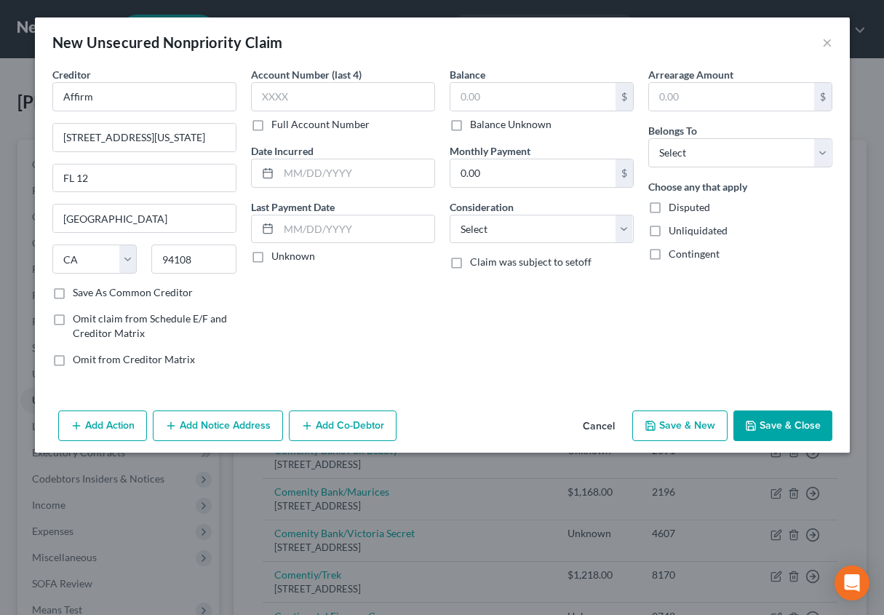
click at [209, 430] on button "Add Notice Address" at bounding box center [218, 425] width 130 height 31
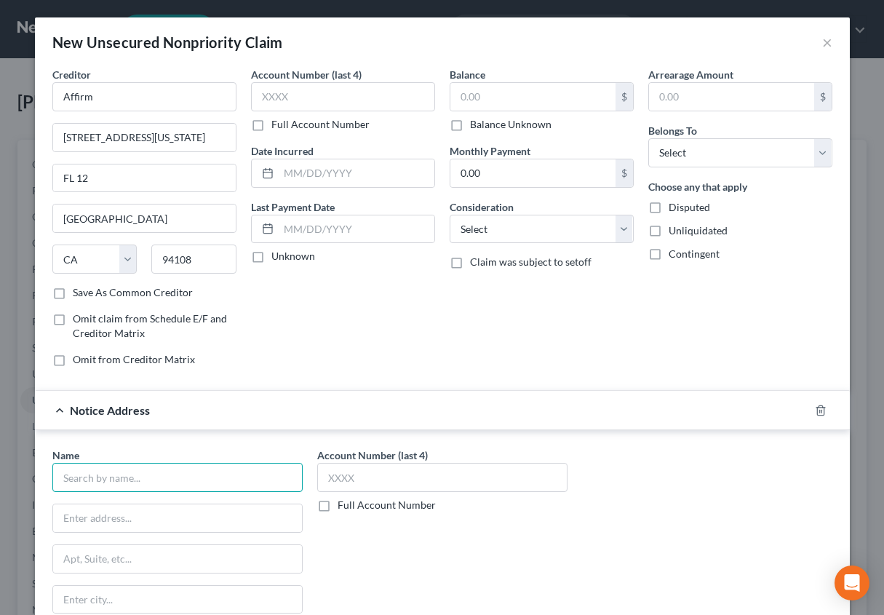
click at [128, 480] on input "text" at bounding box center [177, 477] width 250 height 29
type input "Costco"
click at [471, 95] on input "text" at bounding box center [532, 97] width 165 height 28
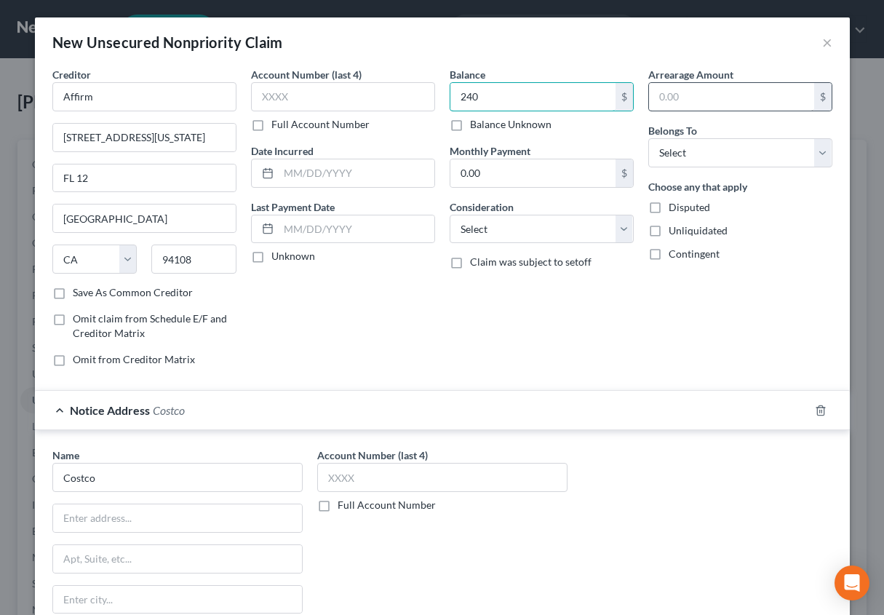
type input "240"
click at [659, 88] on input "text" at bounding box center [731, 97] width 165 height 28
type input "240"
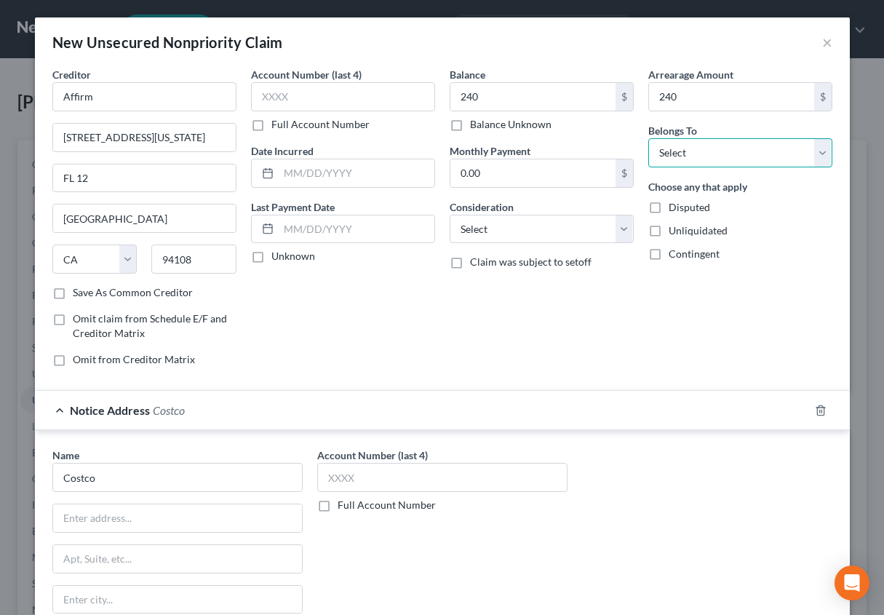
click at [654, 148] on select "Select Debtor 1 Only Debtor 2 Only Debtor 1 And Debtor 2 Only At Least One Of T…" at bounding box center [740, 152] width 184 height 29
select select "0"
click at [648, 138] on select "Select Debtor 1 Only Debtor 2 Only Debtor 1 And Debtor 2 Only At Least One Of T…" at bounding box center [740, 152] width 184 height 29
click at [503, 229] on select "Select Cable / Satellite Services Collection Agency Credit Card Debt Debt Couns…" at bounding box center [542, 229] width 184 height 29
select select "2"
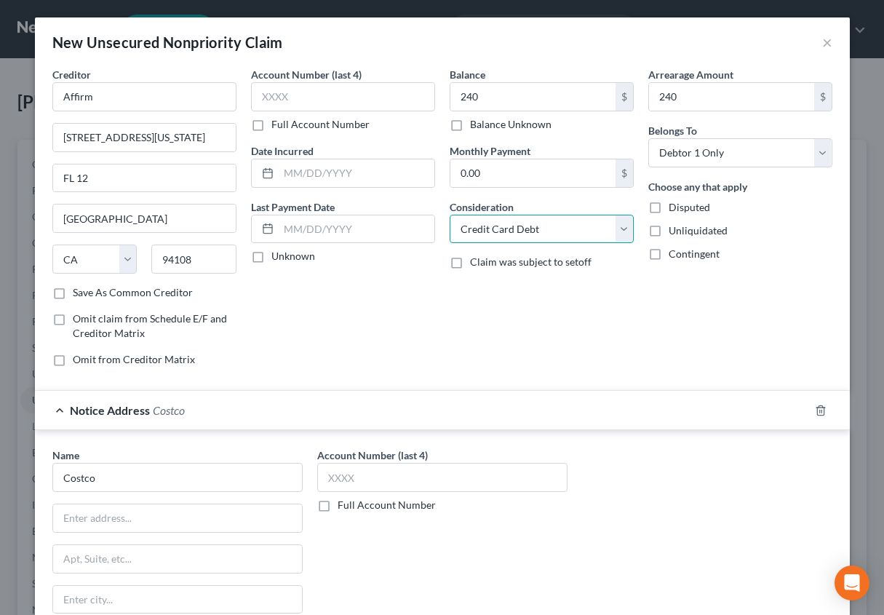
click at [450, 215] on select "Select Cable / Satellite Services Collection Agency Credit Card Debt Debt Couns…" at bounding box center [542, 229] width 184 height 29
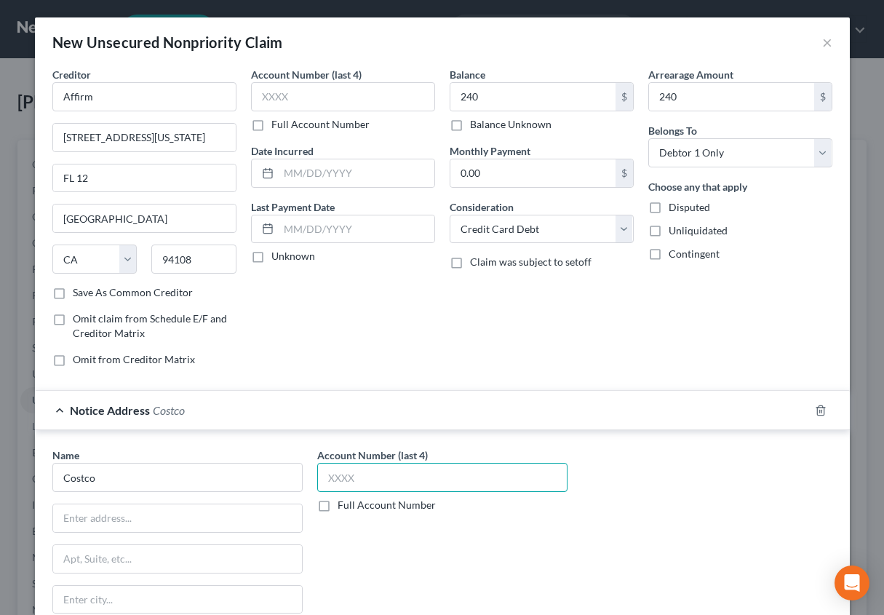
click at [351, 477] on input "text" at bounding box center [442, 477] width 250 height 29
type input "QYJW"
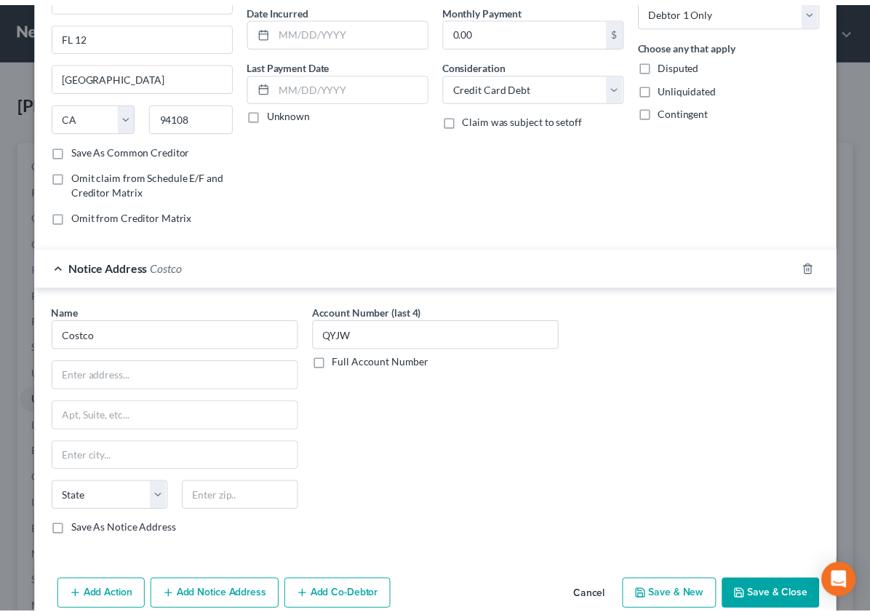
scroll to position [165, 0]
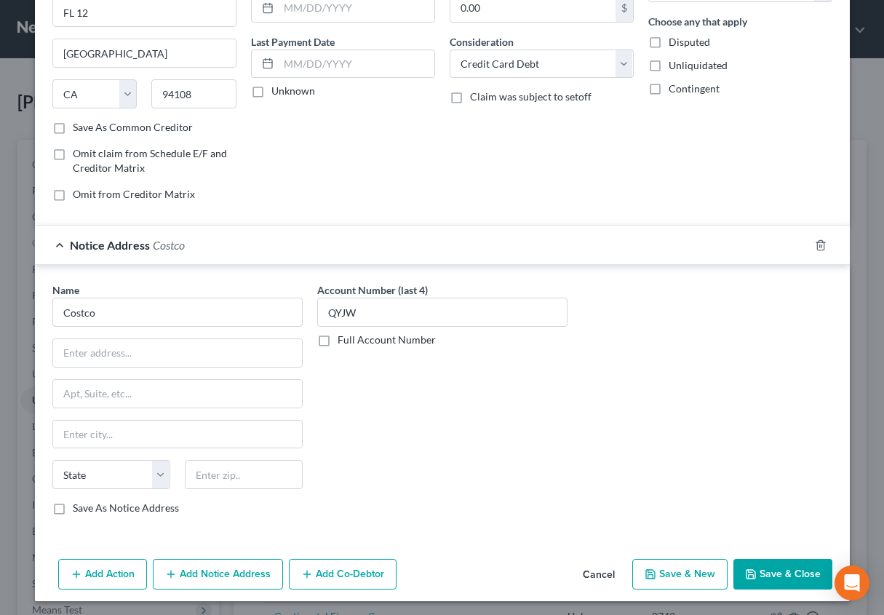
click at [762, 573] on button "Save & Close" at bounding box center [782, 574] width 99 height 31
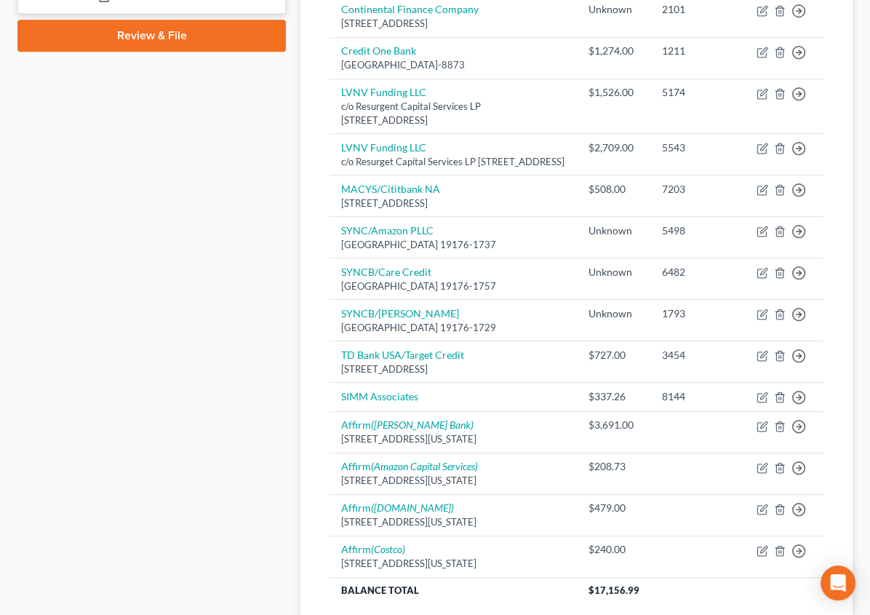
scroll to position [750, 0]
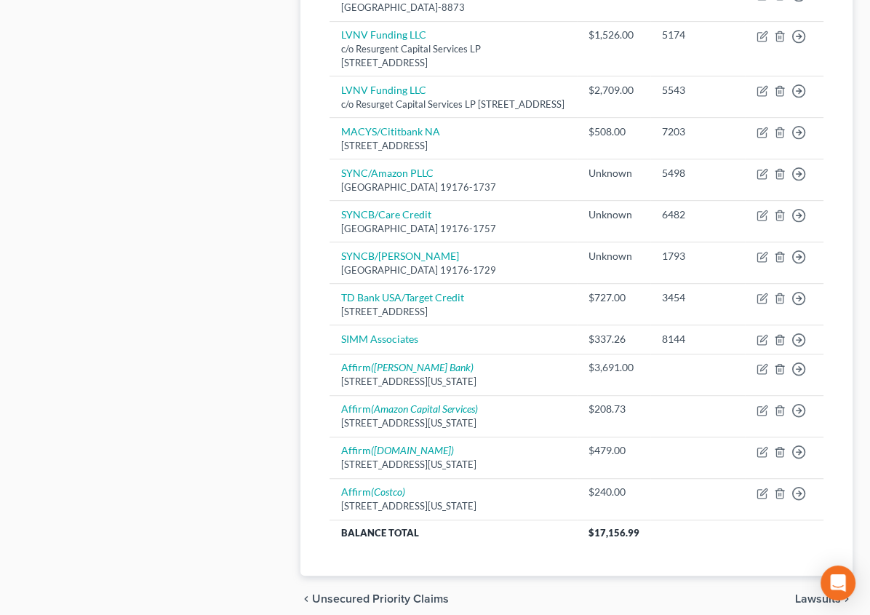
click at [806, 593] on span "Lawsuits" at bounding box center [818, 599] width 46 height 12
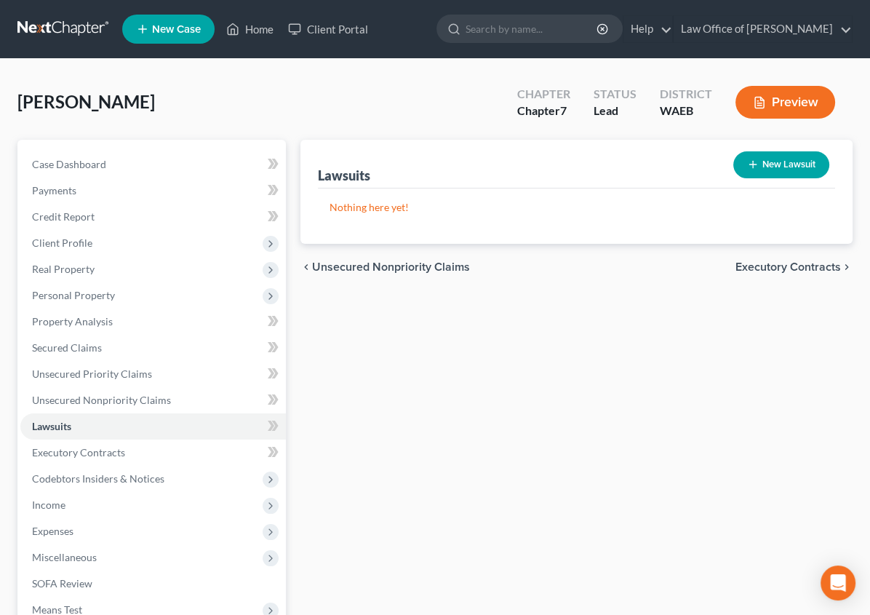
click at [798, 261] on span "Executory Contracts" at bounding box center [788, 267] width 105 height 12
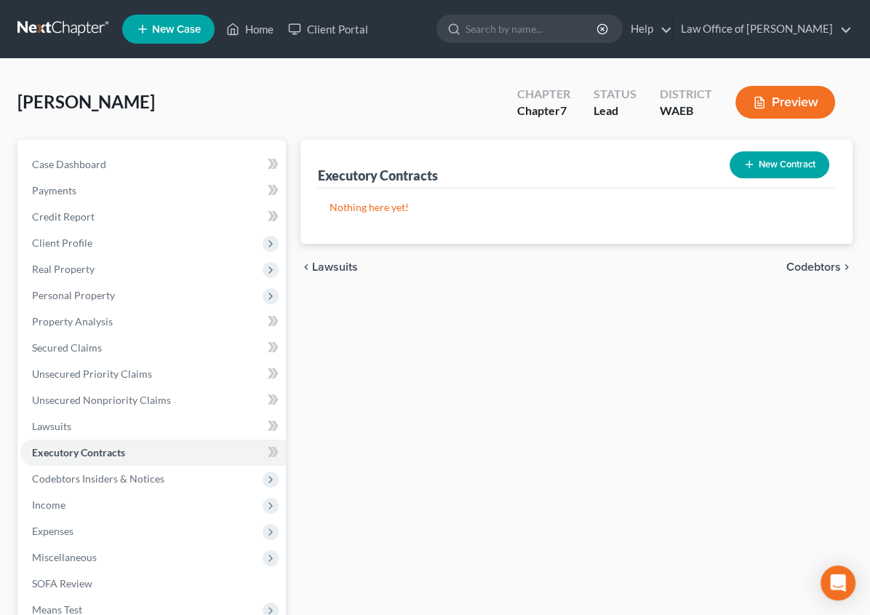
click at [784, 164] on button "New Contract" at bounding box center [780, 164] width 100 height 27
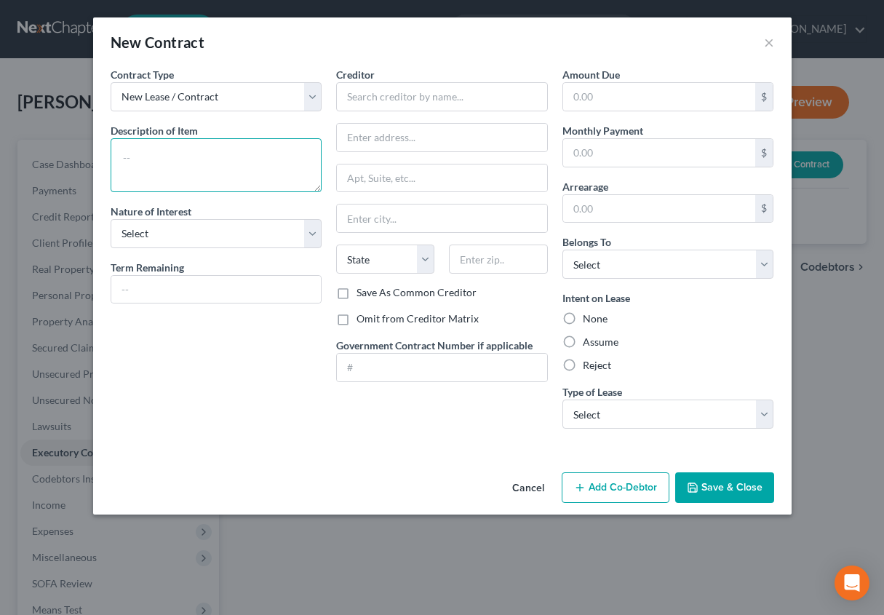
click at [181, 159] on textarea at bounding box center [217, 165] width 212 height 54
type textarea "Rental Agreement"
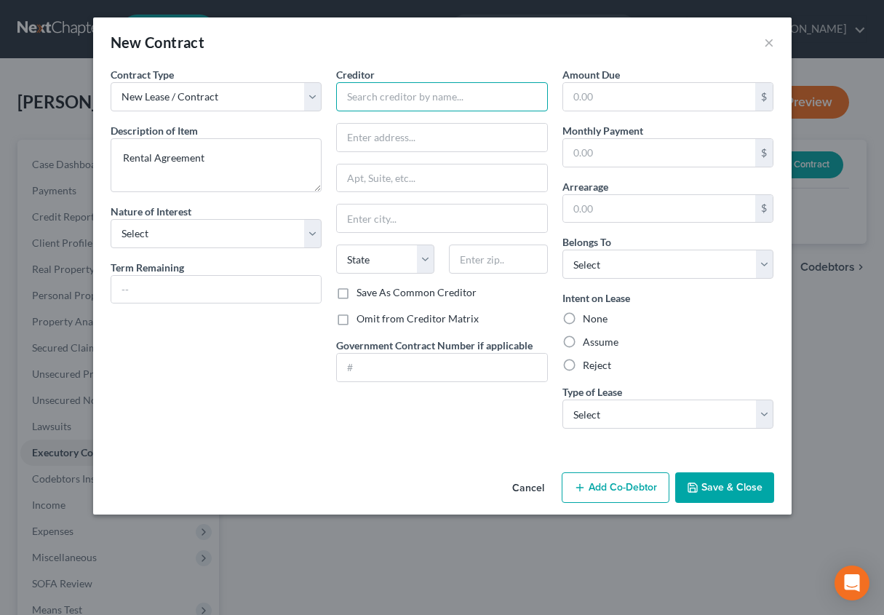
click at [375, 98] on input "text" at bounding box center [442, 96] width 212 height 29
type input "Still Properties"
click at [376, 135] on input "text" at bounding box center [442, 138] width 210 height 28
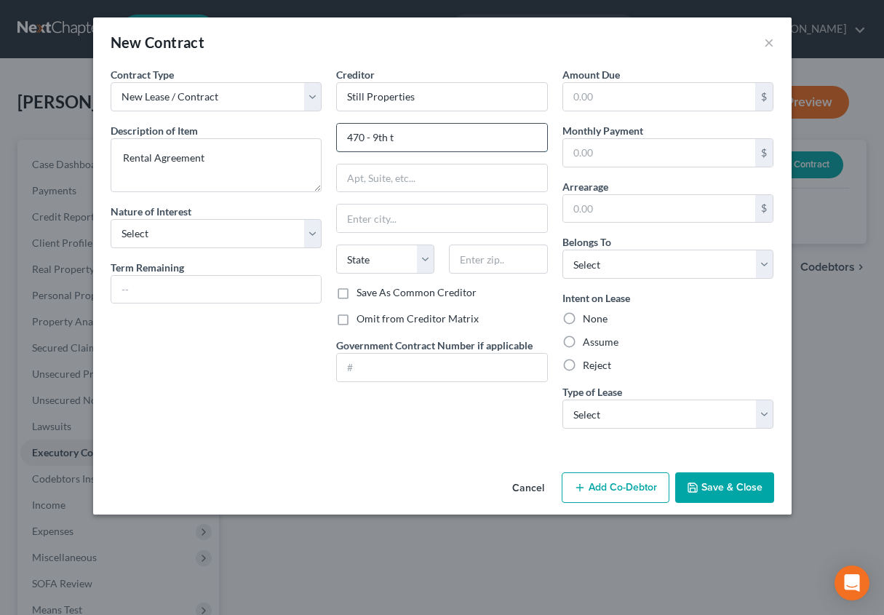
click at [431, 125] on input "470 - 9th t" at bounding box center [442, 138] width 210 height 28
type input "[STREET_ADDRESS]"
click at [404, 172] on input "text" at bounding box center [442, 178] width 210 height 28
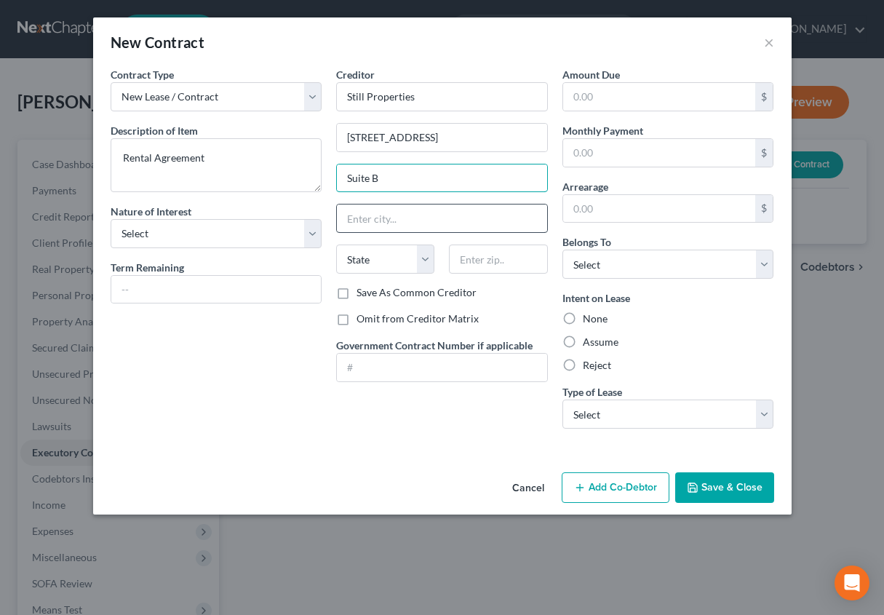
type input "Suite B"
click at [362, 212] on input "text" at bounding box center [442, 218] width 210 height 28
type input "East Wenatchee"
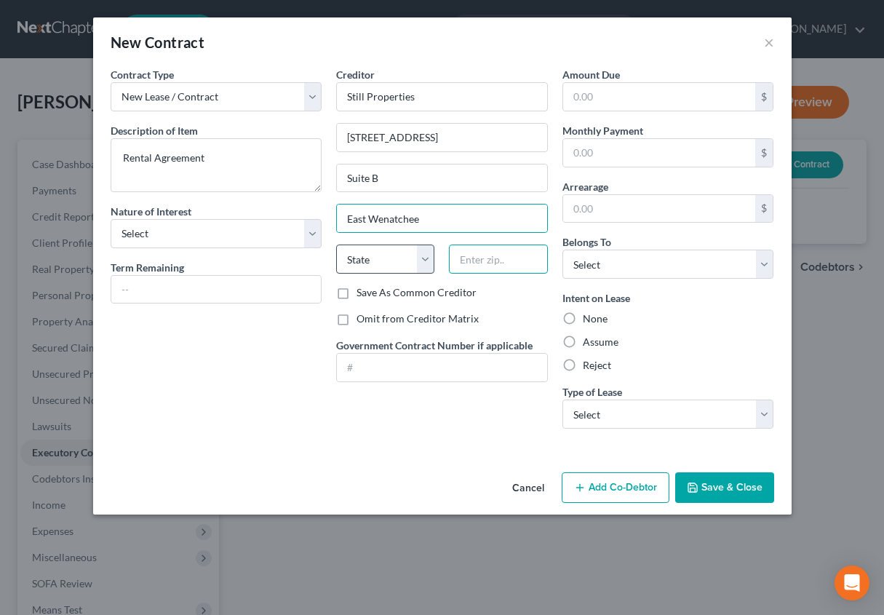
type input "98802"
select select "50"
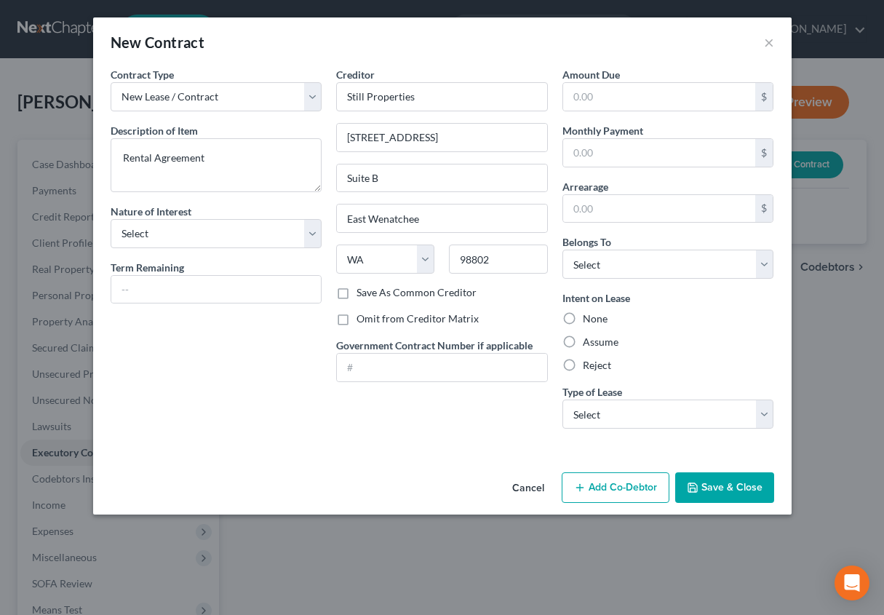
click at [357, 311] on label "Omit from Creditor Matrix" at bounding box center [418, 318] width 122 height 15
click at [362, 311] on input "Omit from Creditor Matrix" at bounding box center [366, 315] width 9 height 9
checkbox input "true"
click at [188, 234] on select "Select Purchaser Agent Lessor Lessee" at bounding box center [217, 233] width 212 height 29
select select "2"
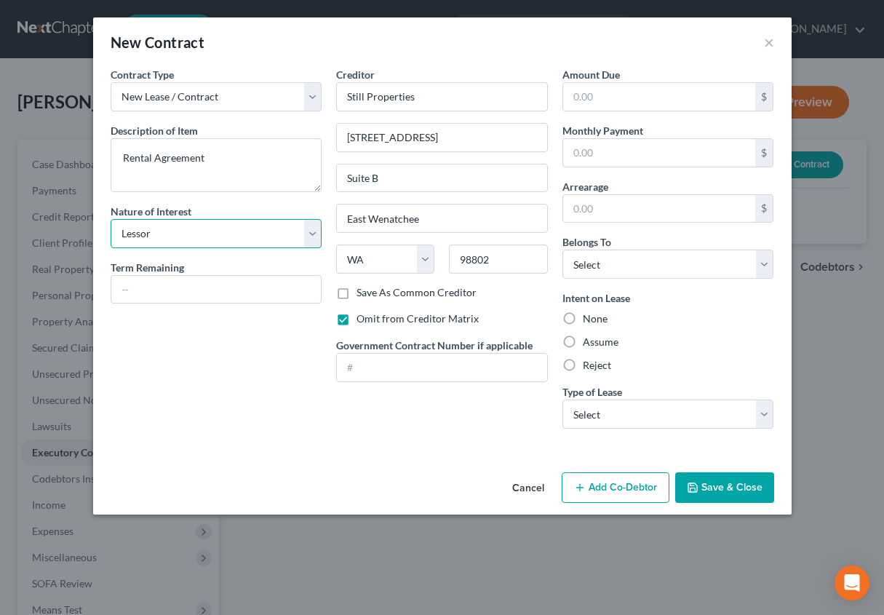
click at [111, 219] on select "Select Purchaser Agent Lessor Lessee" at bounding box center [217, 233] width 212 height 29
click at [147, 282] on input "text" at bounding box center [216, 290] width 210 height 28
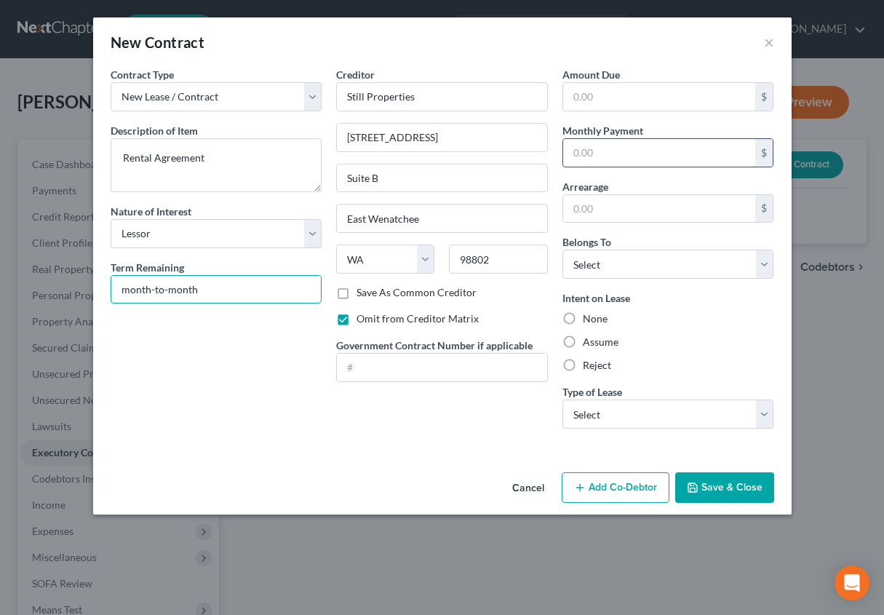
type input "month-to-month"
click at [572, 150] on input "text" at bounding box center [659, 153] width 193 height 28
type input "1,200"
click at [583, 342] on label "Assume" at bounding box center [601, 342] width 36 height 15
click at [589, 342] on input "Assume" at bounding box center [593, 339] width 9 height 9
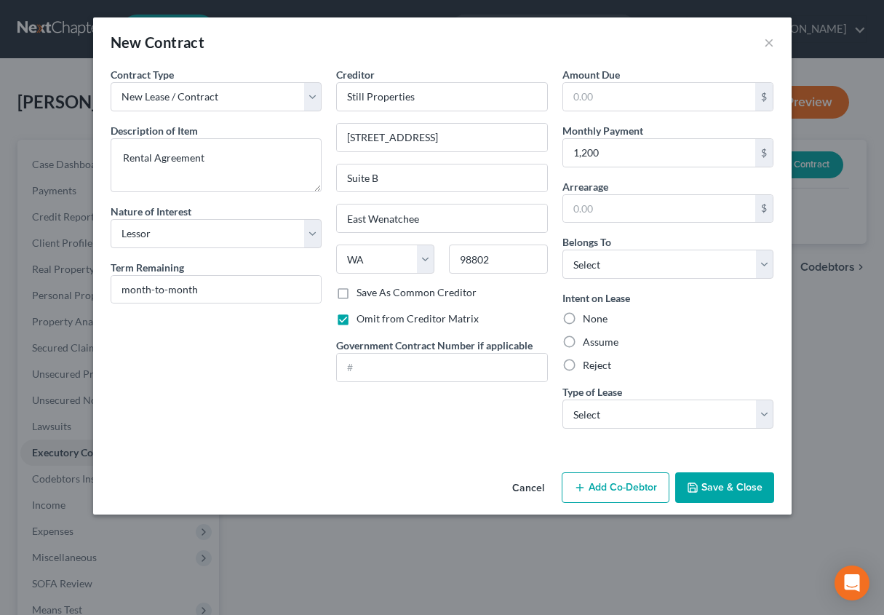
radio input "true"
click at [589, 411] on select "Select Real Estate Car Other" at bounding box center [668, 413] width 212 height 29
select select "0"
click at [562, 399] on select "Select Real Estate Car Other" at bounding box center [668, 413] width 212 height 29
click at [627, 266] on select "Select Debtor 1 Only Debtor 2 Only Debtor 1 And Debtor 2 Only At Least One Of T…" at bounding box center [668, 264] width 212 height 29
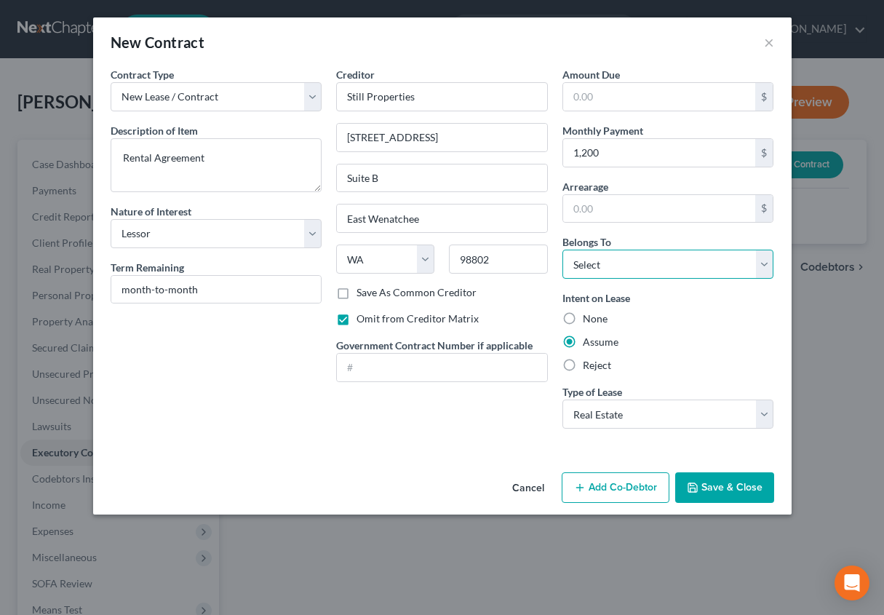
select select "0"
click at [562, 250] on select "Select Debtor 1 Only Debtor 2 Only Debtor 1 And Debtor 2 Only At Least One Of T…" at bounding box center [668, 264] width 212 height 29
click at [592, 89] on input "text" at bounding box center [659, 97] width 193 height 28
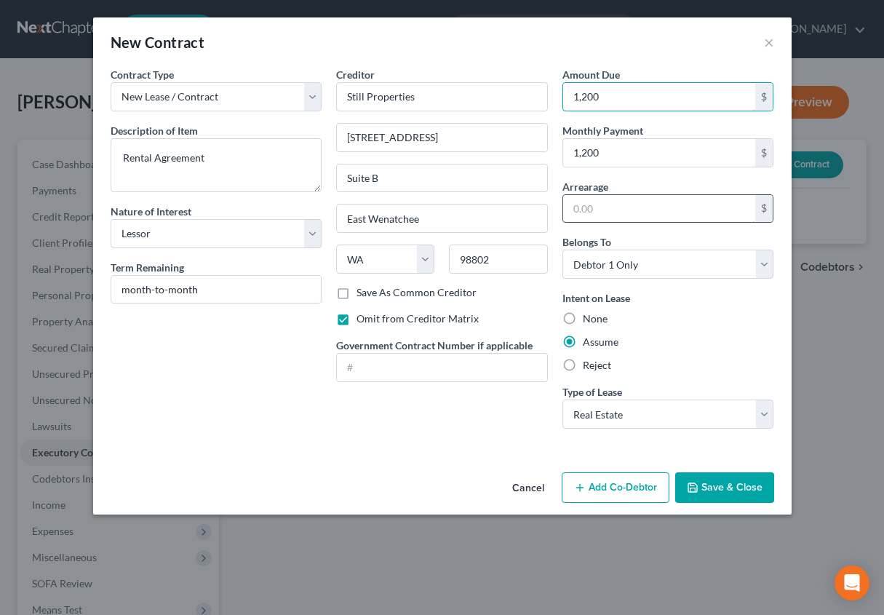
type input "1,200"
click at [590, 204] on input "text" at bounding box center [659, 209] width 193 height 28
type input "0"
click at [693, 484] on polyline "button" at bounding box center [692, 484] width 4 height 2
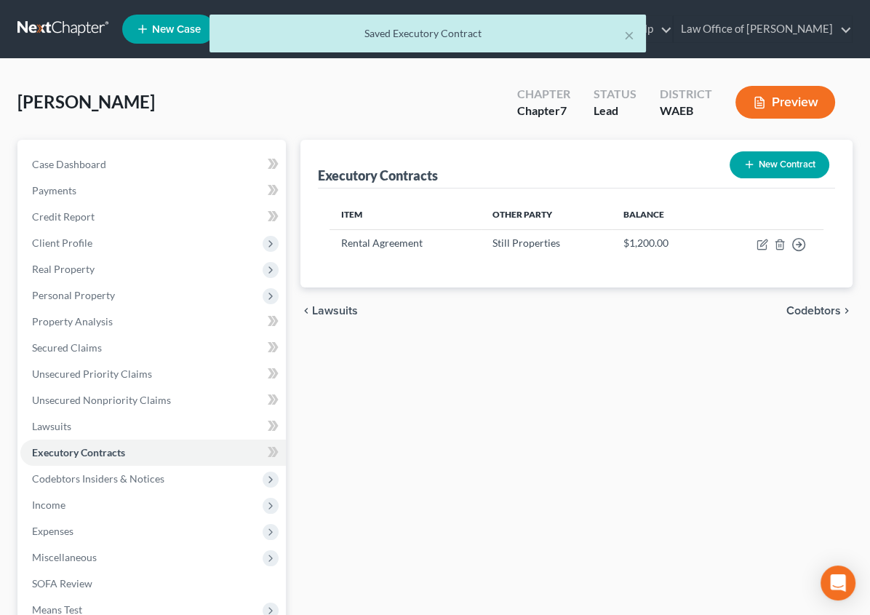
click at [807, 306] on span "Codebtors" at bounding box center [814, 311] width 55 height 12
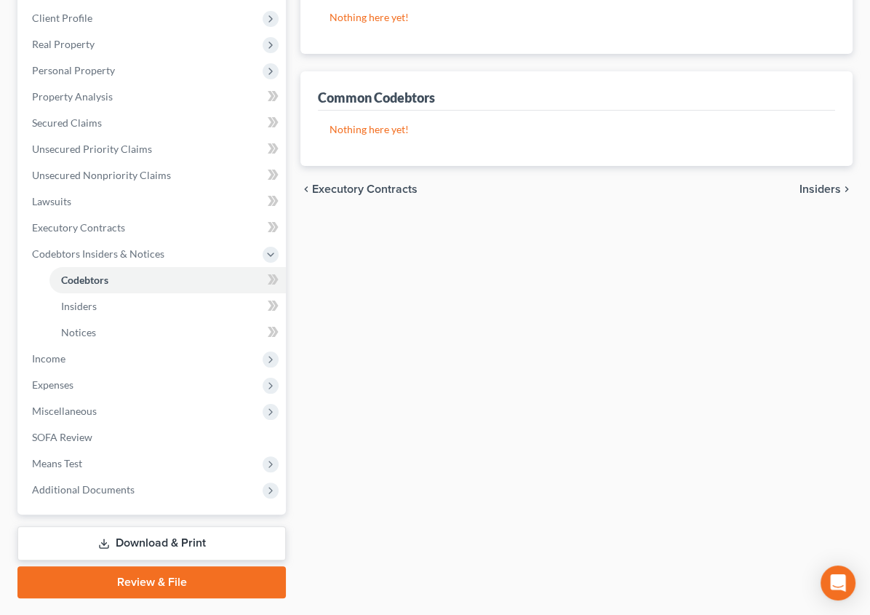
scroll to position [227, 0]
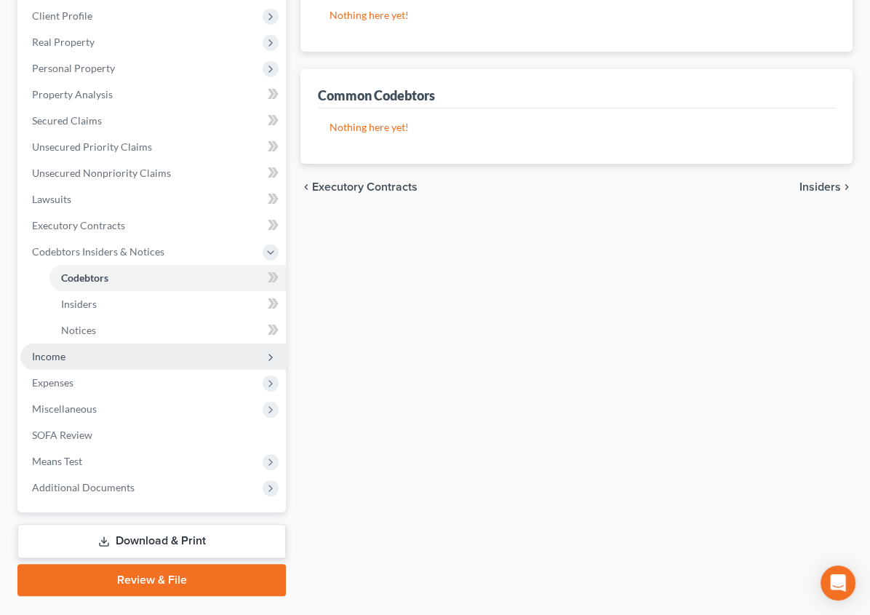
click at [52, 357] on span "Income" at bounding box center [48, 356] width 33 height 12
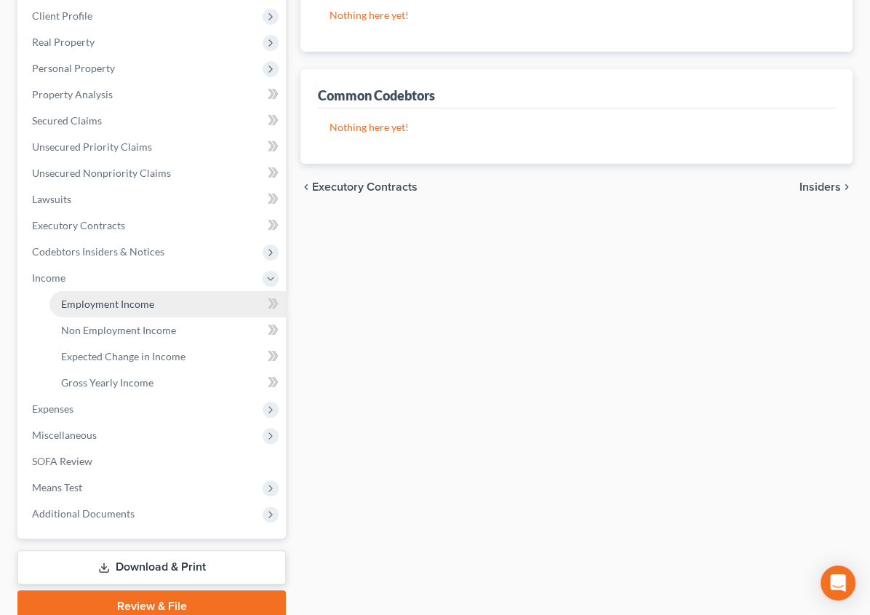
click at [85, 298] on span "Employment Income" at bounding box center [107, 304] width 93 height 12
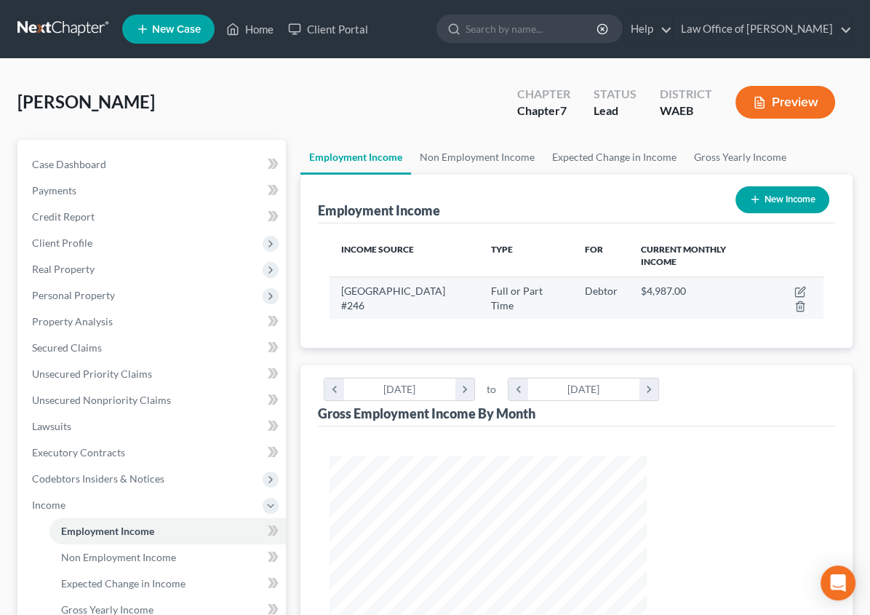
click at [491, 284] on span "Full or Part Time" at bounding box center [517, 297] width 52 height 27
click at [514, 284] on span "Full or Part Time" at bounding box center [517, 297] width 52 height 27
click at [511, 284] on span "Full or Part Time" at bounding box center [517, 297] width 52 height 27
click at [795, 286] on icon "button" at bounding box center [801, 292] width 12 height 12
select select "0"
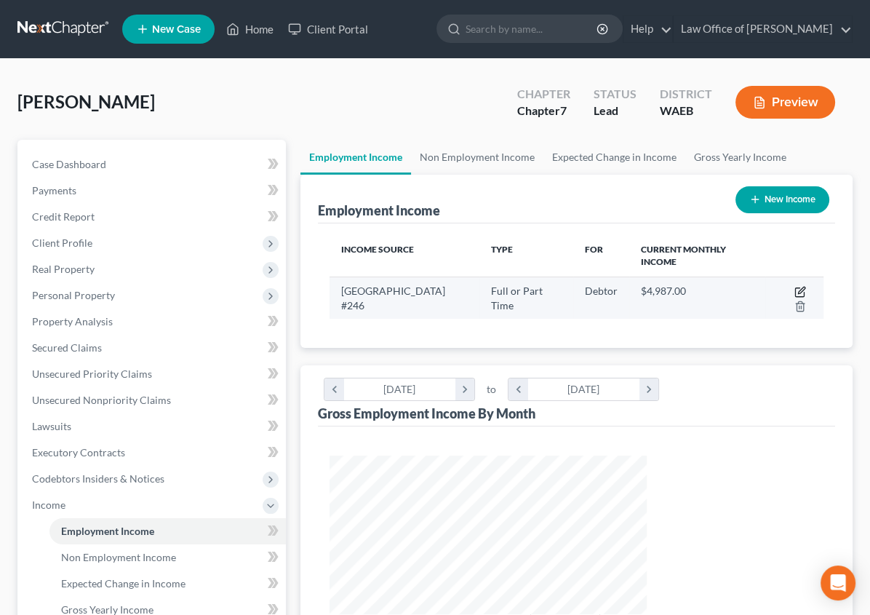
select select "50"
select select "0"
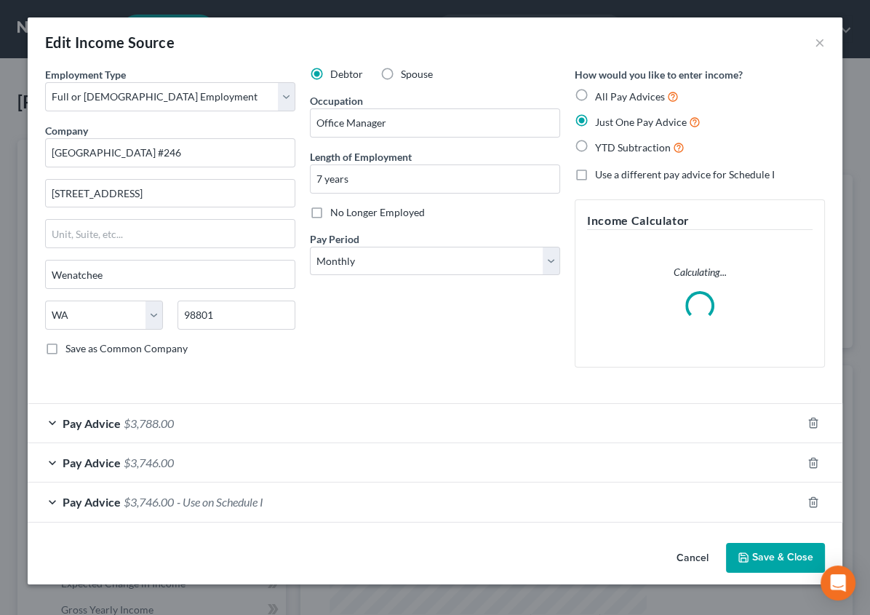
scroll to position [260, 352]
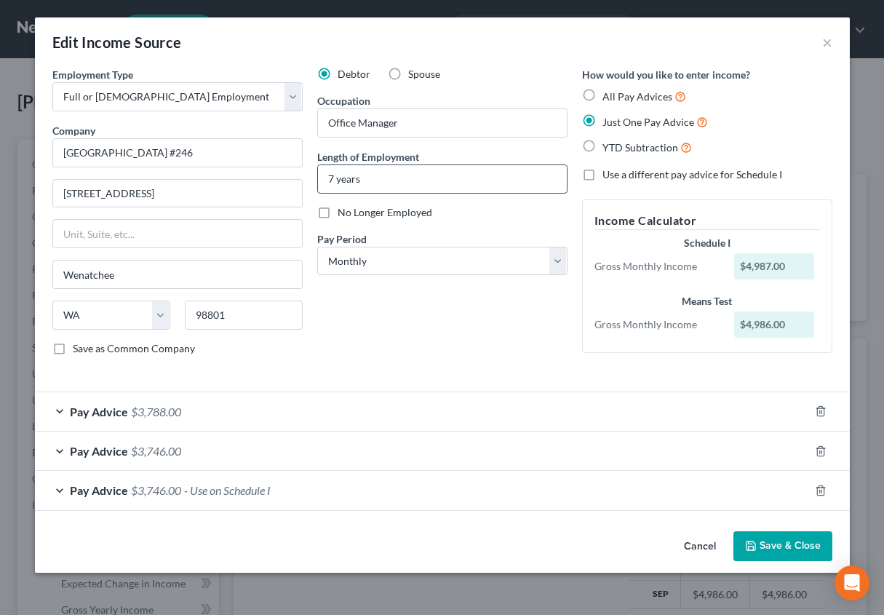
click at [333, 174] on input "7 years" at bounding box center [442, 179] width 249 height 28
type input "6 years"
click at [157, 100] on select "Select Full or [DEMOGRAPHIC_DATA] Employment Self Employment" at bounding box center [177, 96] width 250 height 29
click at [150, 81] on div "Employment Type * Select Full or [DEMOGRAPHIC_DATA] Employment Self Employment" at bounding box center [177, 89] width 250 height 44
click at [760, 546] on button "Save & Close" at bounding box center [782, 546] width 99 height 31
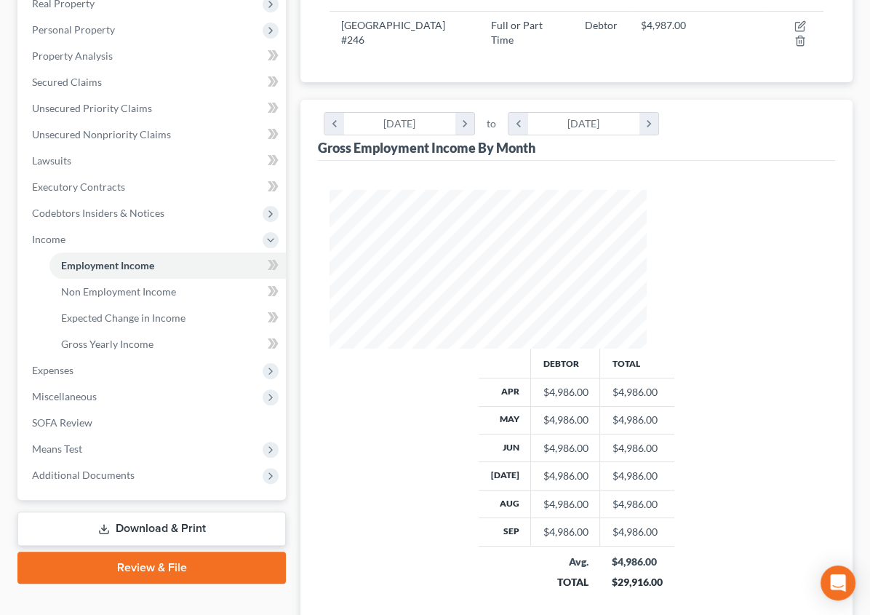
scroll to position [287, 0]
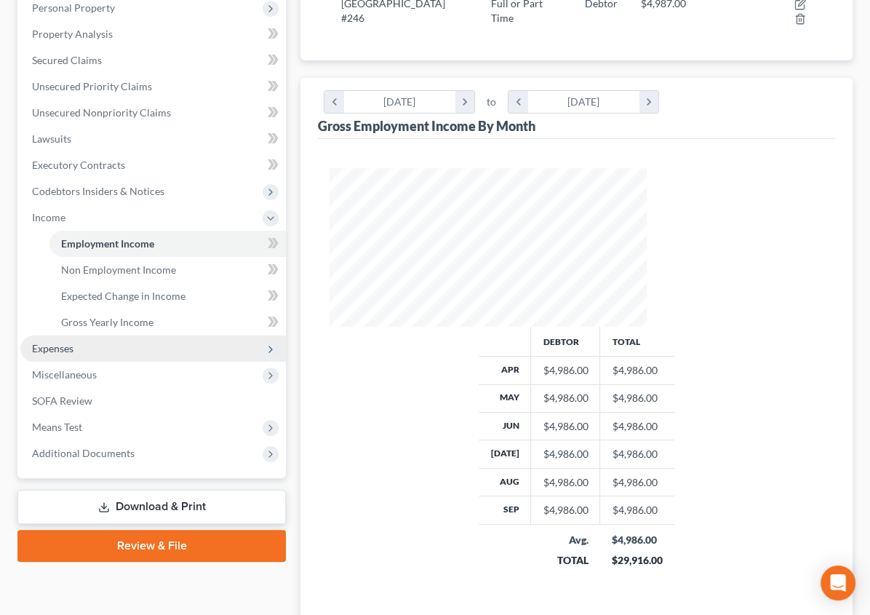
click at [59, 348] on span "Expenses" at bounding box center [52, 348] width 41 height 12
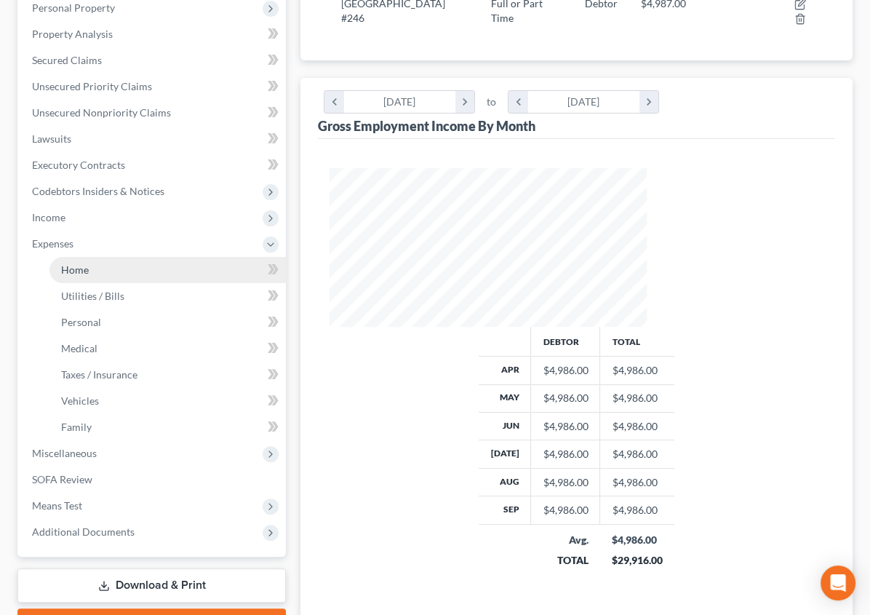
click at [67, 271] on span "Home" at bounding box center [75, 269] width 28 height 12
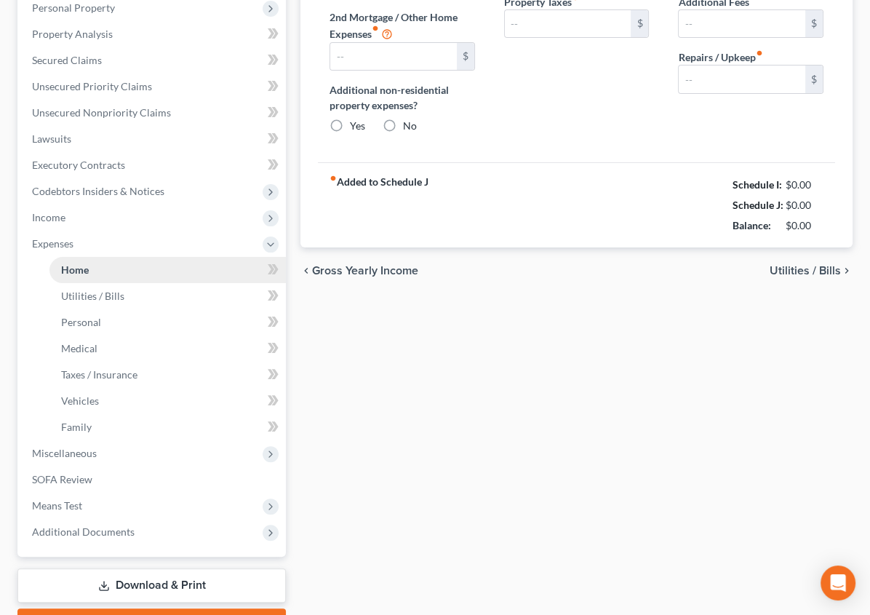
scroll to position [119, 0]
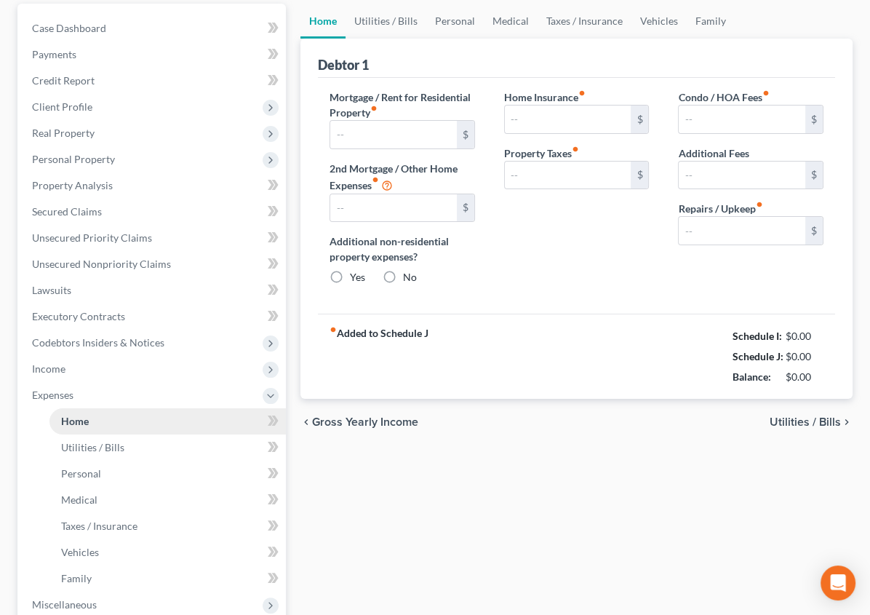
type input "1,420.00"
type input "0.00"
radio input "true"
type input "0.00"
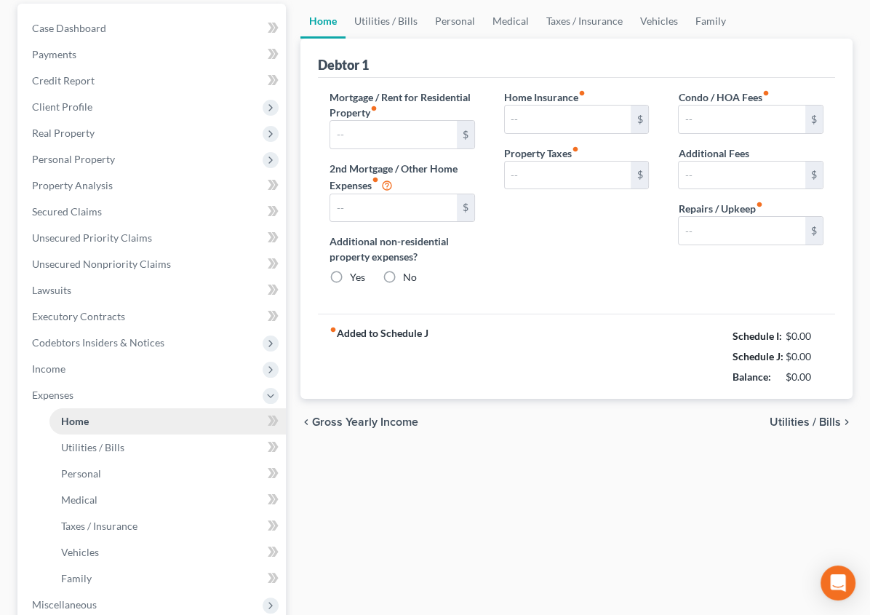
type input "0.00"
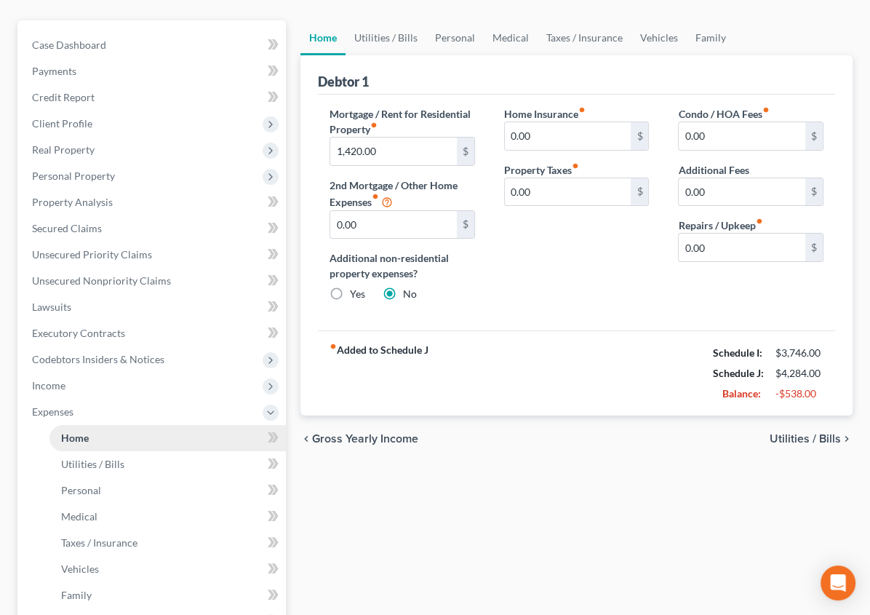
scroll to position [0, 0]
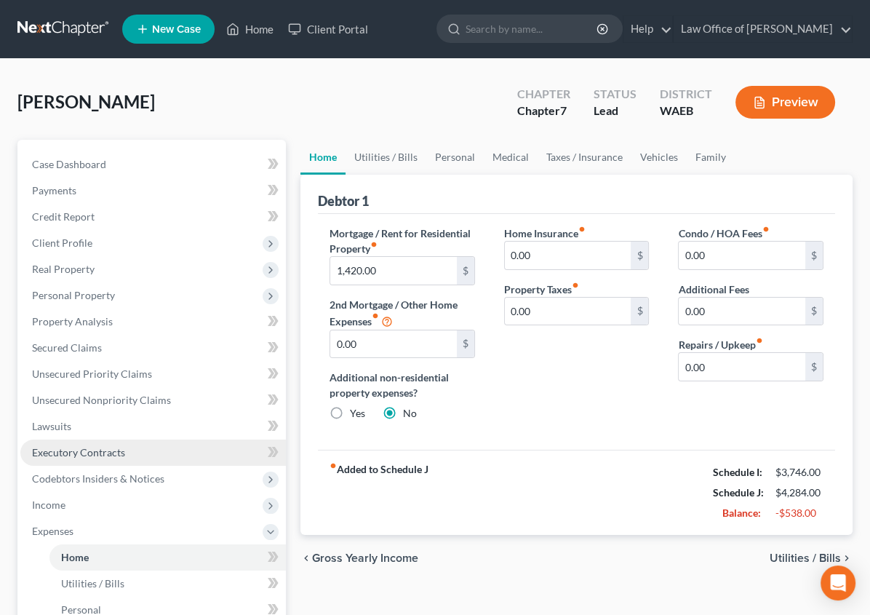
drag, startPoint x: 85, startPoint y: 453, endPoint x: 45, endPoint y: 458, distance: 40.3
click at [45, 458] on link "Executory Contracts" at bounding box center [153, 452] width 266 height 26
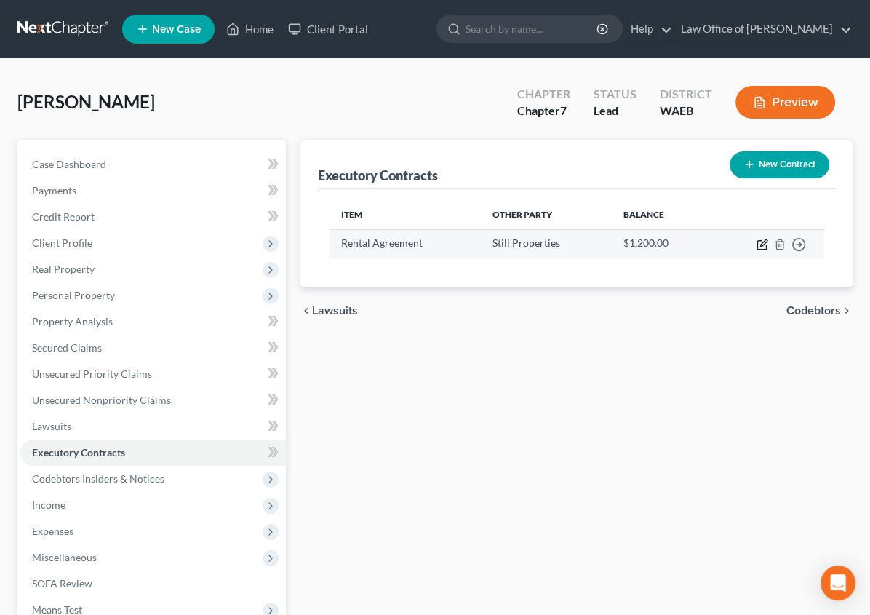
click at [758, 239] on icon "button" at bounding box center [763, 245] width 12 height 12
select select "2"
select select "50"
select select "0"
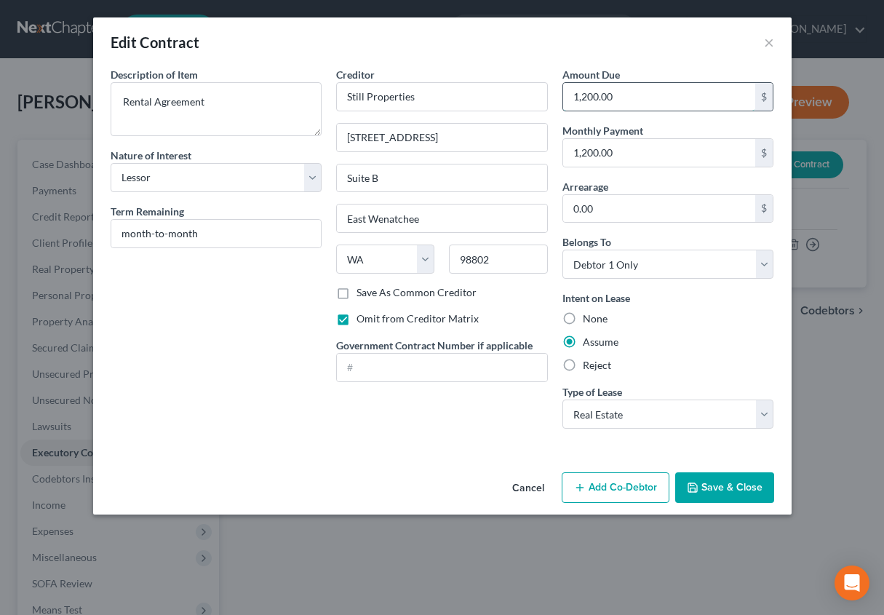
click at [594, 97] on input "1,200.00" at bounding box center [659, 97] width 193 height 28
type input "1,420"
click at [587, 150] on input "1,200.00" at bounding box center [659, 153] width 193 height 28
type input "1,420"
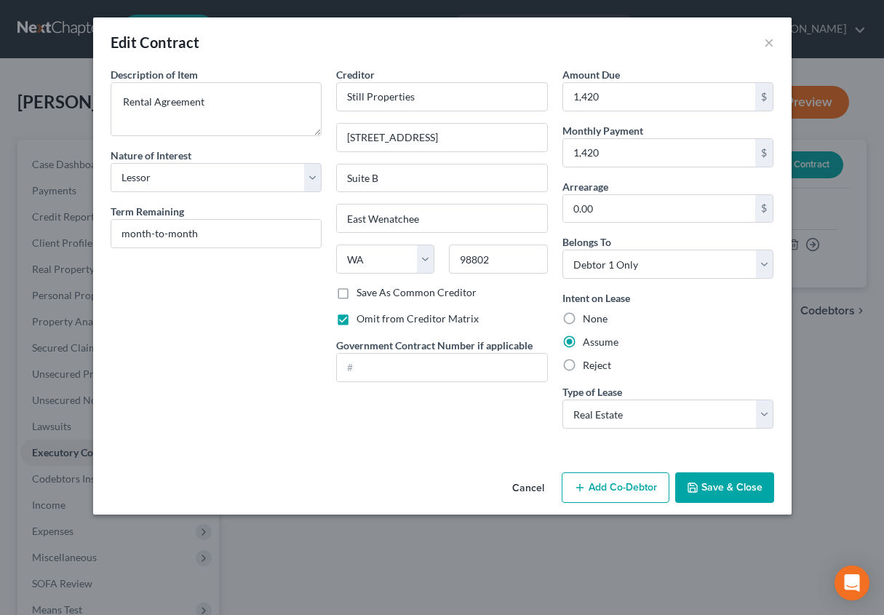
click at [714, 482] on button "Save & Close" at bounding box center [724, 487] width 99 height 31
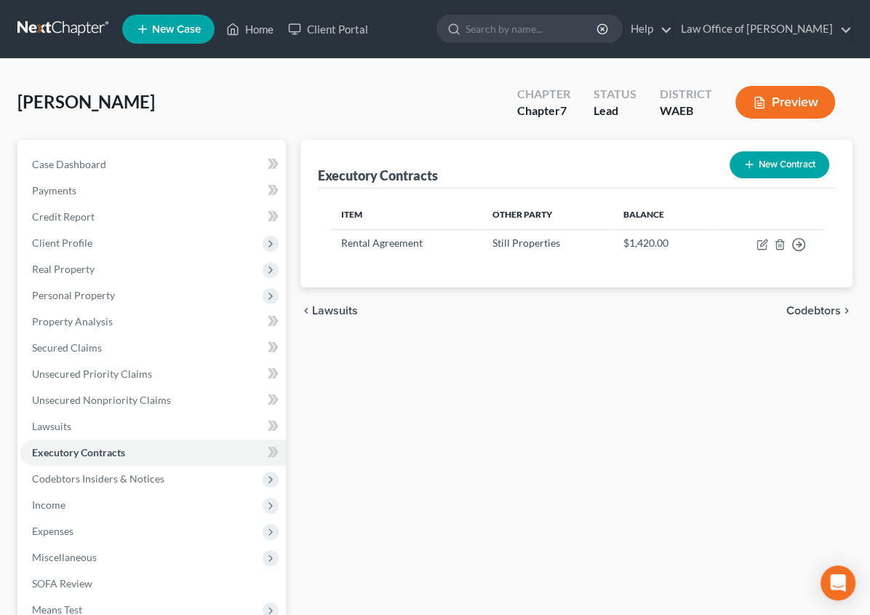
click at [814, 306] on span "Codebtors" at bounding box center [814, 311] width 55 height 12
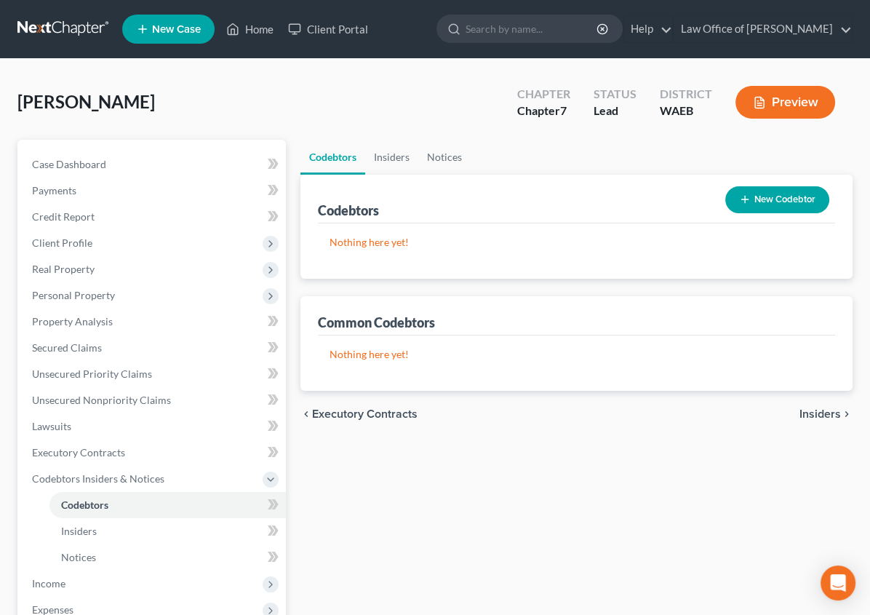
click at [824, 413] on span "Insiders" at bounding box center [820, 414] width 41 height 12
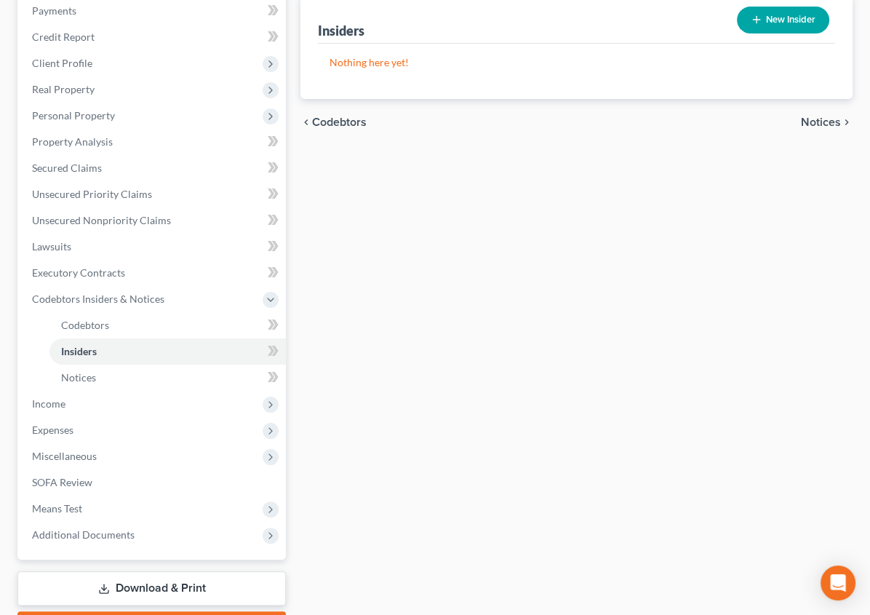
scroll to position [262, 0]
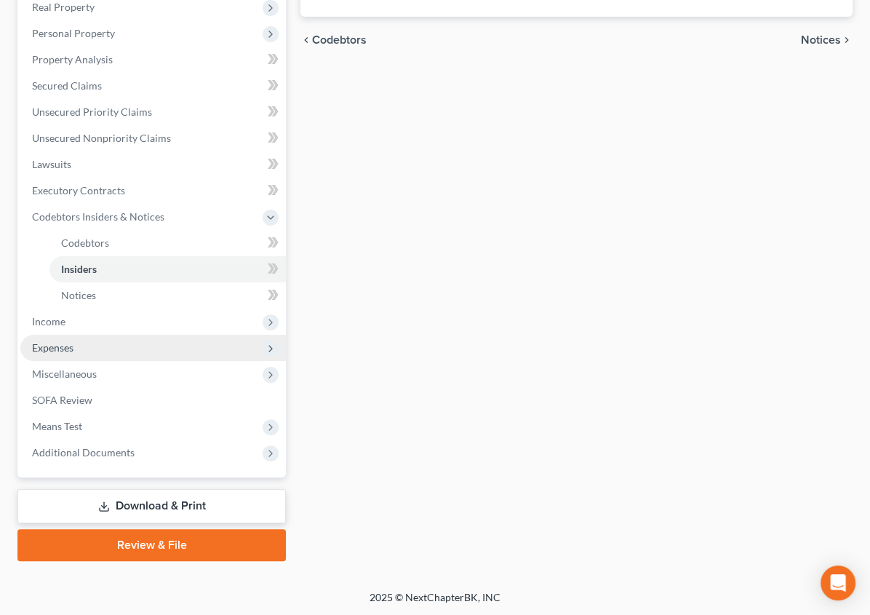
click at [47, 342] on span "Expenses" at bounding box center [52, 347] width 41 height 12
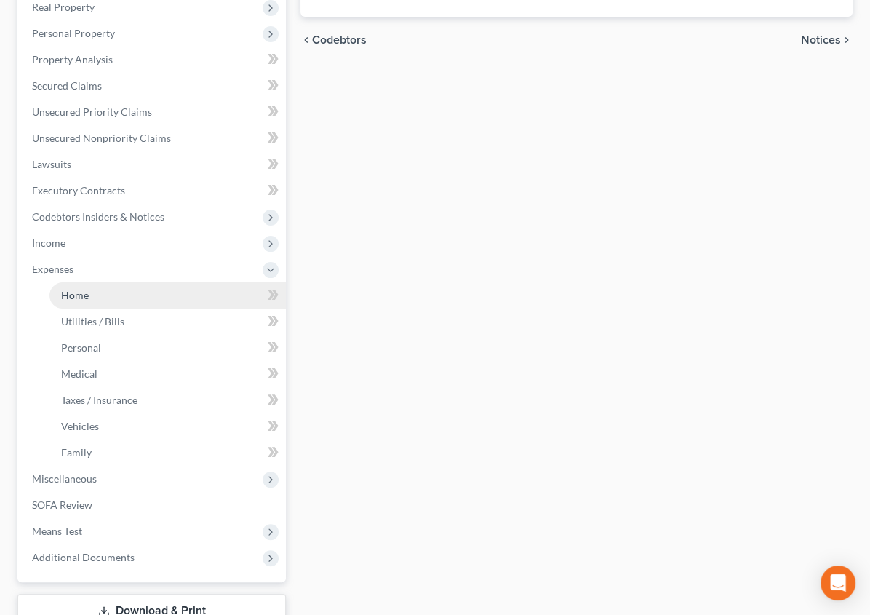
click at [68, 298] on span "Home" at bounding box center [75, 295] width 28 height 12
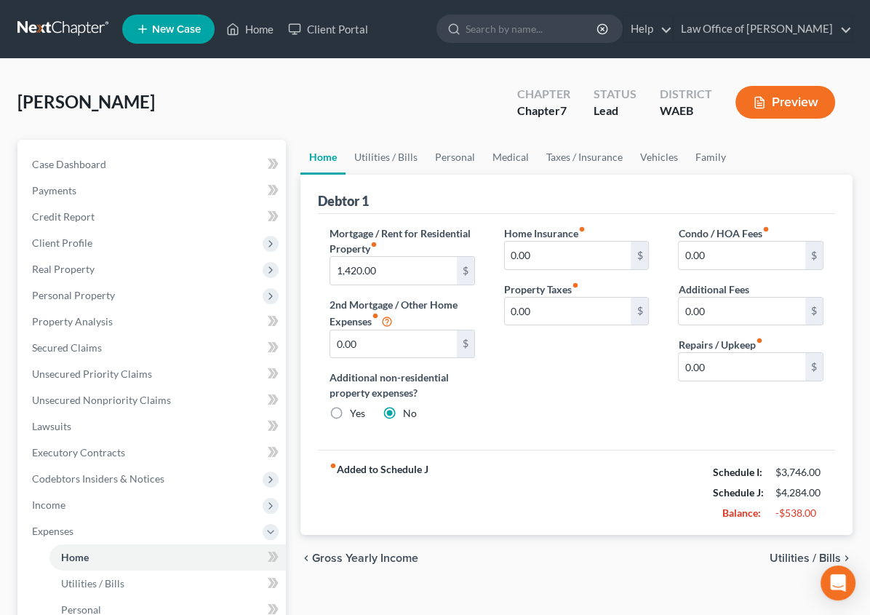
click at [793, 559] on span "Utilities / Bills" at bounding box center [805, 558] width 71 height 12
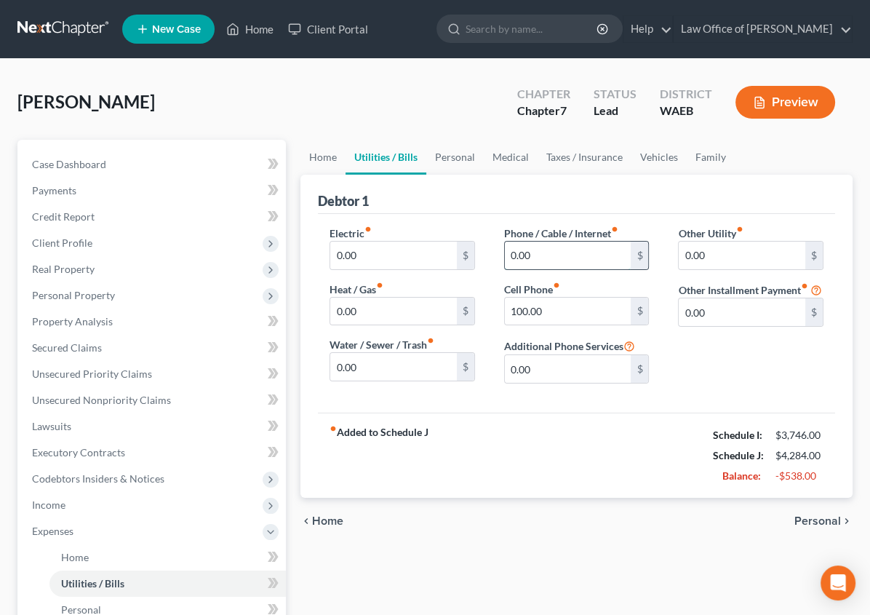
click at [514, 258] on input "0.00" at bounding box center [568, 256] width 127 height 28
type input "5"
click at [671, 413] on div "fiber_manual_record Added to Schedule J Schedule I: $3,746.00 Schedule J: $4,28…" at bounding box center [576, 455] width 517 height 85
click at [827, 517] on span "Personal" at bounding box center [818, 521] width 47 height 12
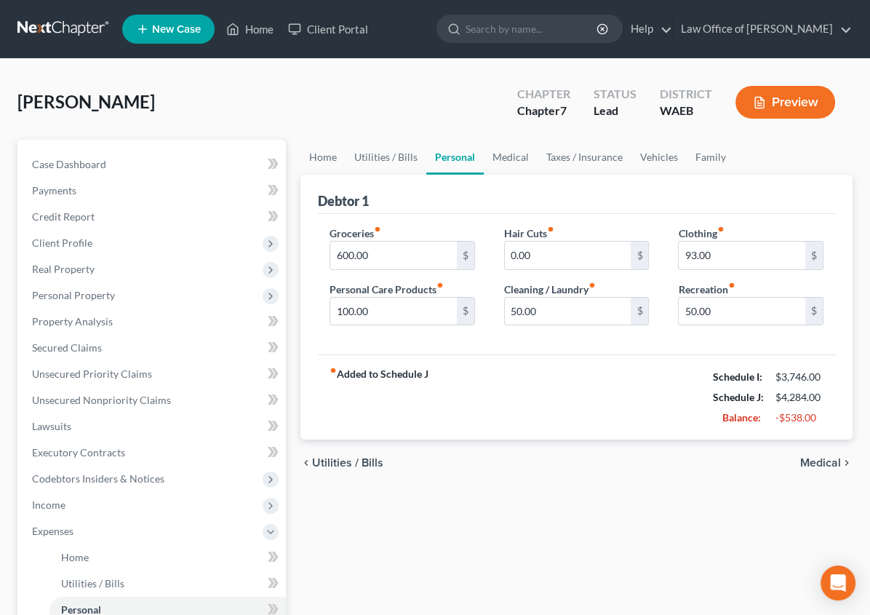
click at [824, 458] on span "Medical" at bounding box center [820, 463] width 41 height 12
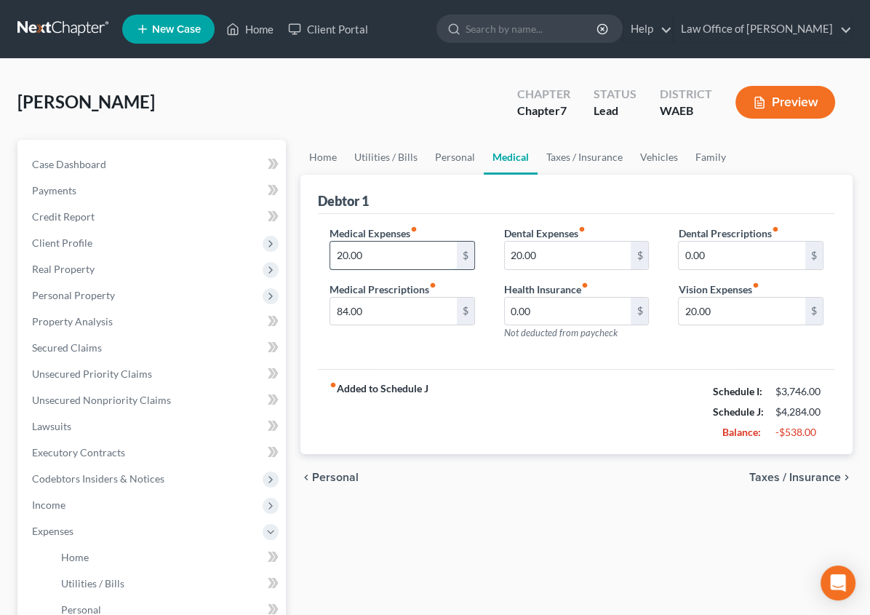
click at [330, 243] on input "20.00" at bounding box center [393, 256] width 127 height 28
click at [367, 201] on div "Debtor 1" at bounding box center [576, 194] width 517 height 39
click at [538, 154] on link "Taxes / Insurance" at bounding box center [585, 157] width 94 height 35
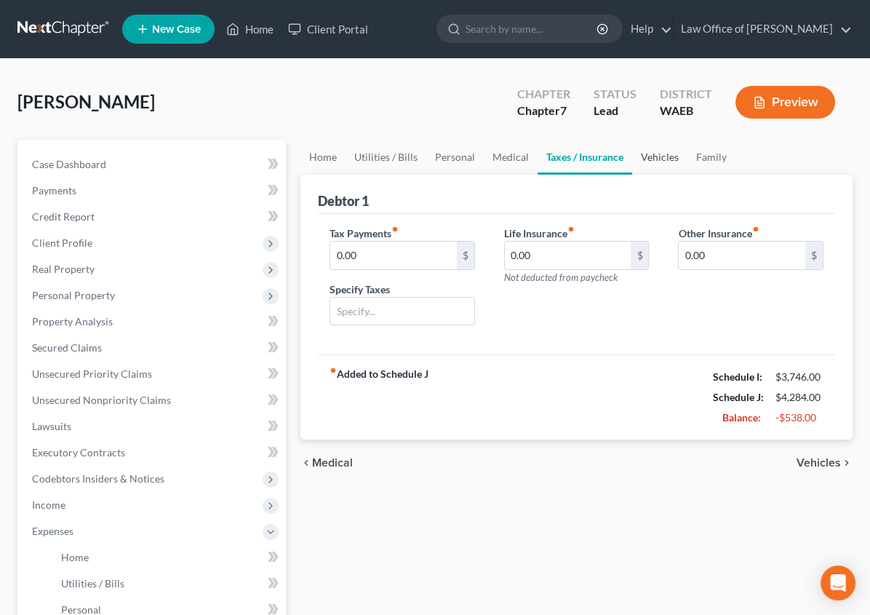
click at [632, 157] on link "Vehicles" at bounding box center [659, 157] width 55 height 35
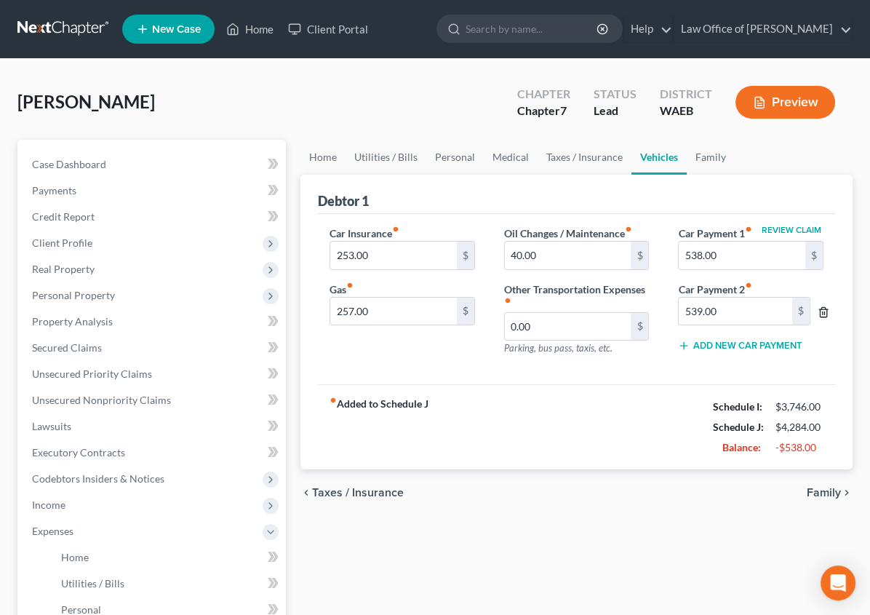
click at [820, 313] on icon "button" at bounding box center [823, 311] width 7 height 9
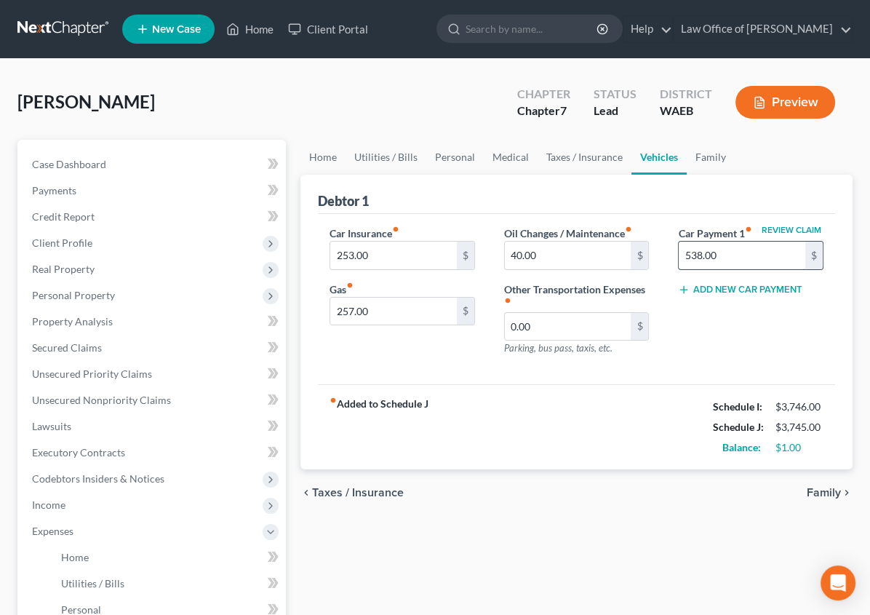
click at [696, 256] on input "538.00" at bounding box center [742, 256] width 127 height 28
type input "539"
click at [738, 313] on div "Review Claim Car Payment 1 fiber_manual_record 539 $ Add New Car Payment" at bounding box center [751, 297] width 175 height 142
click at [776, 501] on div "Home Utilities / Bills Personal Medical Taxes / Insurance Vehicles Family Debto…" at bounding box center [576, 534] width 567 height 788
click at [832, 487] on span "Family" at bounding box center [824, 493] width 34 height 12
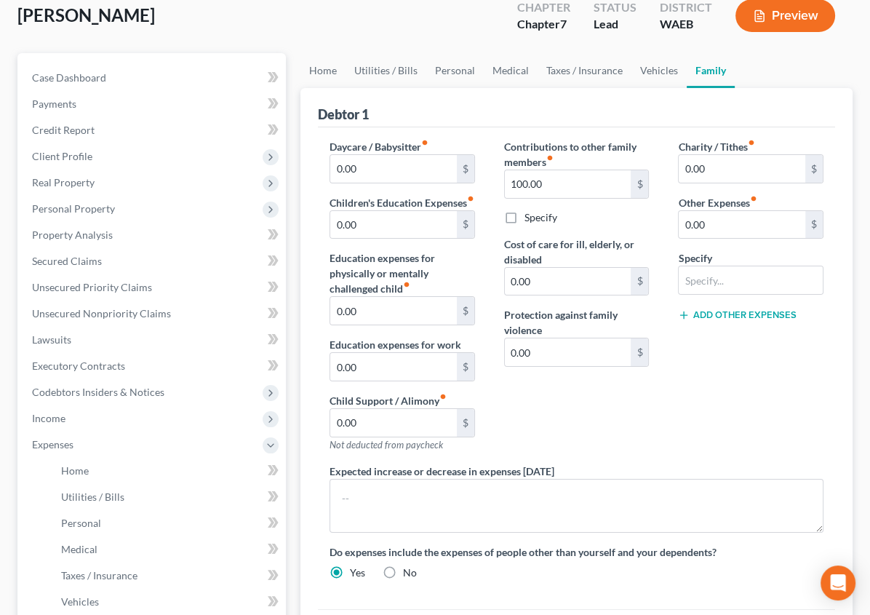
scroll to position [86, 0]
click at [535, 189] on input "100.00" at bounding box center [568, 185] width 127 height 28
type input "0"
click at [719, 354] on div "Charity / Tithes fiber_manual_record 0.00 $ Other Expenses fiber_manual_record …" at bounding box center [751, 302] width 175 height 324
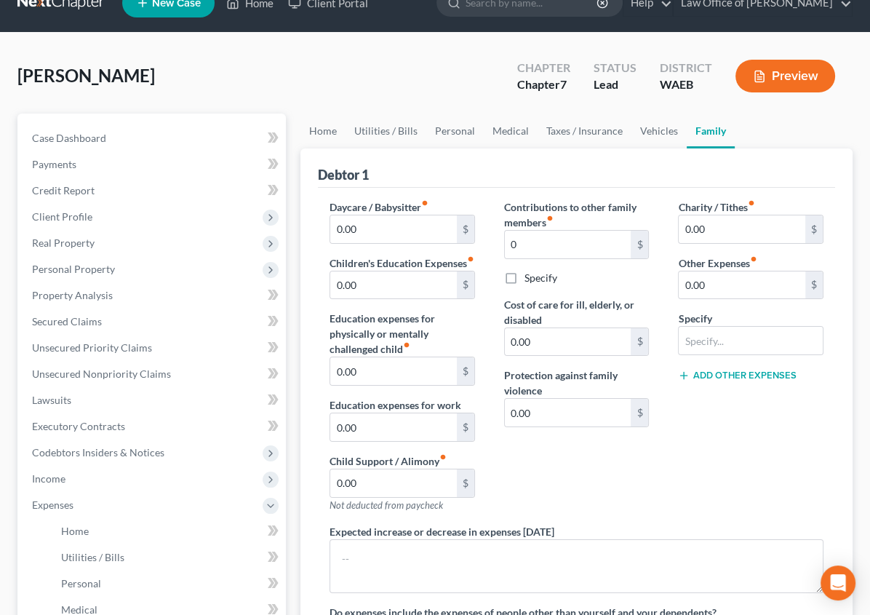
scroll to position [22, 0]
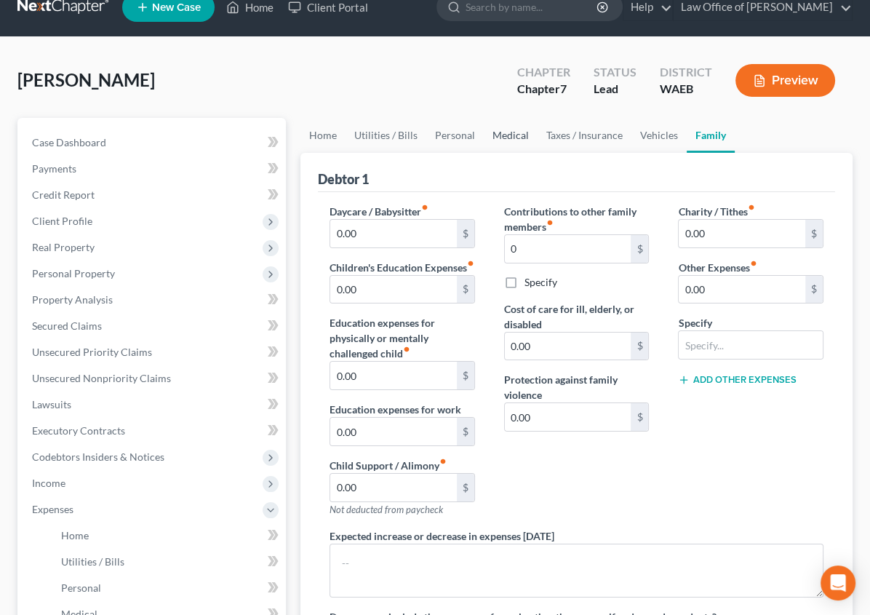
click at [484, 133] on link "Medical" at bounding box center [511, 135] width 54 height 35
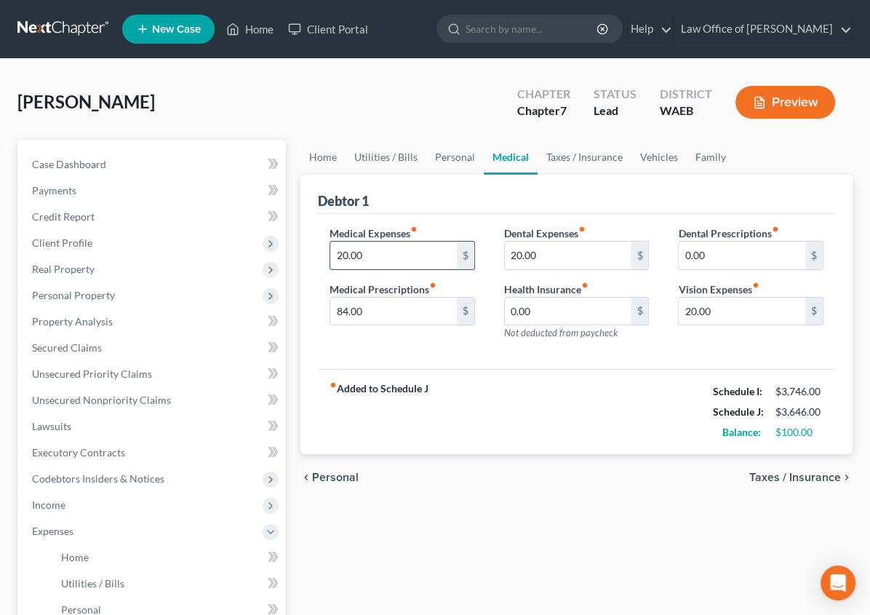
click at [330, 262] on input "20.00" at bounding box center [393, 256] width 127 height 28
type input "150"
click at [496, 423] on div "fiber_manual_record Added to Schedule J Schedule I: $3,746.00 Schedule J: $3,77…" at bounding box center [576, 411] width 517 height 85
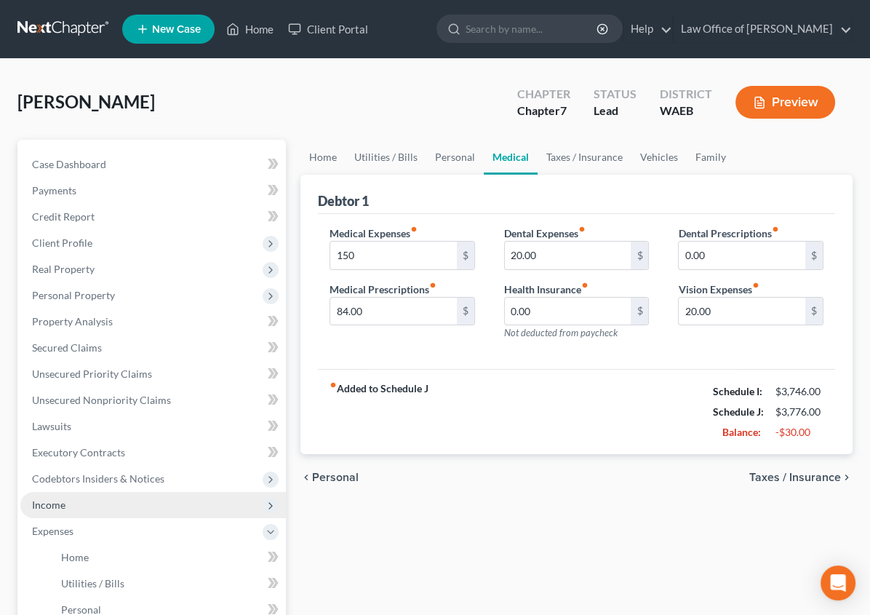
click at [46, 501] on span "Income" at bounding box center [48, 504] width 33 height 12
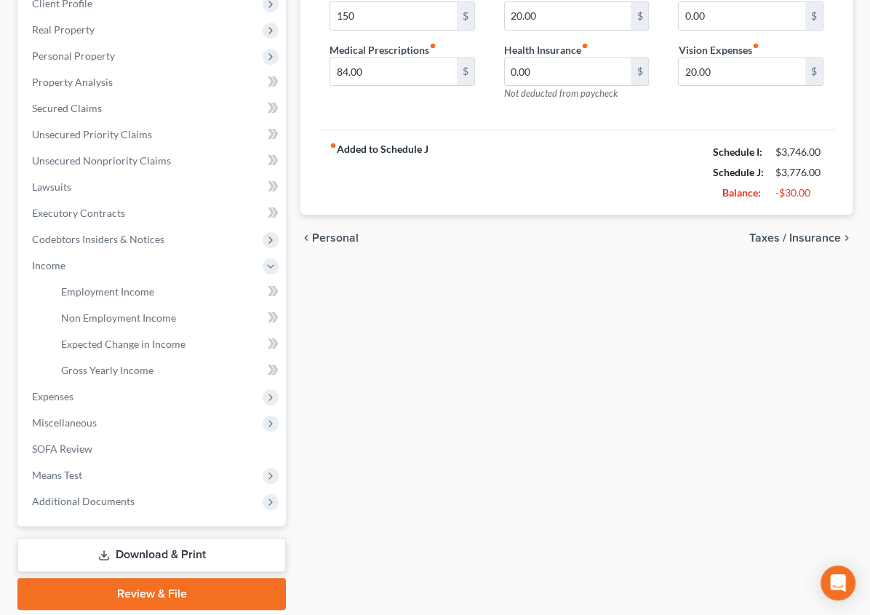
scroll to position [287, 0]
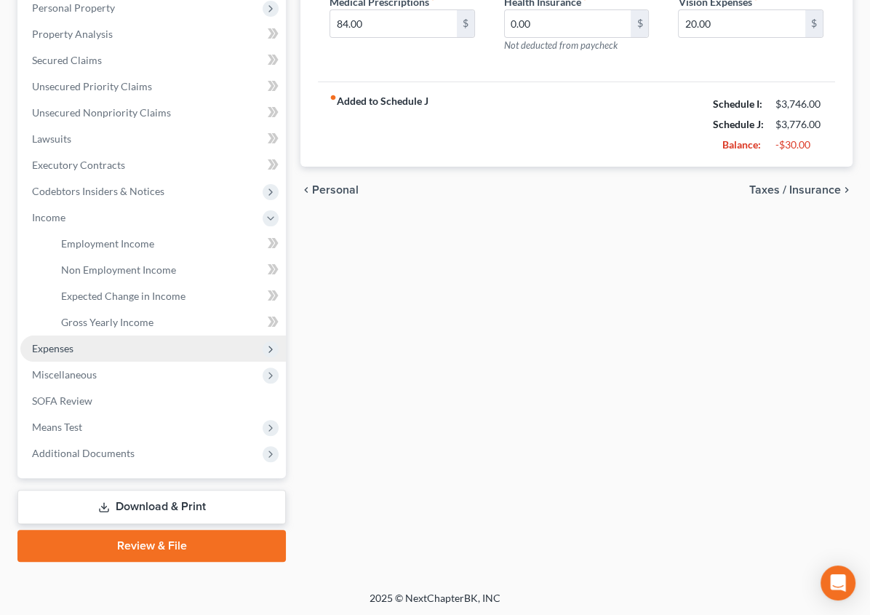
click at [49, 342] on span "Expenses" at bounding box center [52, 348] width 41 height 12
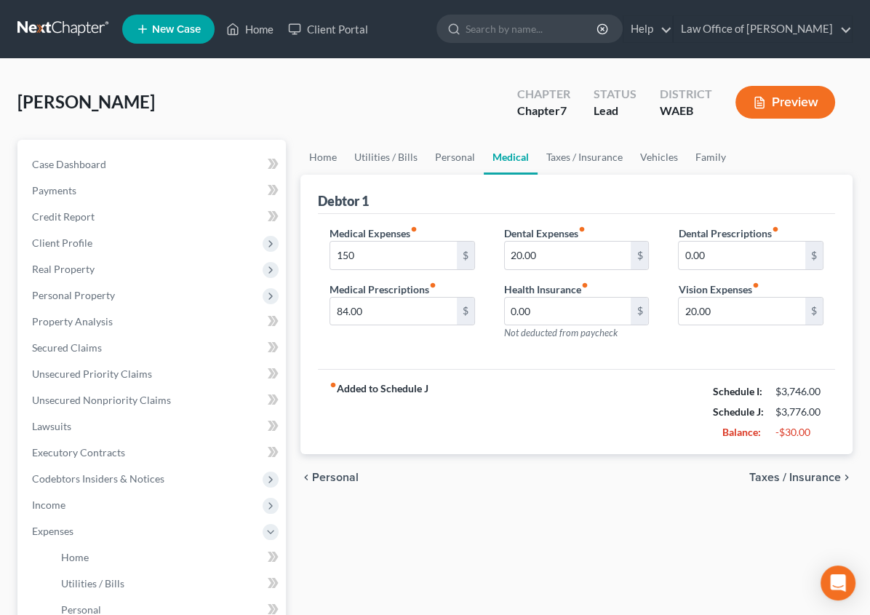
scroll to position [2, 0]
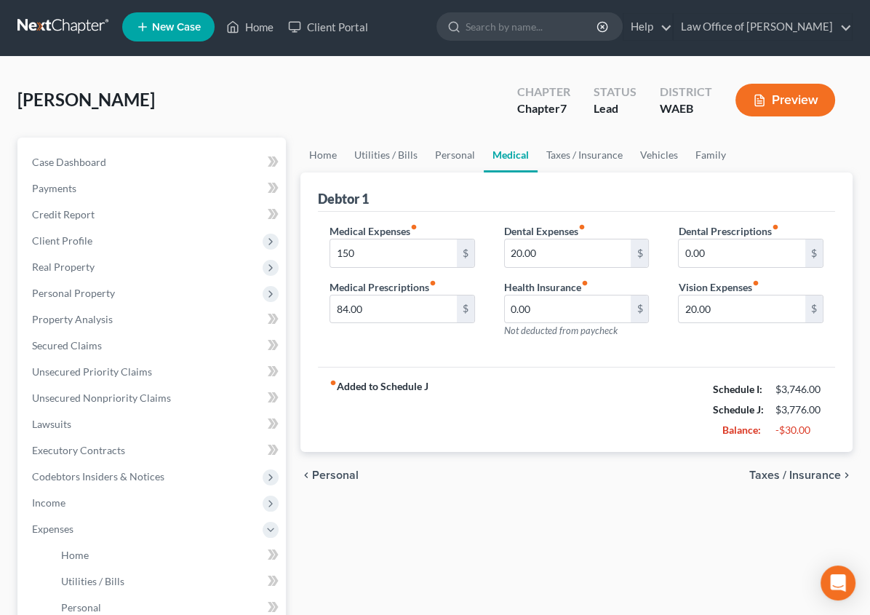
click at [795, 477] on span "Taxes / Insurance" at bounding box center [795, 475] width 92 height 12
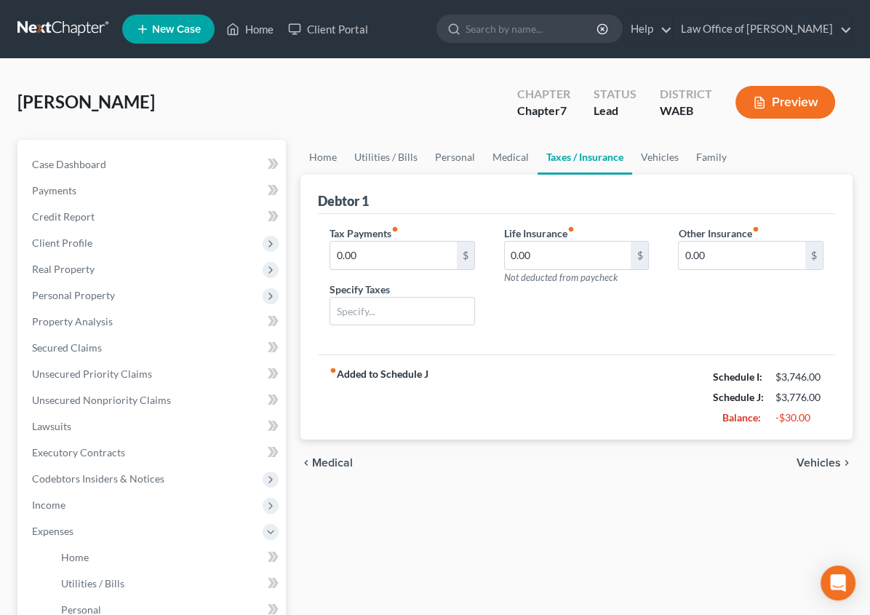
click at [806, 464] on span "Vehicles" at bounding box center [819, 463] width 44 height 12
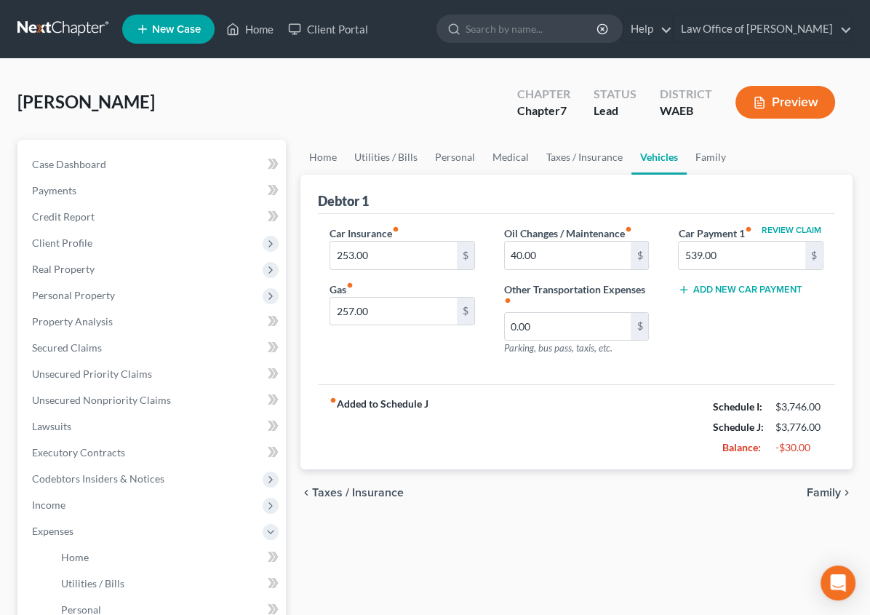
click at [819, 487] on span "Family" at bounding box center [824, 493] width 34 height 12
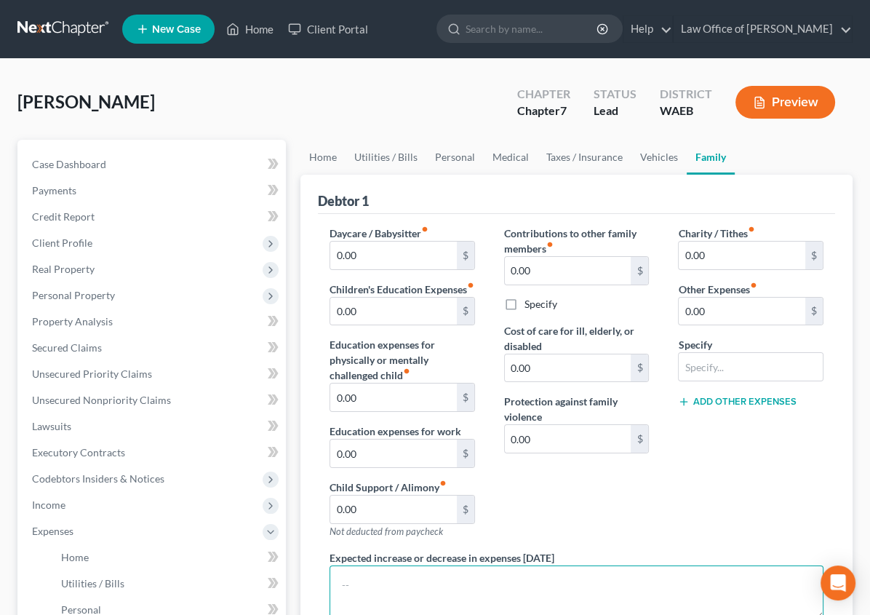
click at [330, 566] on textarea at bounding box center [577, 592] width 494 height 54
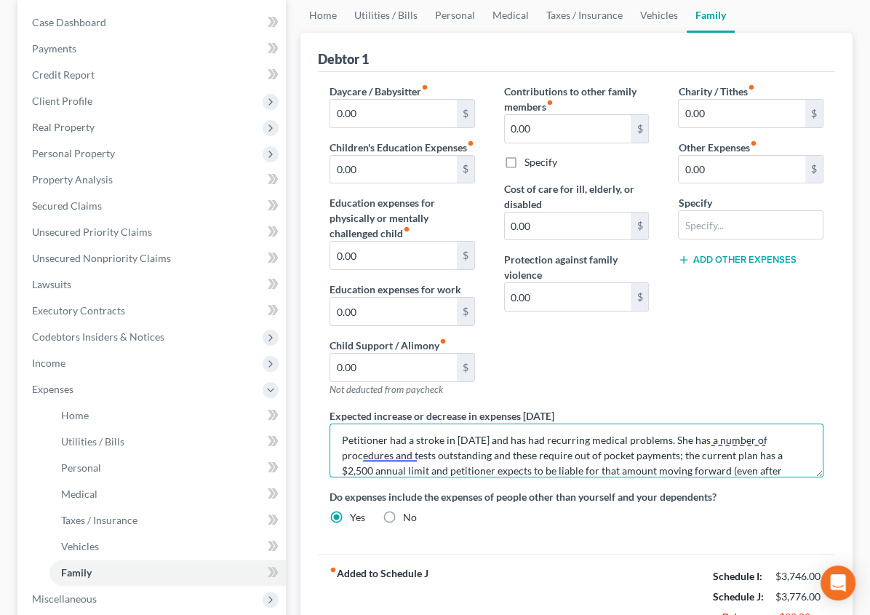
scroll to position [116, 0]
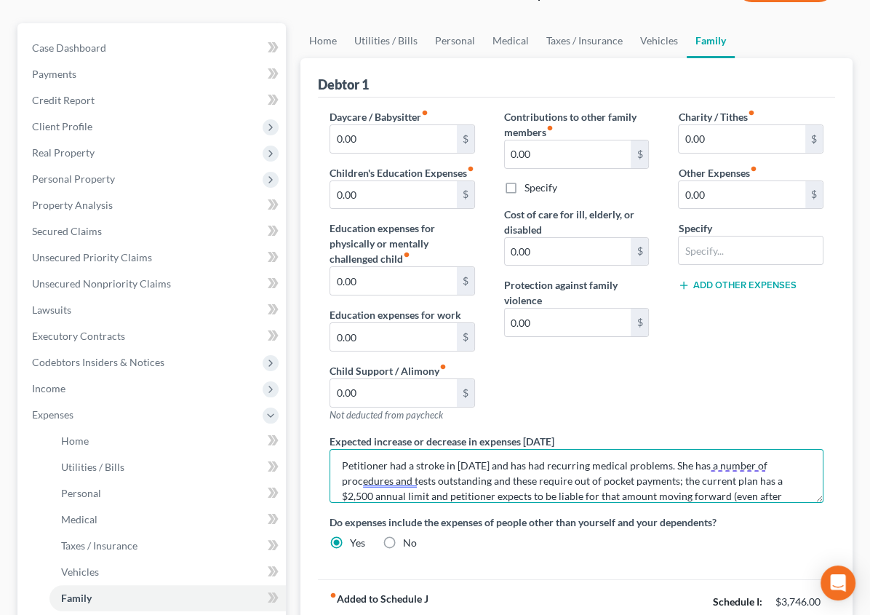
type textarea "Petitioner had a stroke in [DATE] and has had recurring medical problems. She h…"
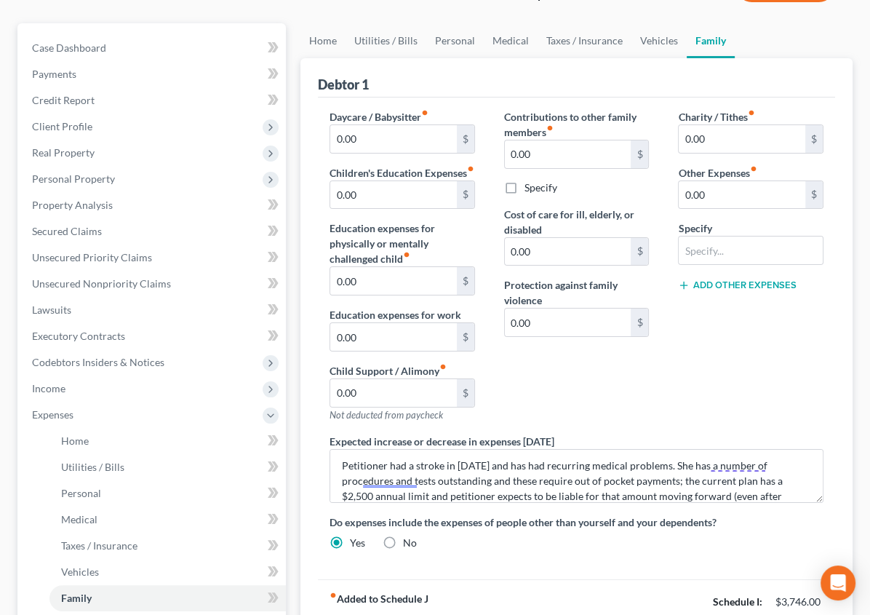
click at [403, 535] on label "No" at bounding box center [410, 542] width 14 height 15
click at [409, 535] on input "No" at bounding box center [413, 539] width 9 height 9
radio input "true"
radio input "false"
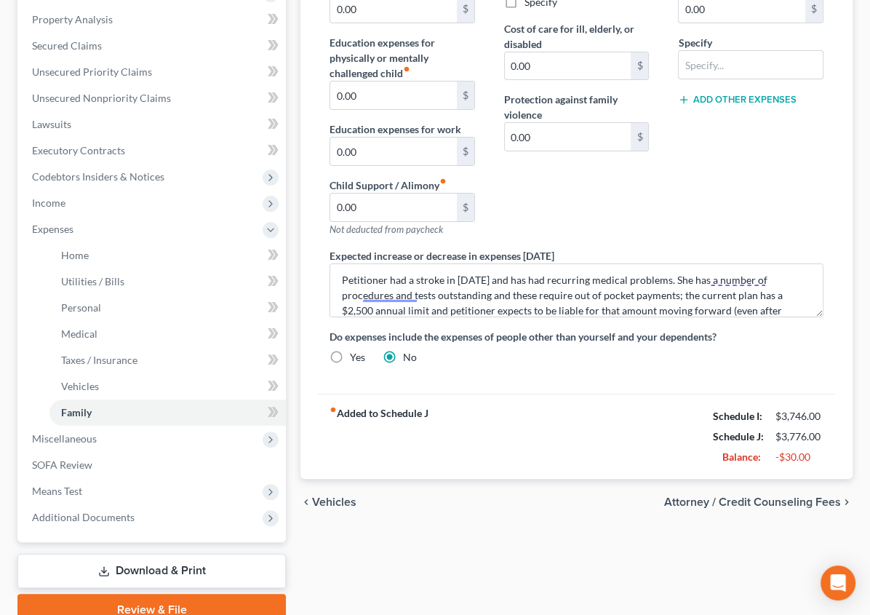
scroll to position [338, 0]
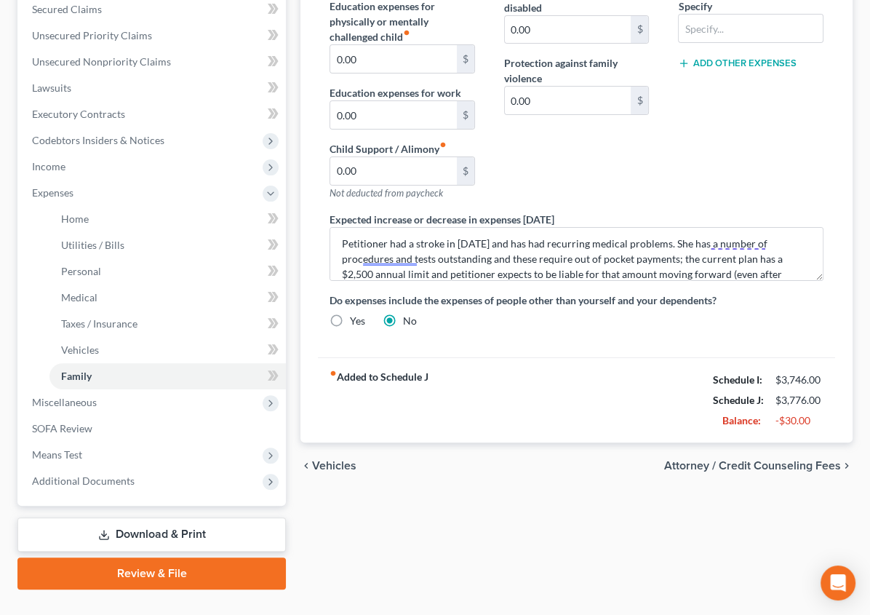
click at [730, 460] on span "Attorney / Credit Counseling Fees" at bounding box center [752, 466] width 177 height 12
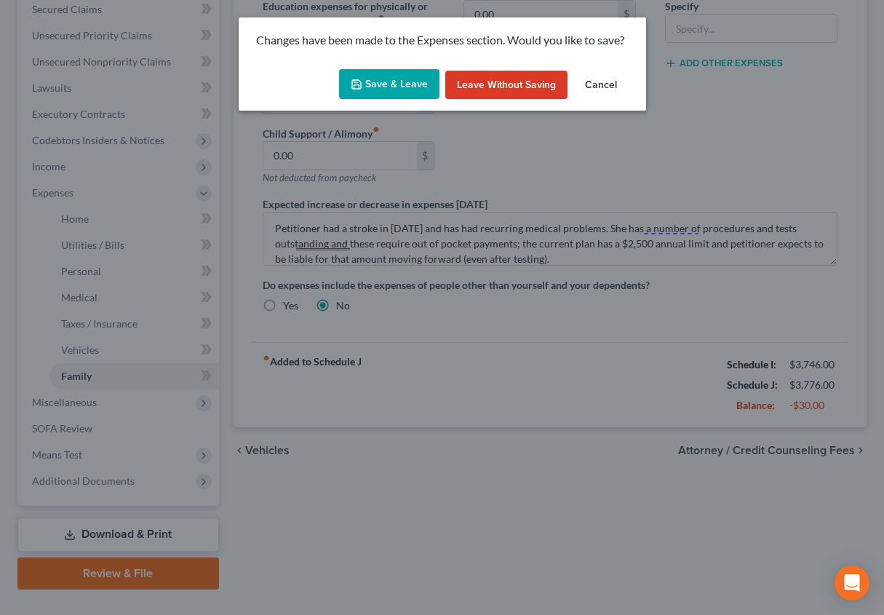
click at [376, 76] on button "Save & Leave" at bounding box center [389, 84] width 100 height 31
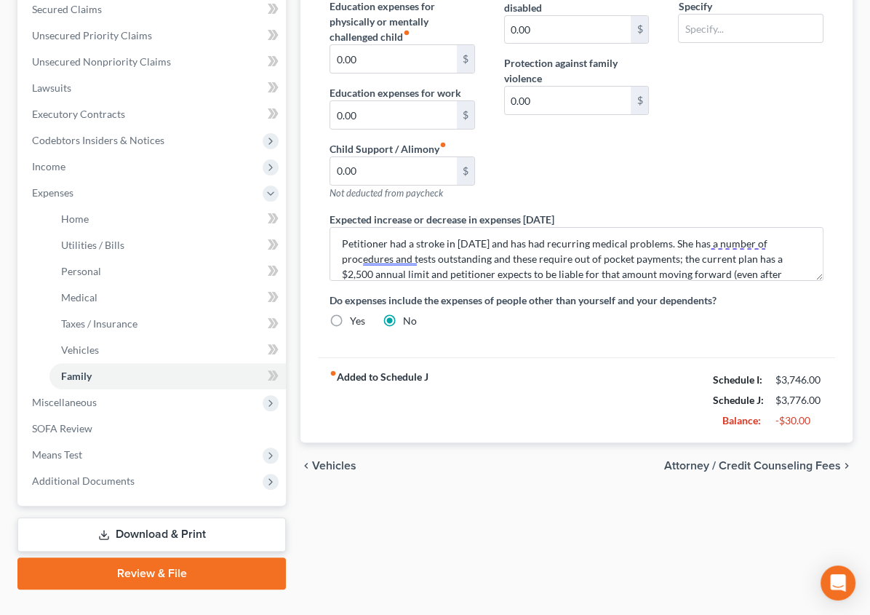
select select "0"
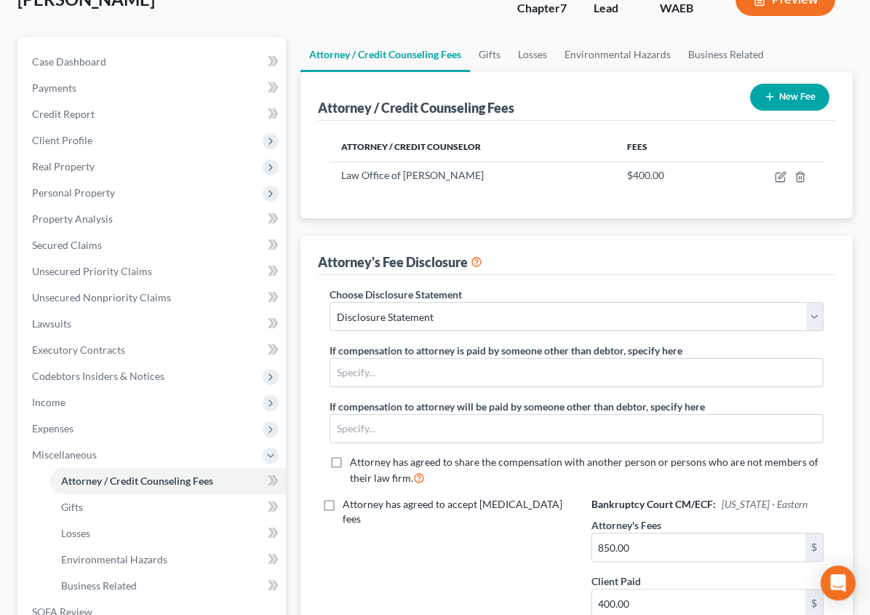
scroll to position [77, 0]
